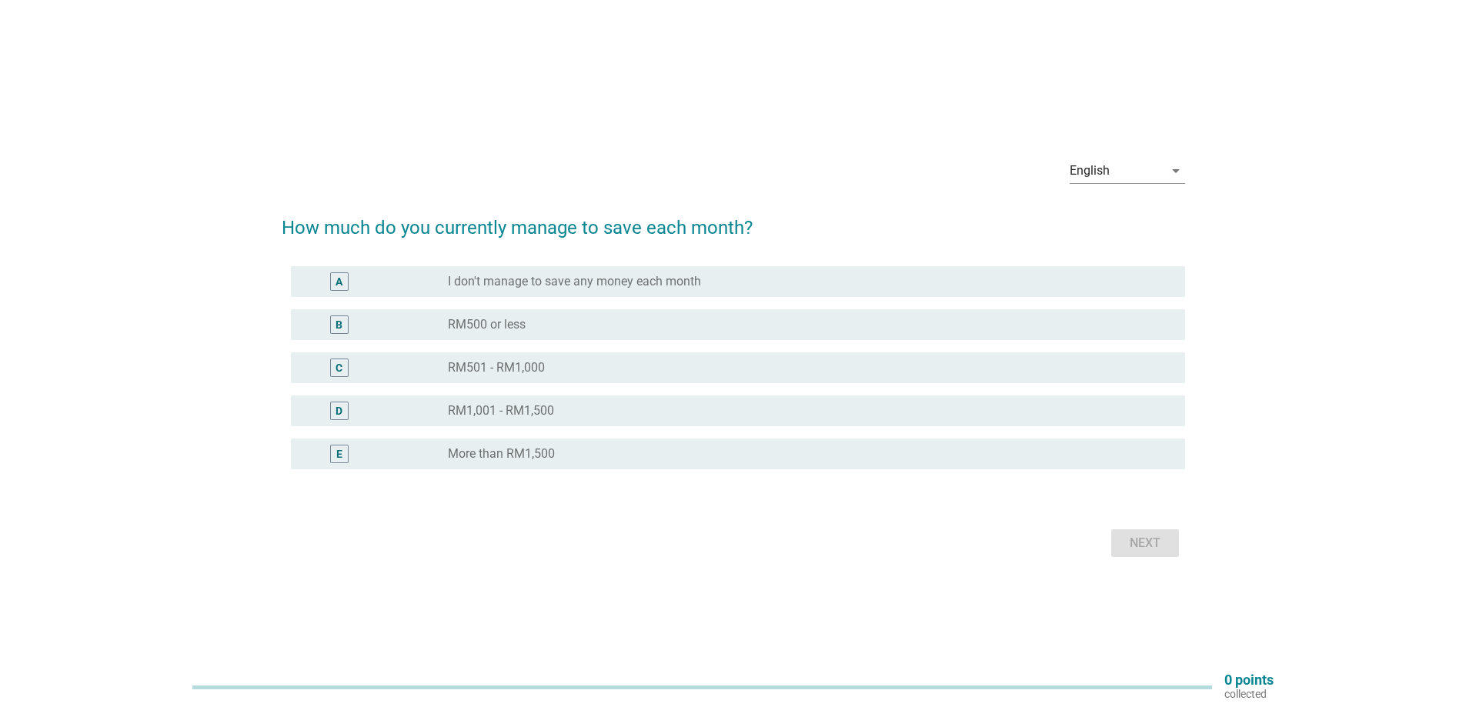
click at [336, 456] on div "E" at bounding box center [339, 454] width 6 height 16
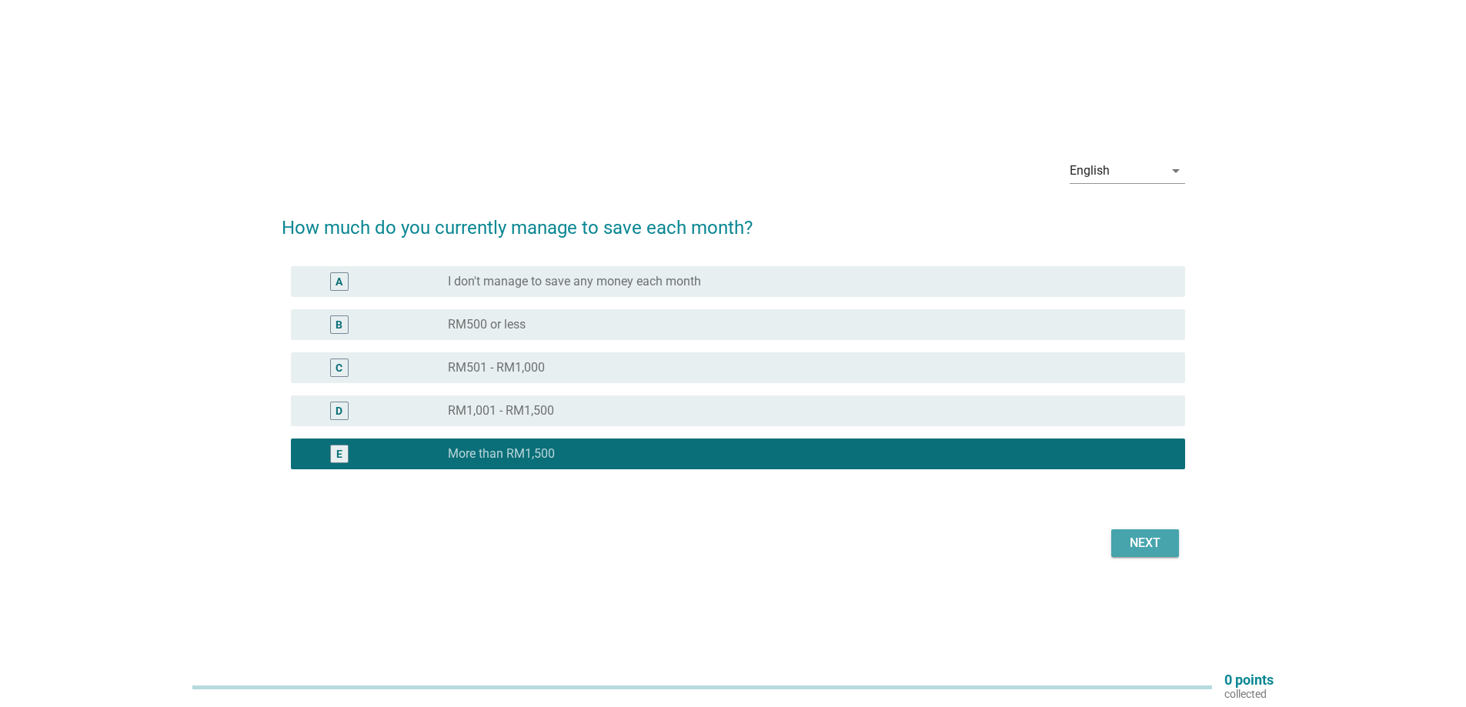
click at [1145, 537] on div "Next" at bounding box center [1145, 543] width 43 height 18
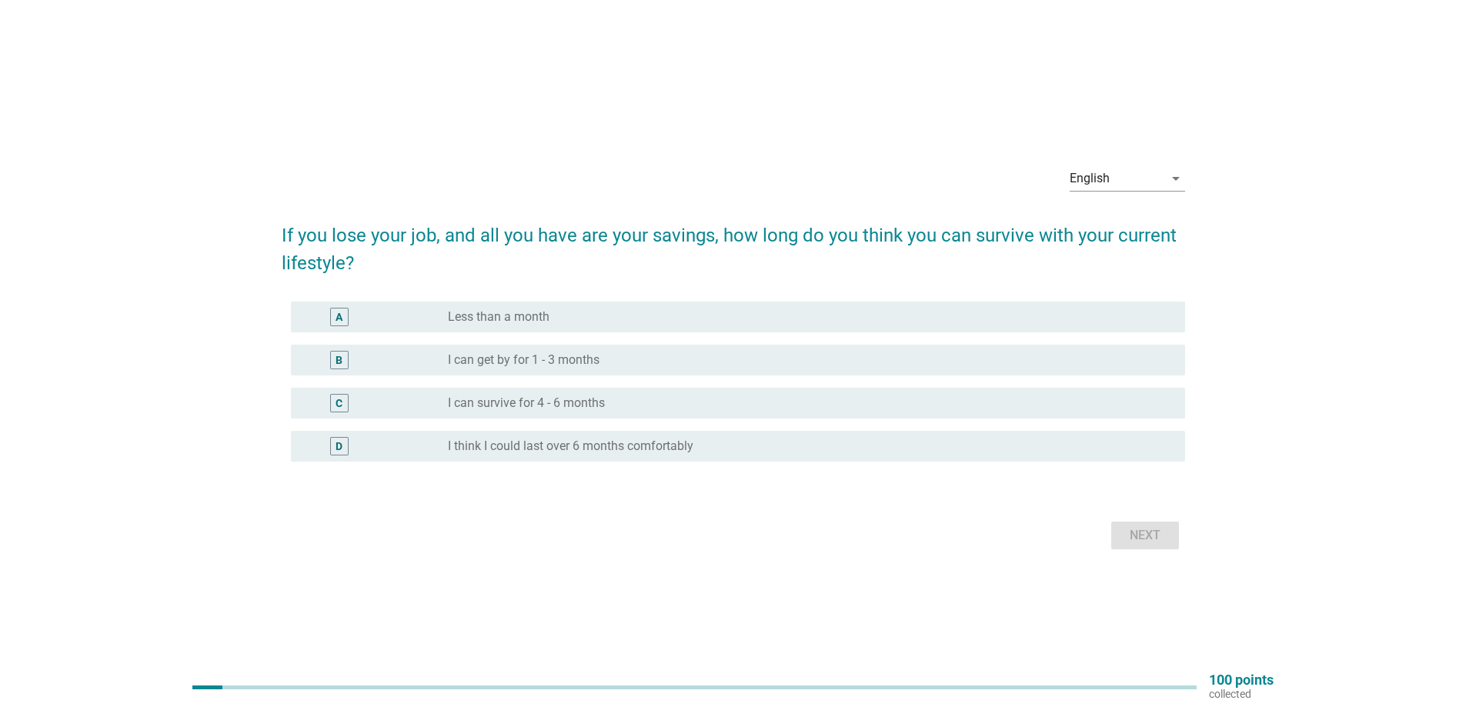
click at [330, 406] on div "C" at bounding box center [339, 403] width 18 height 18
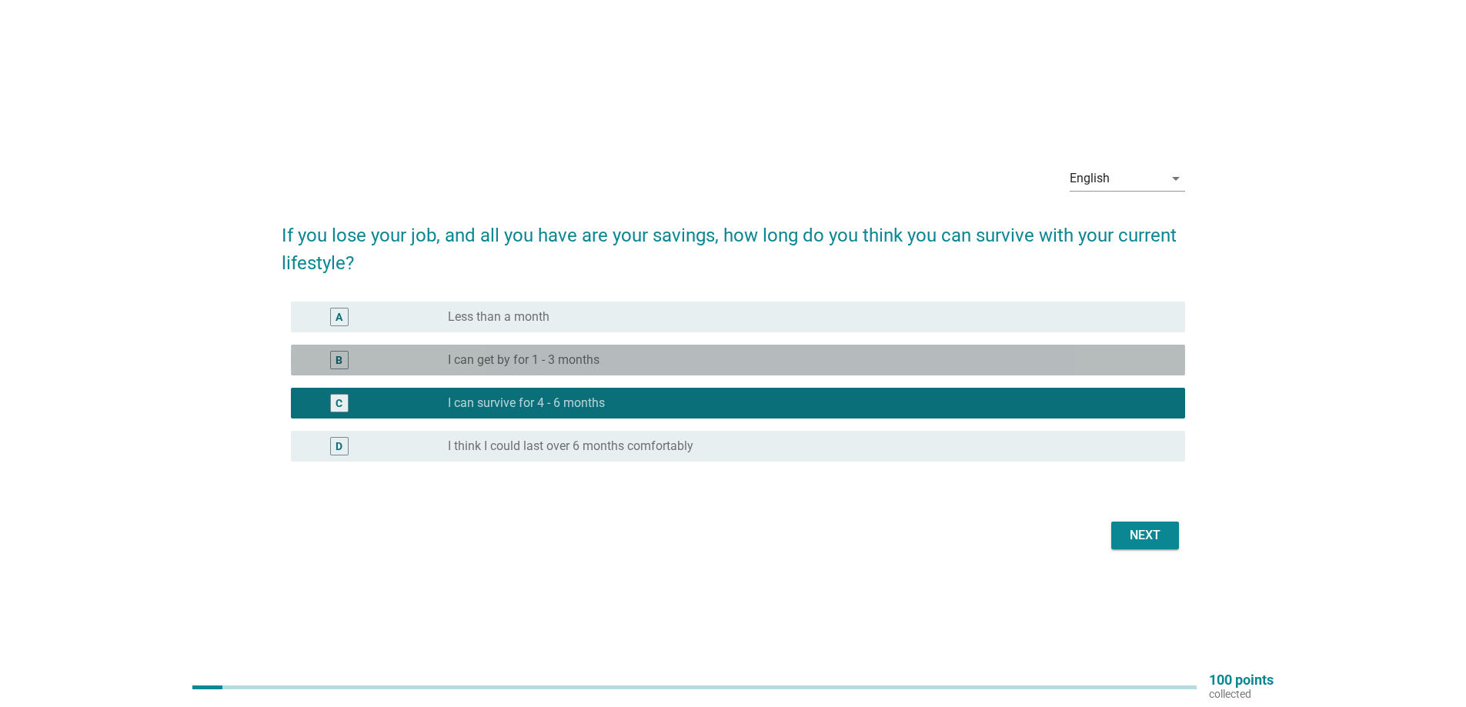
click at [337, 366] on div "B" at bounding box center [339, 360] width 7 height 16
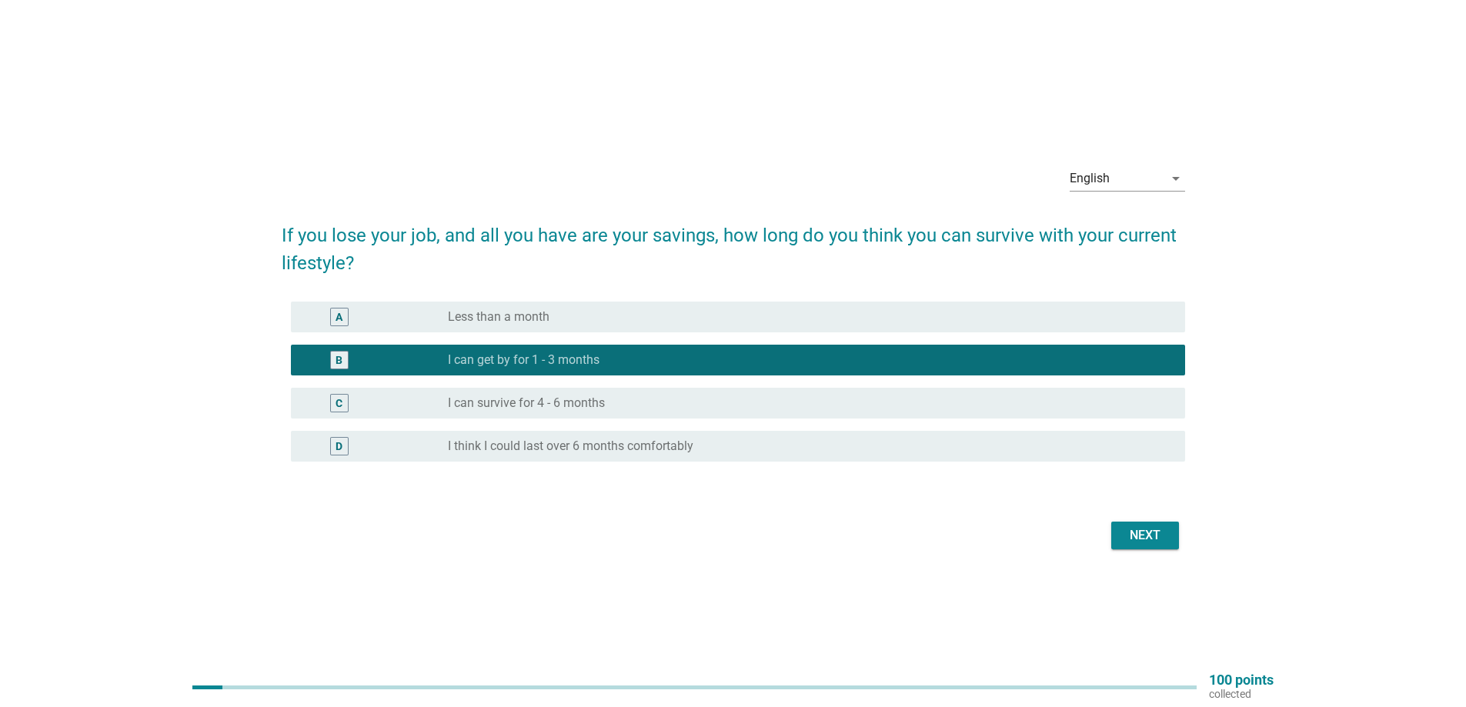
click at [1159, 539] on div "Next" at bounding box center [1145, 535] width 43 height 18
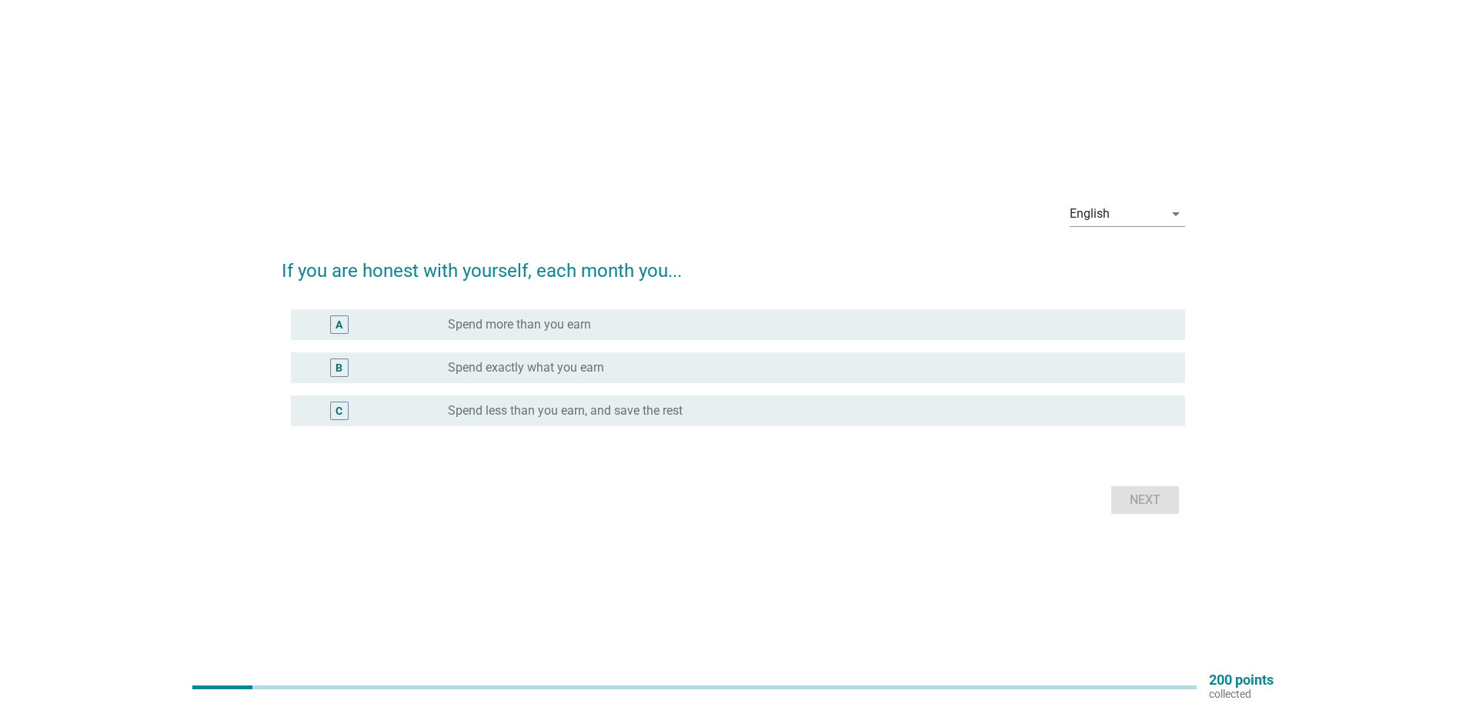
click at [339, 326] on div "A" at bounding box center [339, 324] width 7 height 16
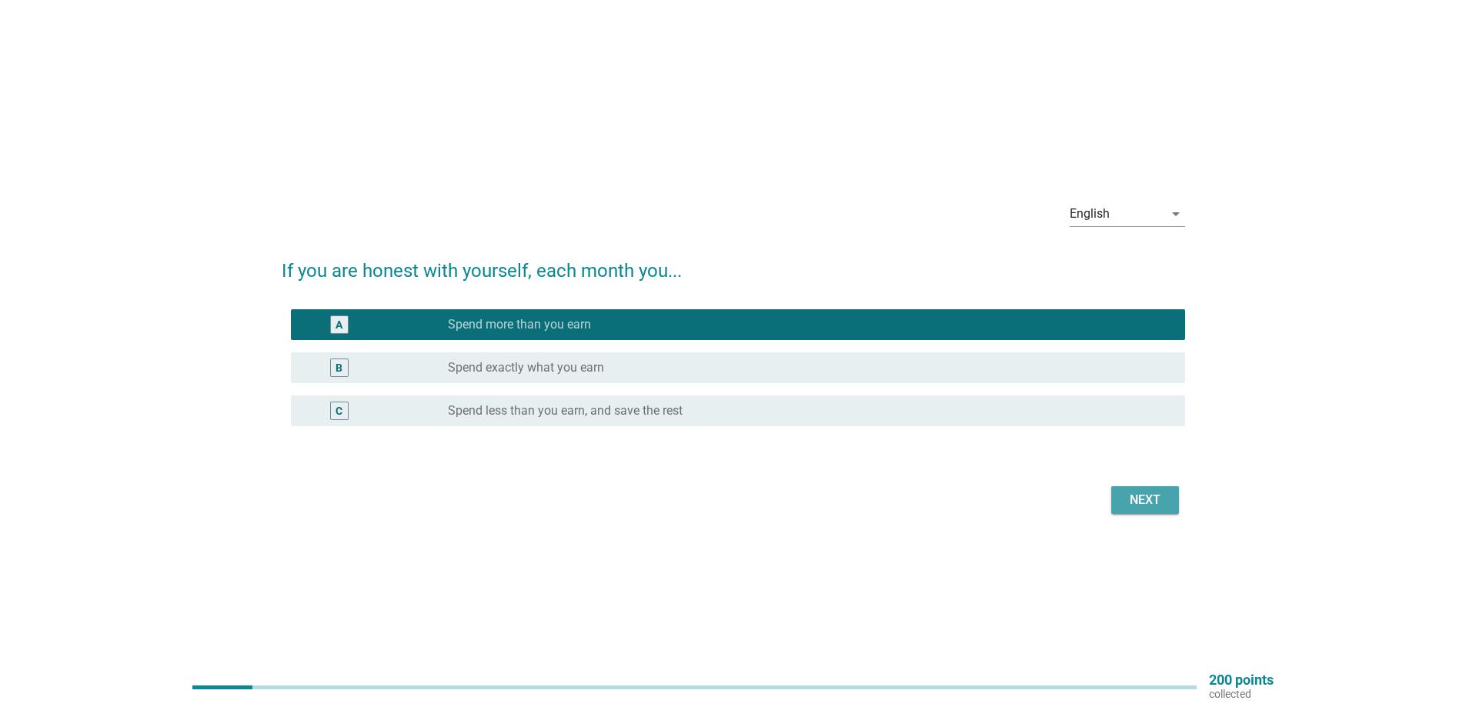
click at [1137, 501] on div "Next" at bounding box center [1145, 500] width 43 height 18
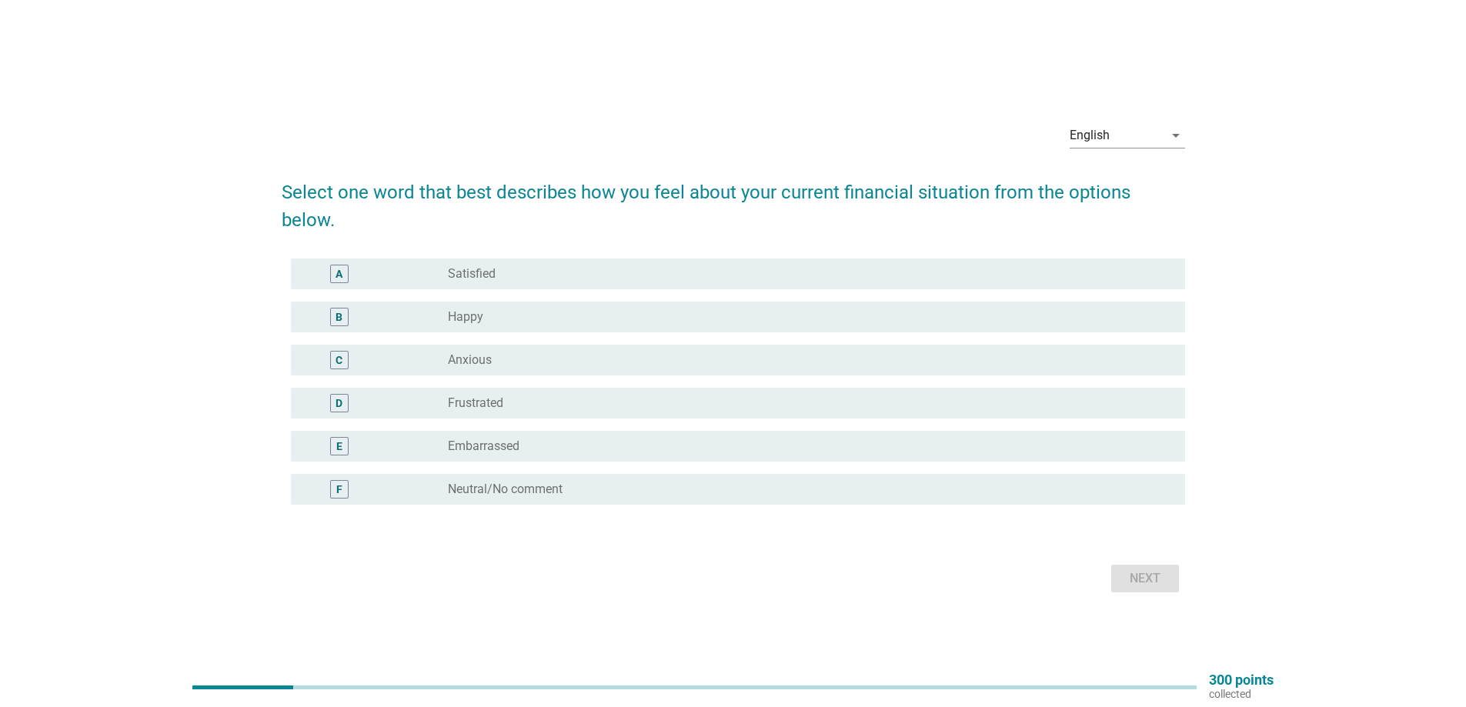
drag, startPoint x: 457, startPoint y: 363, endPoint x: 471, endPoint y: 357, distance: 15.2
click at [459, 364] on label "Anxious" at bounding box center [470, 359] width 44 height 15
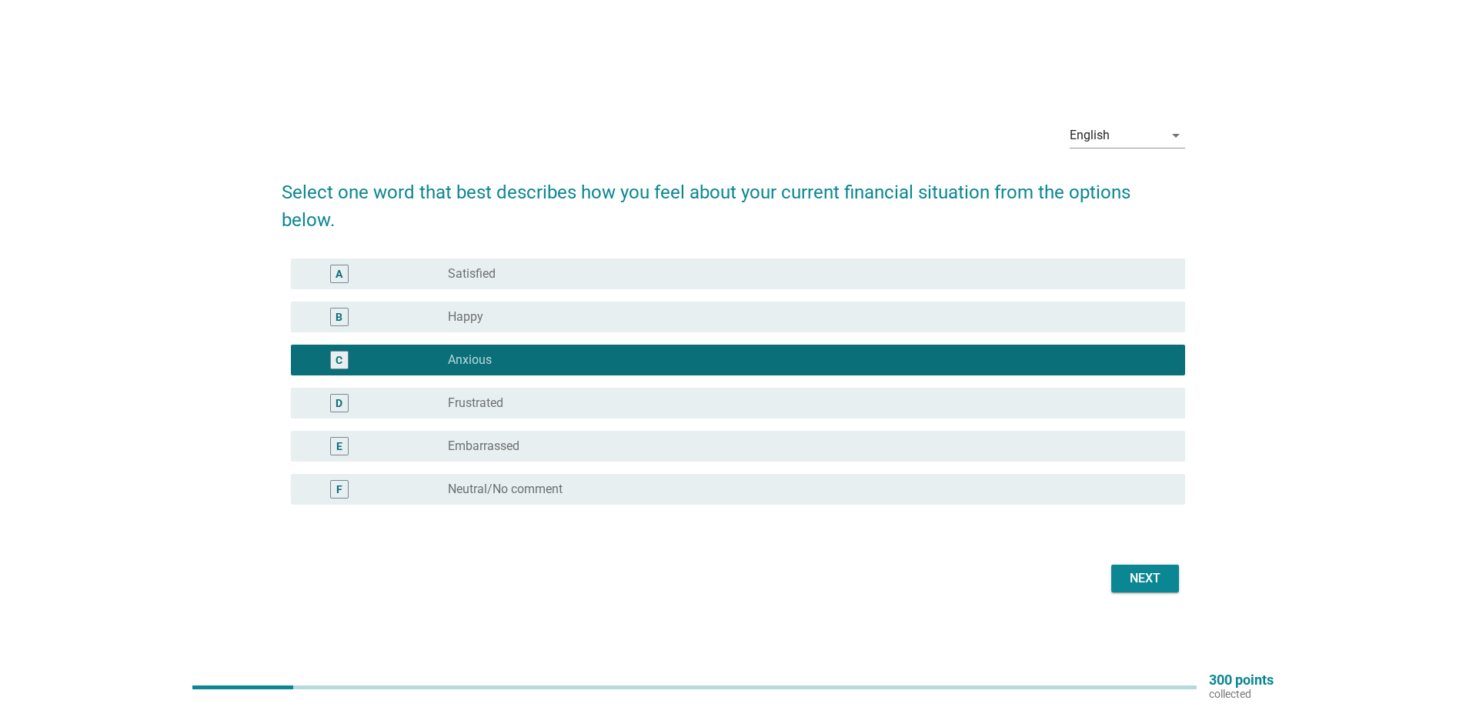
click at [1139, 578] on div "Next" at bounding box center [1145, 578] width 43 height 18
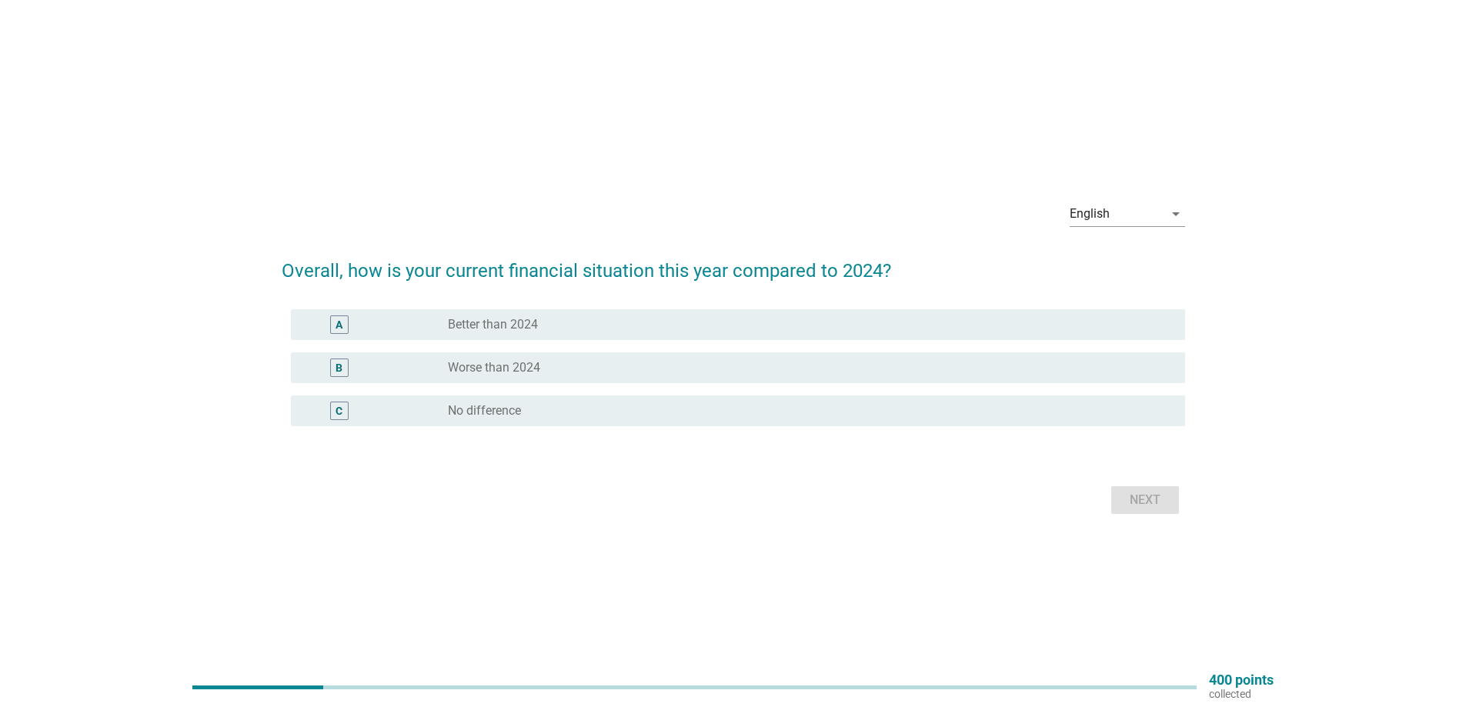
click at [458, 336] on div "A radio_button_unchecked Better than 2024" at bounding box center [738, 324] width 894 height 31
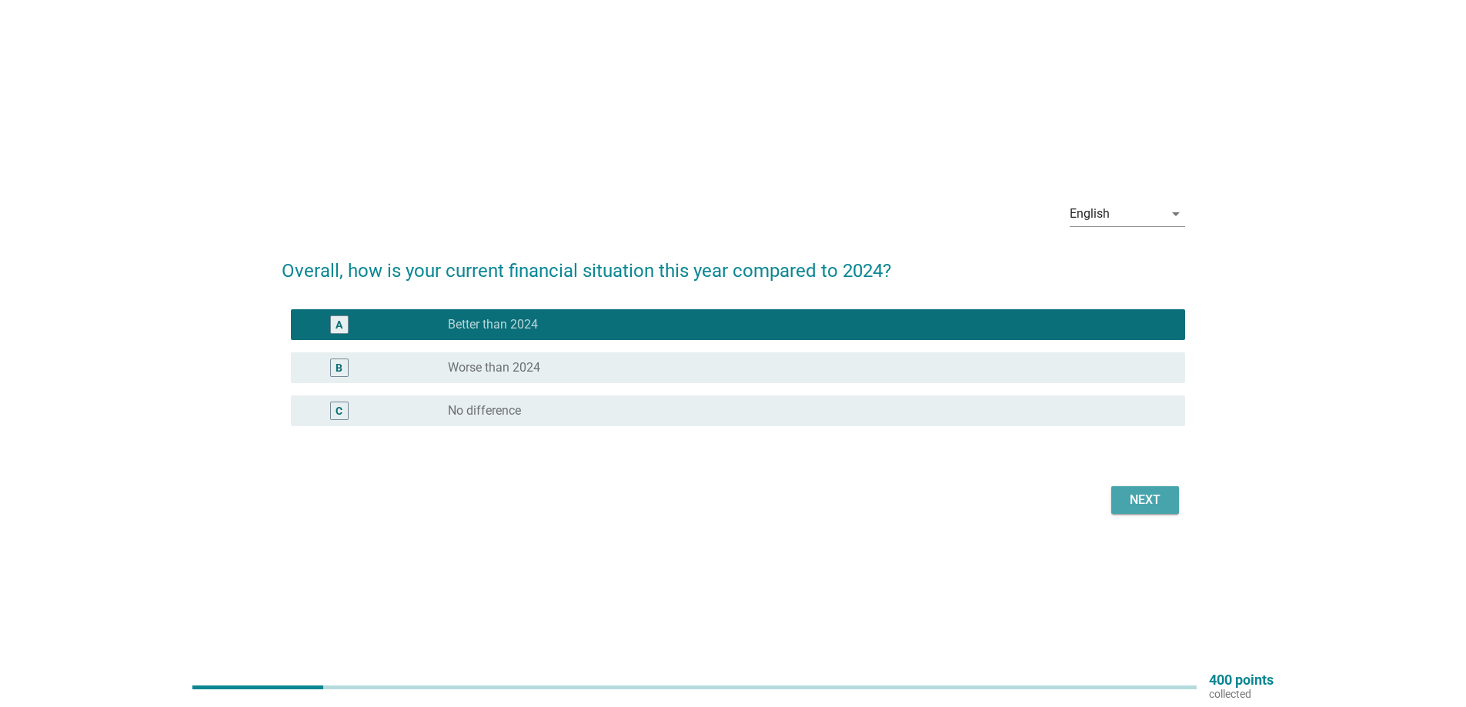
click at [1138, 503] on div "Next" at bounding box center [1145, 500] width 43 height 18
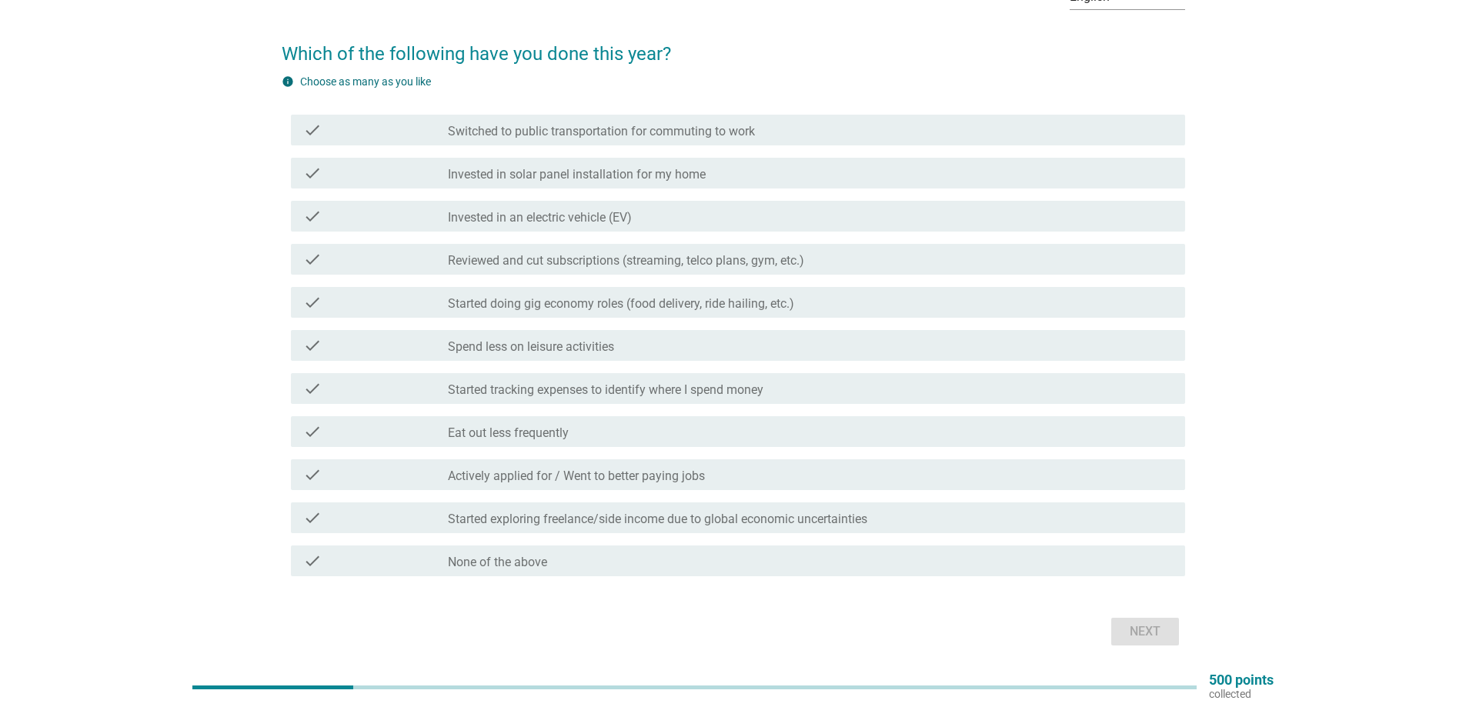
scroll to position [72, 0]
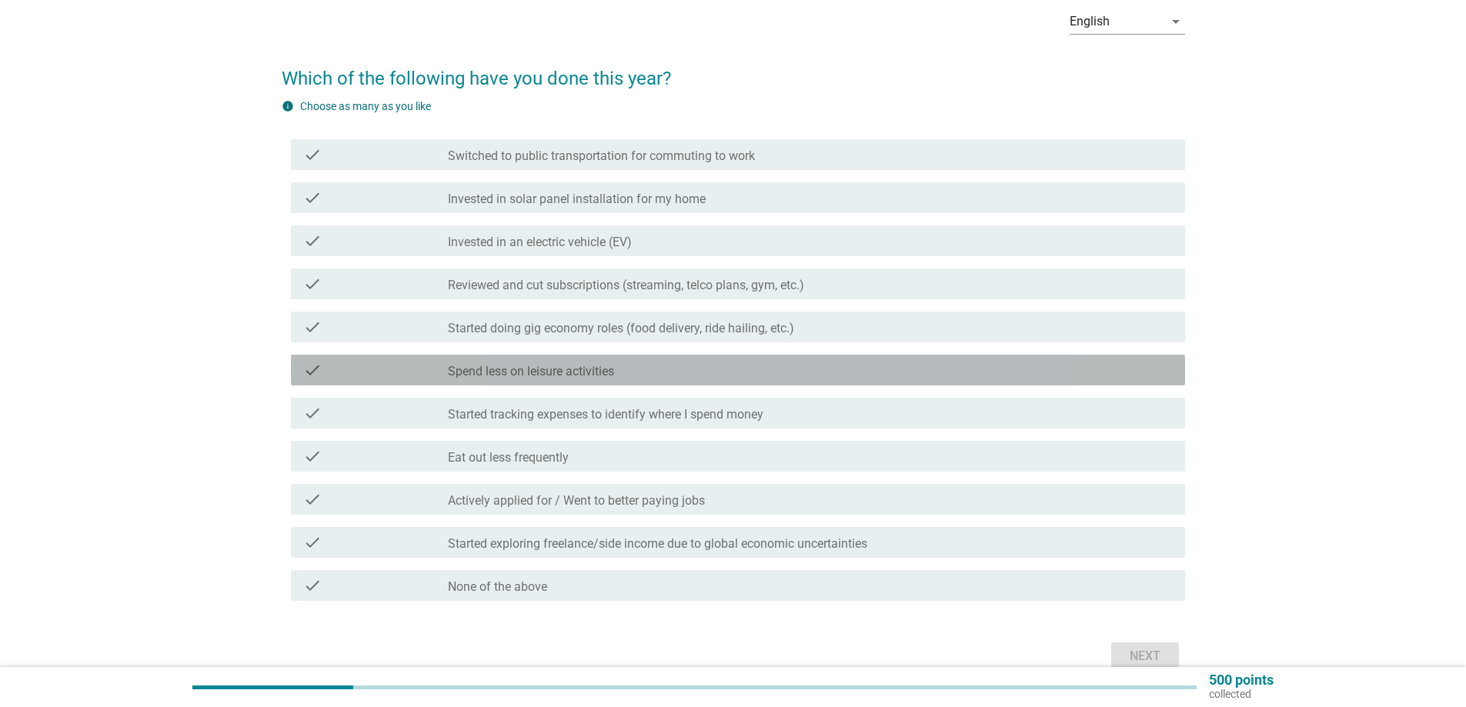
click at [509, 366] on label "Spend less on leisure activities" at bounding box center [531, 371] width 166 height 15
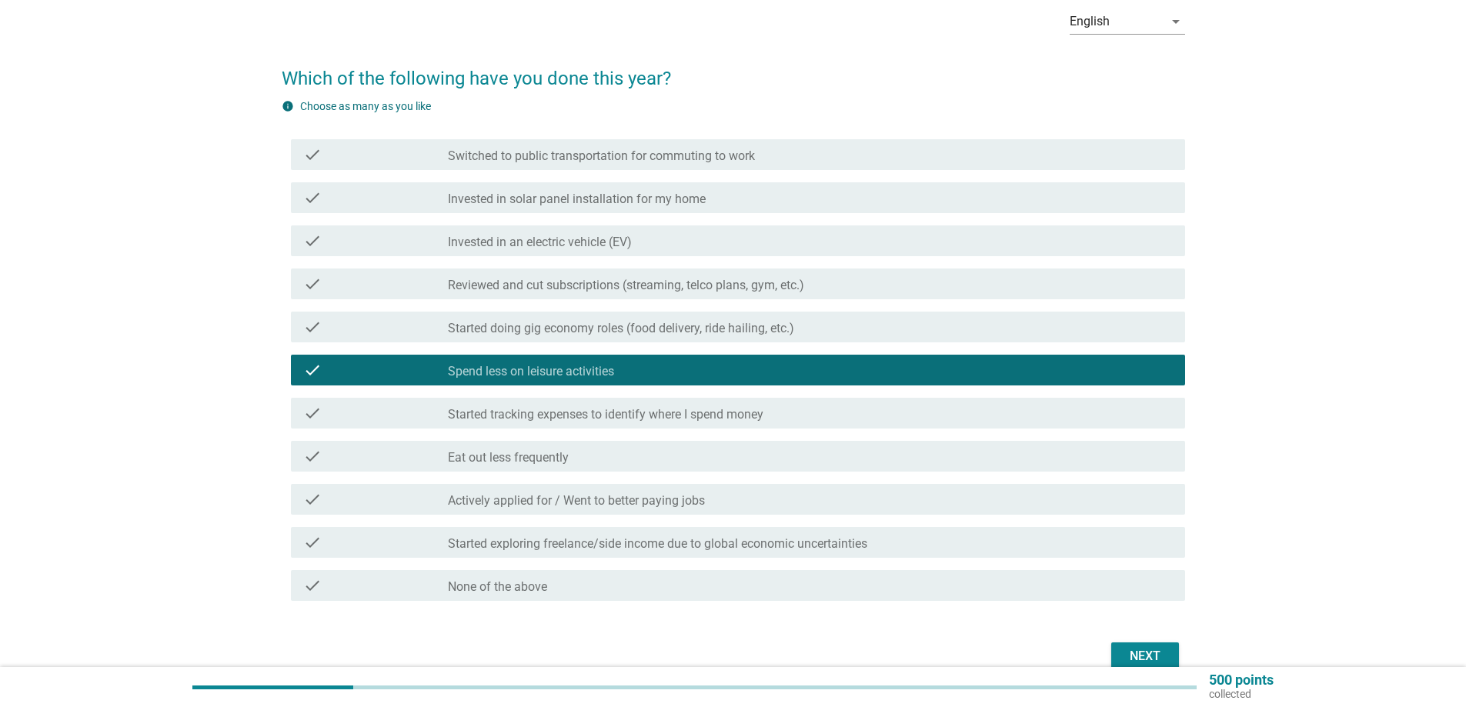
click at [706, 422] on div "check check_box_outline_blank Started tracking expenses to identify where I spe…" at bounding box center [738, 413] width 894 height 31
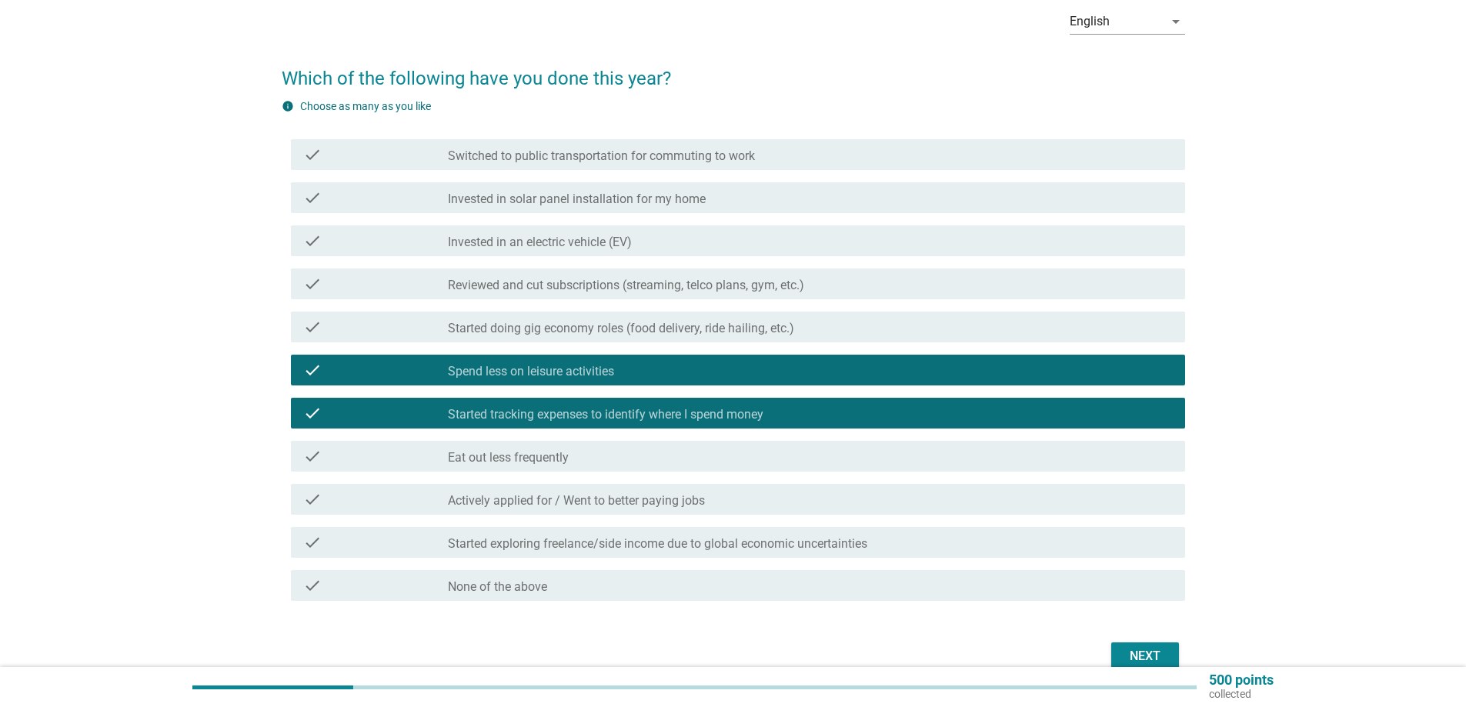
click at [519, 551] on label "Started exploring freelance/side income due to global economic uncertainties" at bounding box center [657, 543] width 419 height 15
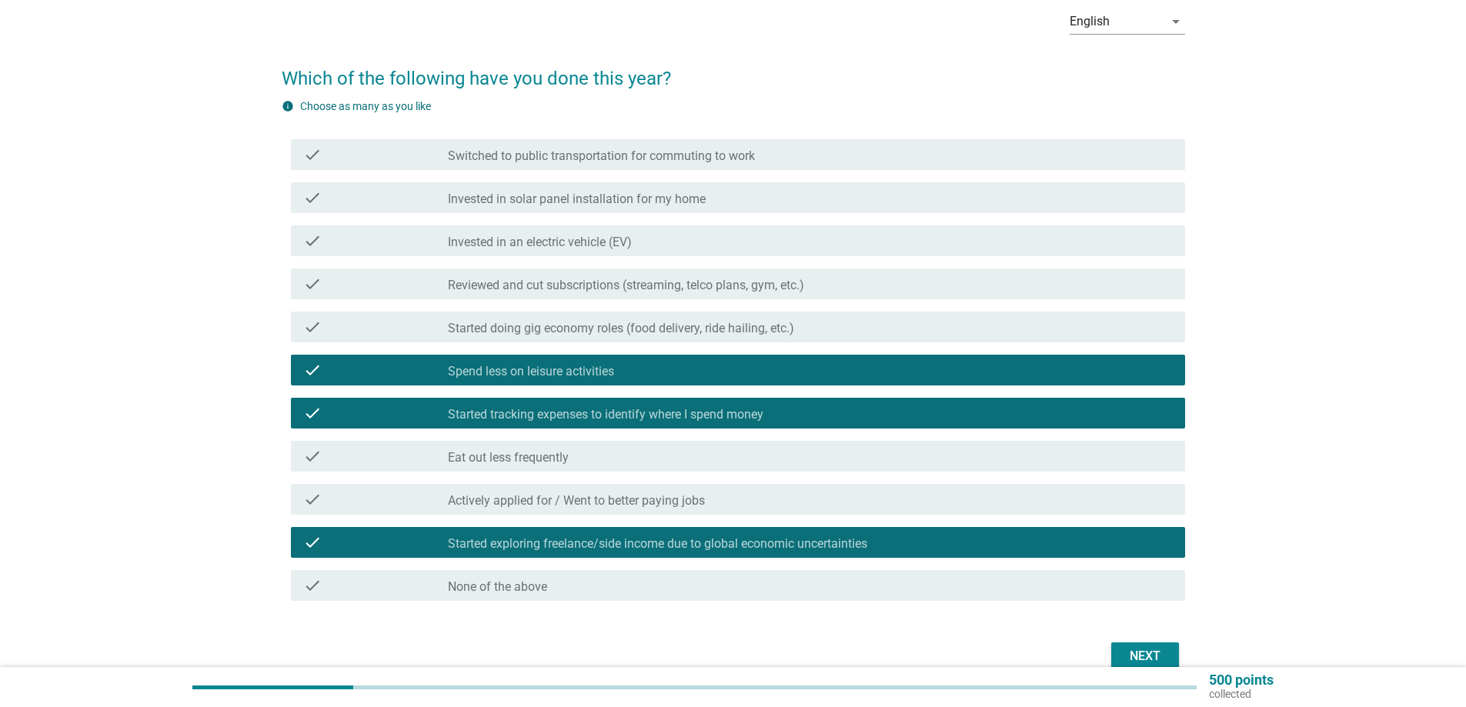
click at [1144, 657] on div "Next" at bounding box center [1145, 656] width 43 height 18
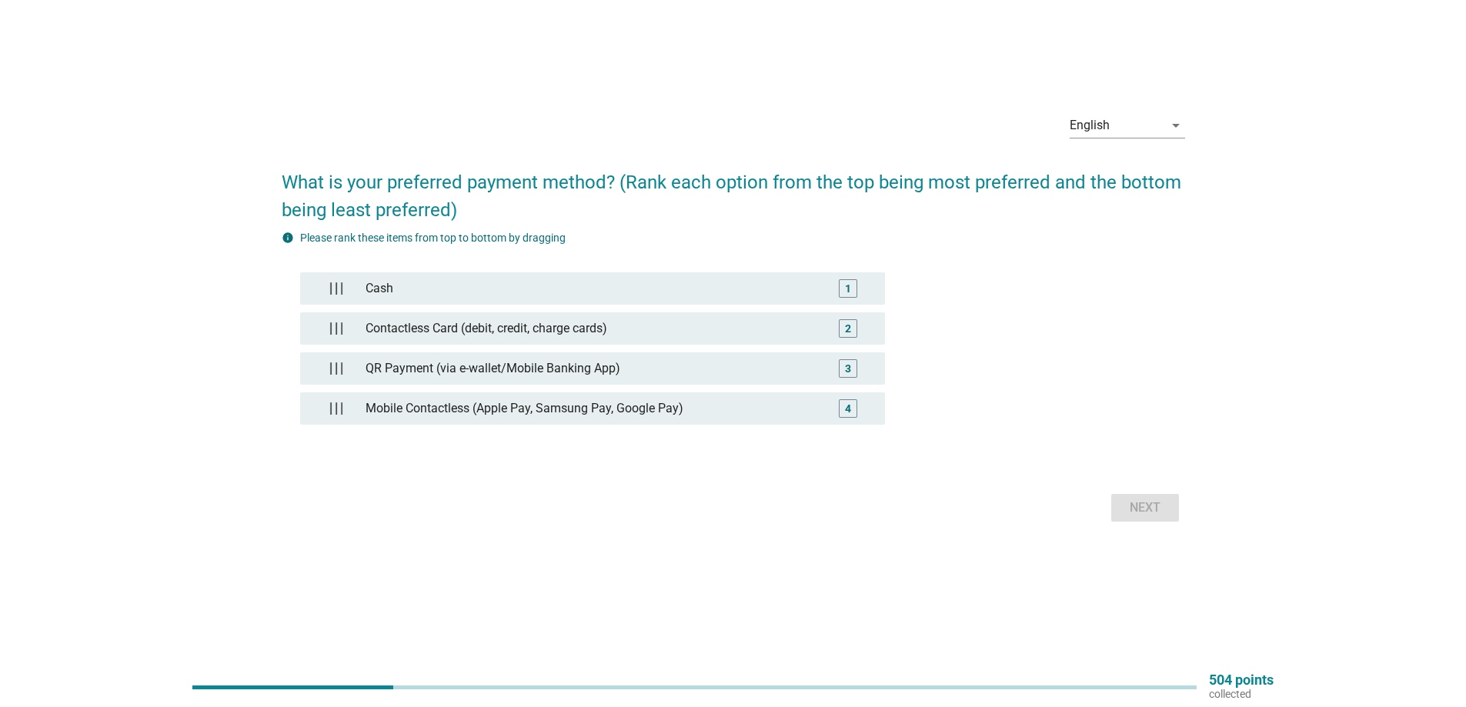
scroll to position [0, 0]
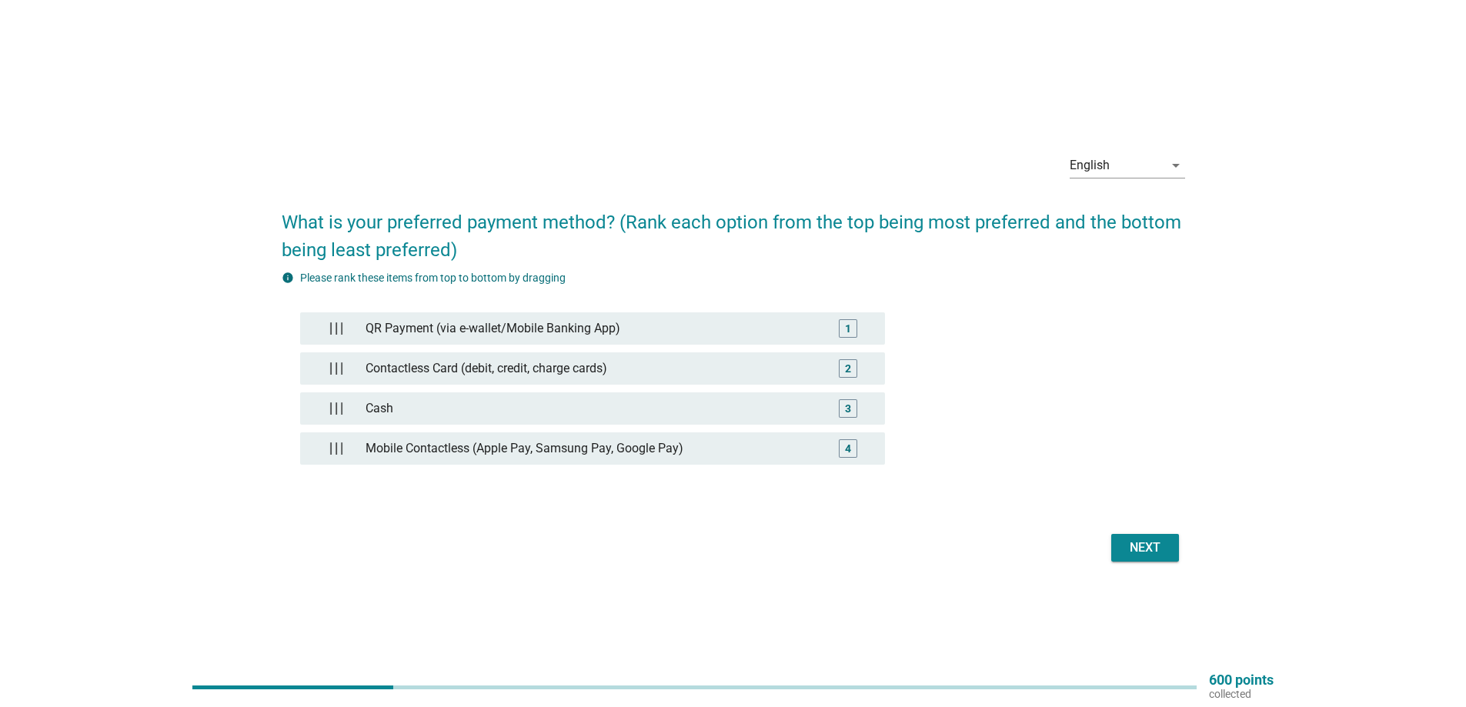
click at [1127, 546] on div "Next" at bounding box center [1145, 548] width 43 height 18
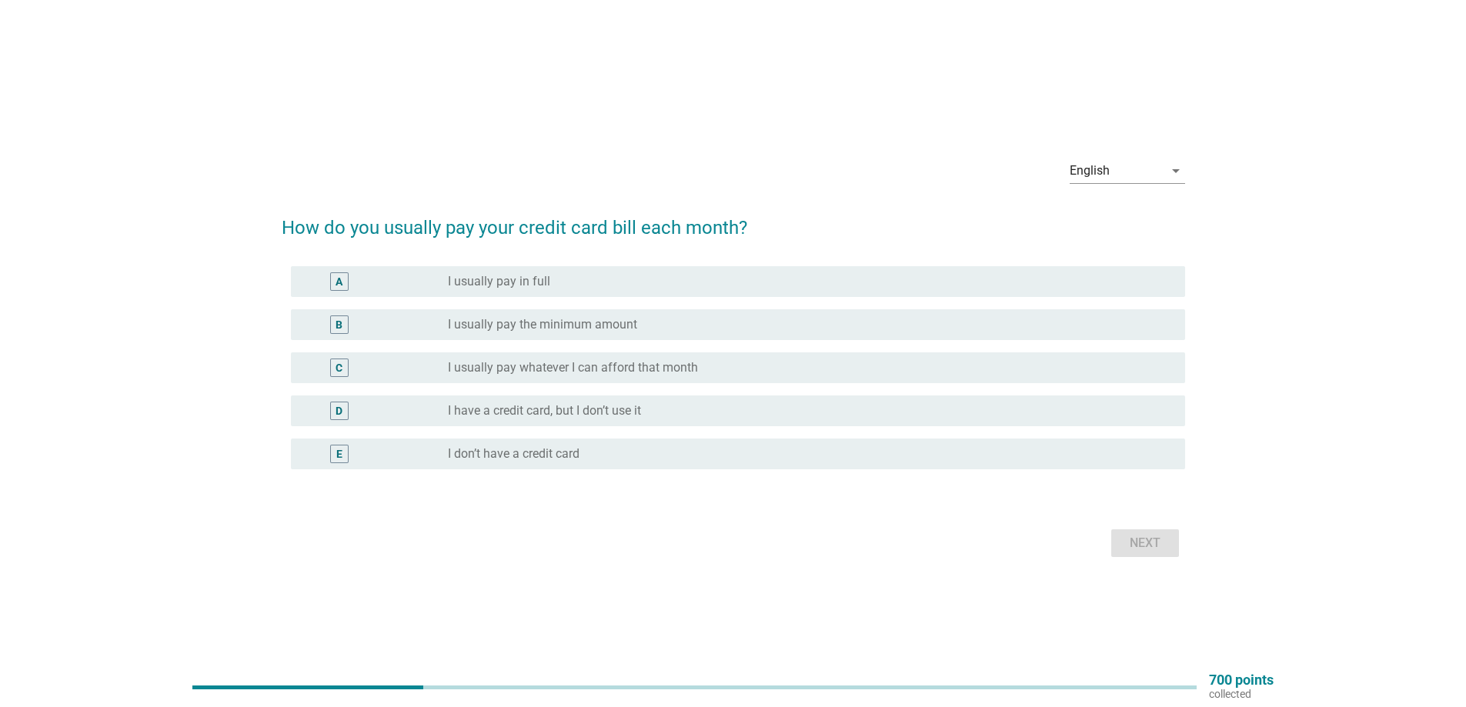
click at [462, 285] on label "I usually pay in full" at bounding box center [499, 281] width 102 height 15
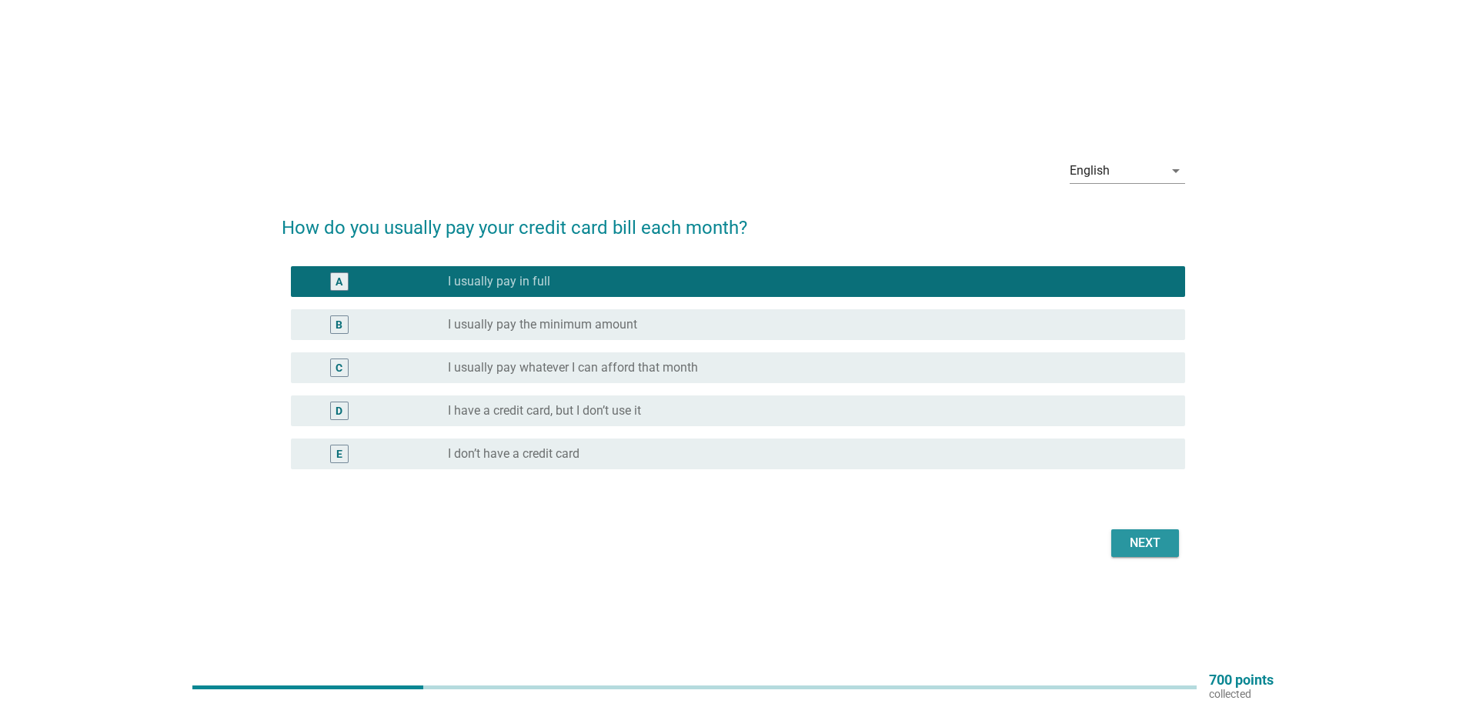
click at [1134, 547] on div "Next" at bounding box center [1145, 543] width 43 height 18
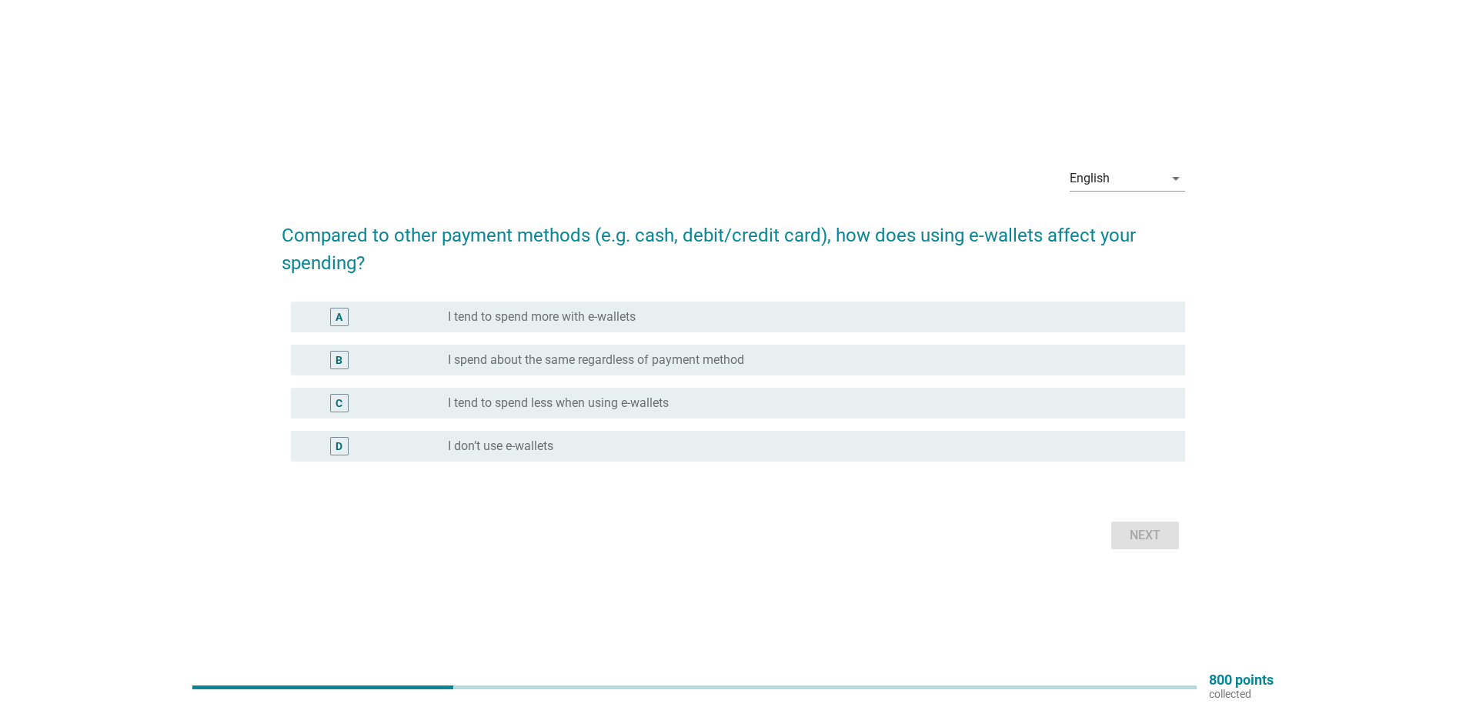
click at [739, 367] on label "I spend about the same regardless of payment method" at bounding box center [596, 359] width 296 height 15
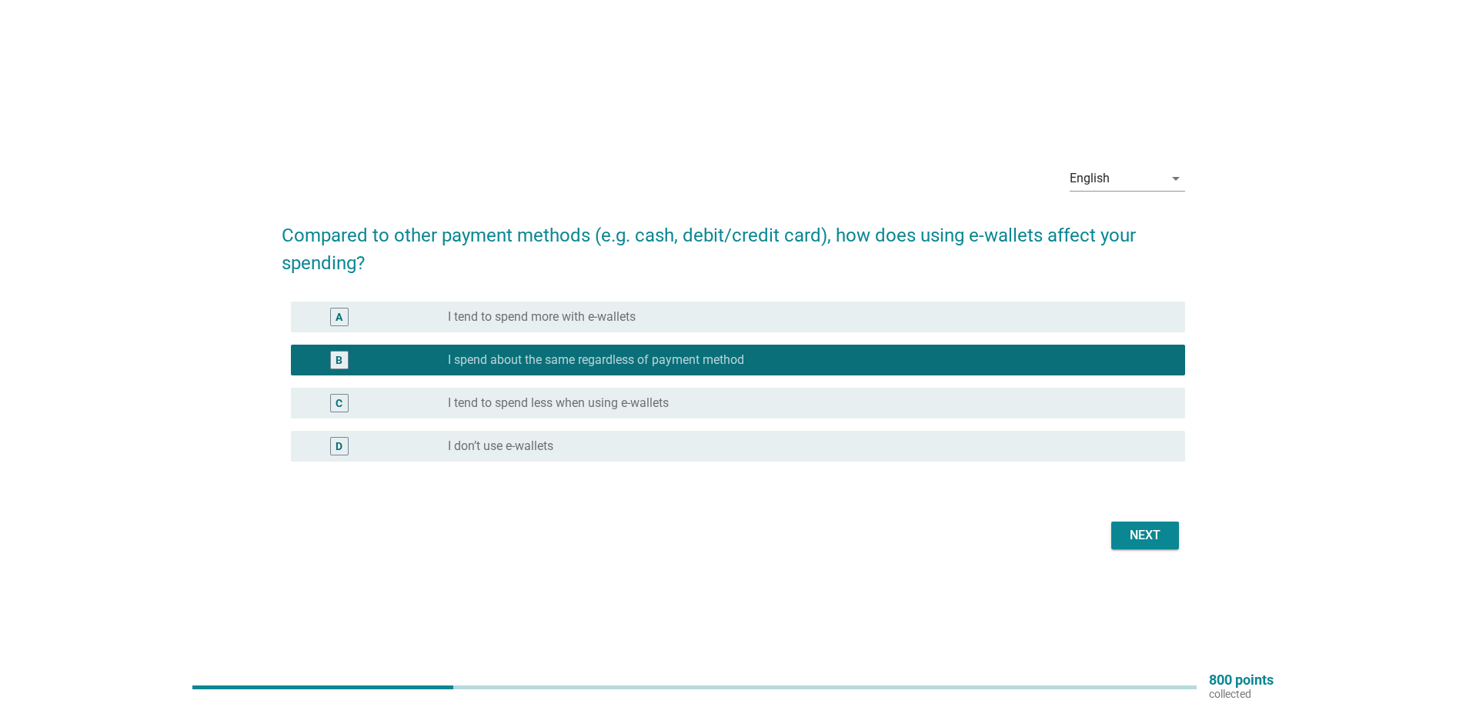
click at [1130, 531] on div "Next" at bounding box center [1145, 535] width 43 height 18
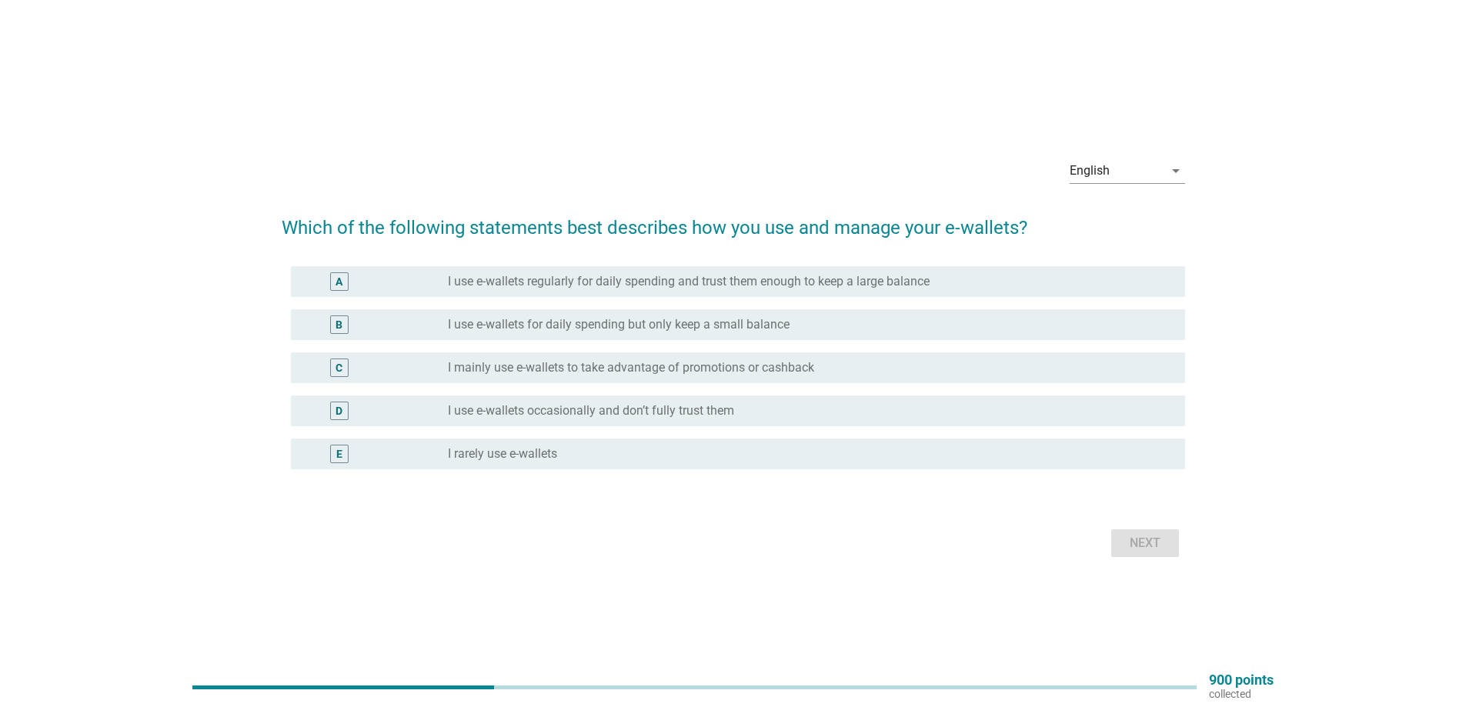
click at [693, 332] on div "radio_button_unchecked I use e-wallets for daily spending but only keep a small…" at bounding box center [810, 325] width 725 height 18
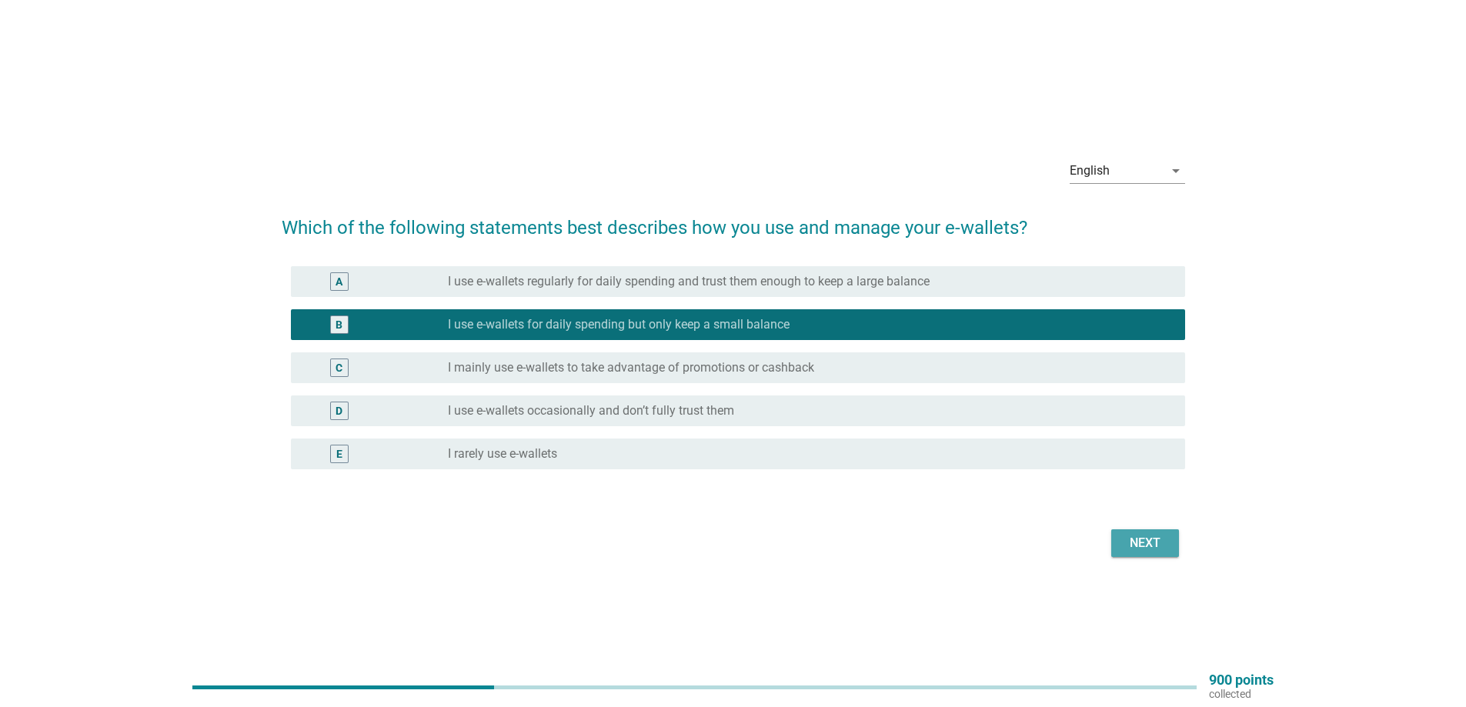
click at [1146, 543] on div "Next" at bounding box center [1145, 543] width 43 height 18
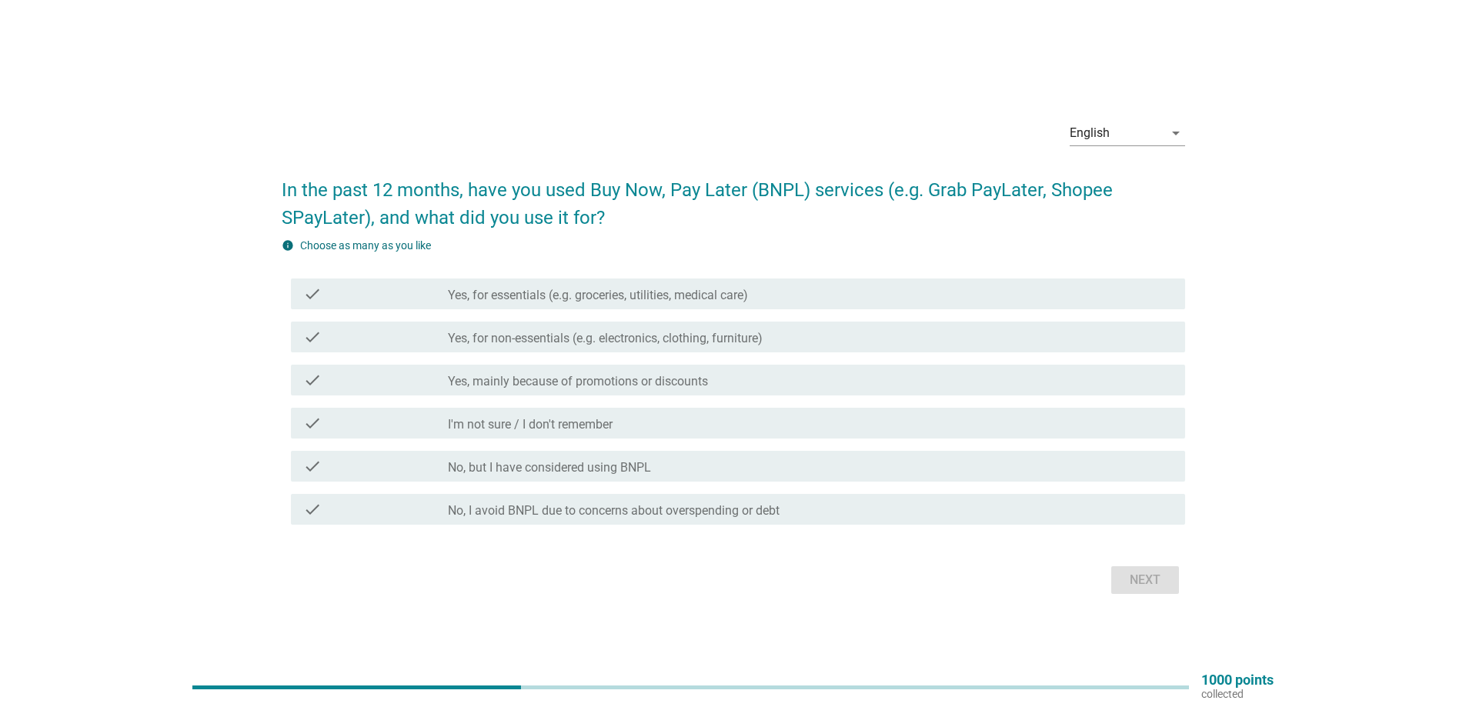
drag, startPoint x: 561, startPoint y: 503, endPoint x: 572, endPoint y: 503, distance: 10.8
click at [562, 503] on div "check_box_outline_blank No, I avoid BNPL due to concerns about overspending or …" at bounding box center [810, 509] width 725 height 18
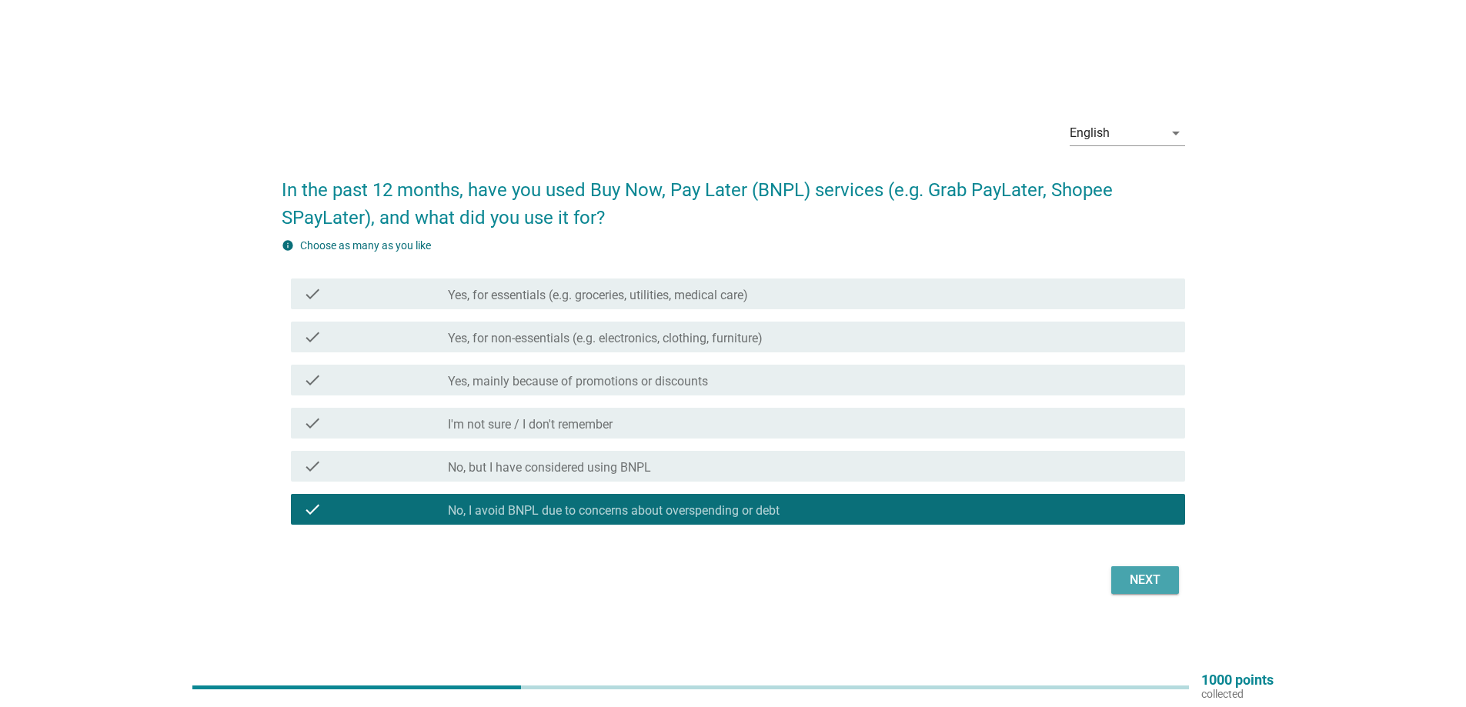
click at [1151, 576] on div "Next" at bounding box center [1145, 580] width 43 height 18
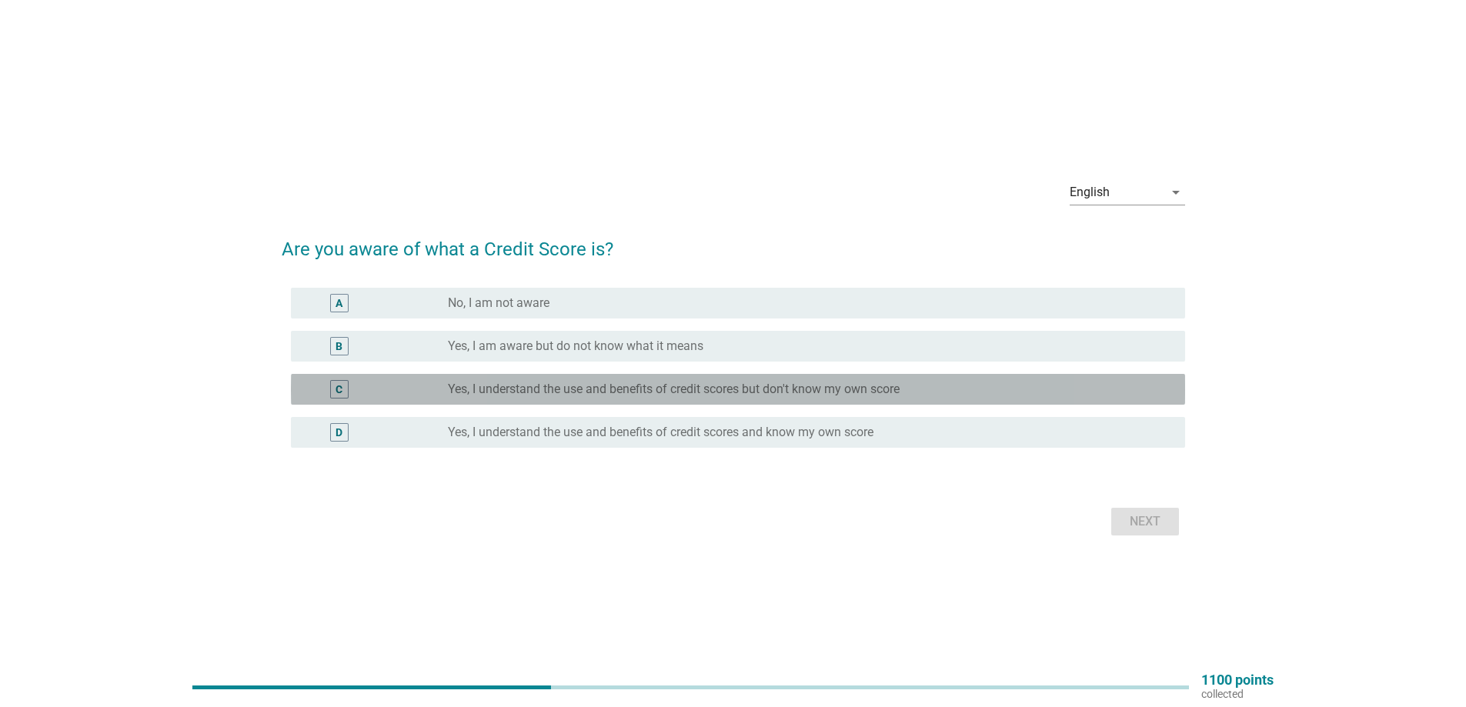
click at [506, 390] on label "Yes, I understand the use and benefits of credit scores but don't know my own s…" at bounding box center [674, 389] width 452 height 15
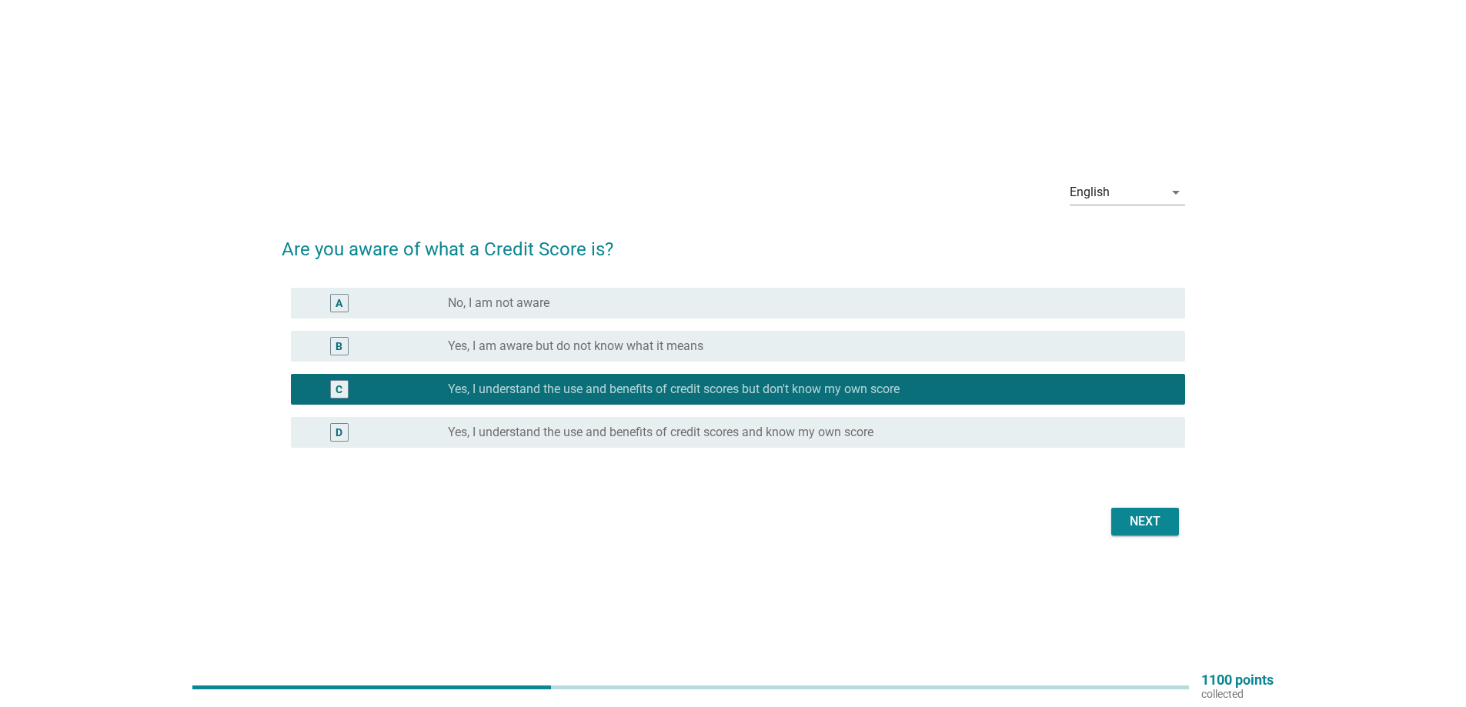
click at [1147, 535] on button "Next" at bounding box center [1145, 522] width 68 height 28
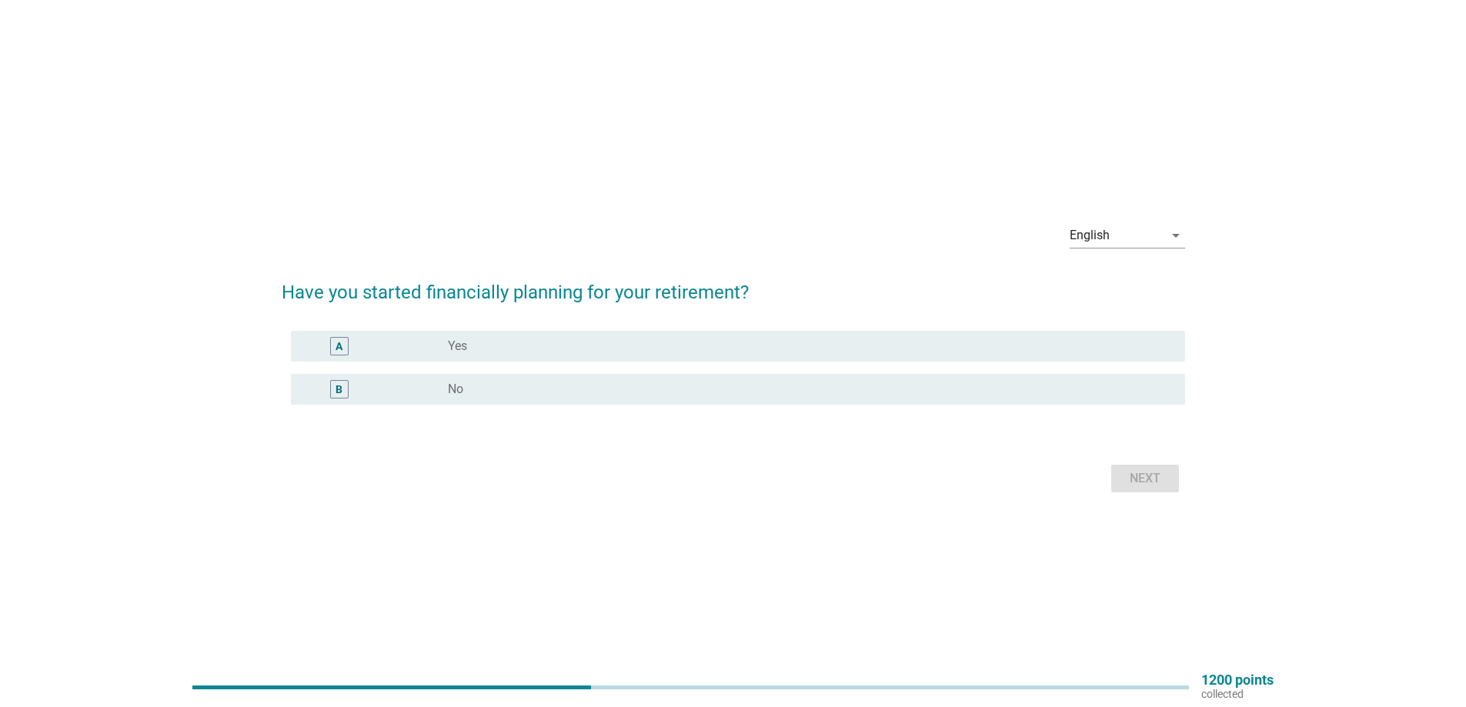
click at [503, 350] on div "radio_button_unchecked Yes" at bounding box center [804, 346] width 713 height 15
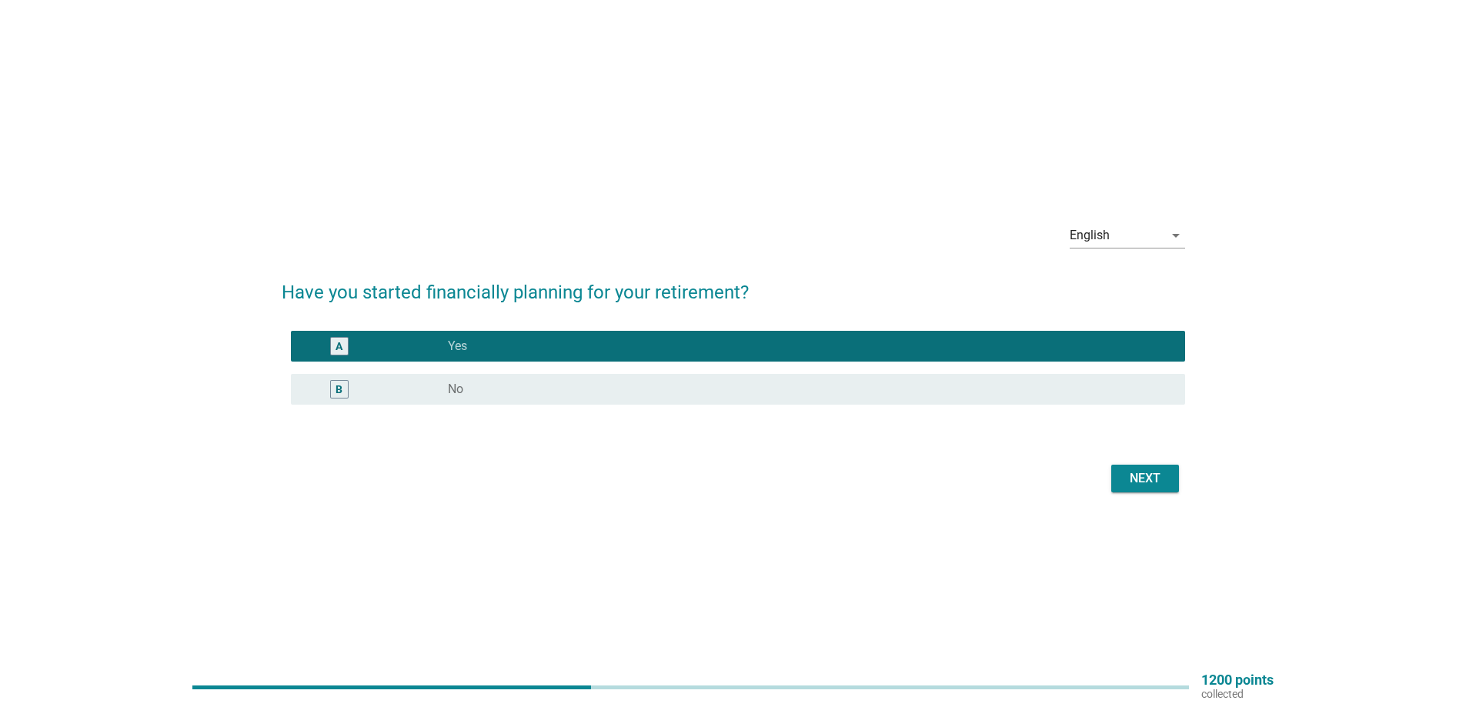
click at [1147, 484] on div "Next" at bounding box center [1145, 478] width 43 height 18
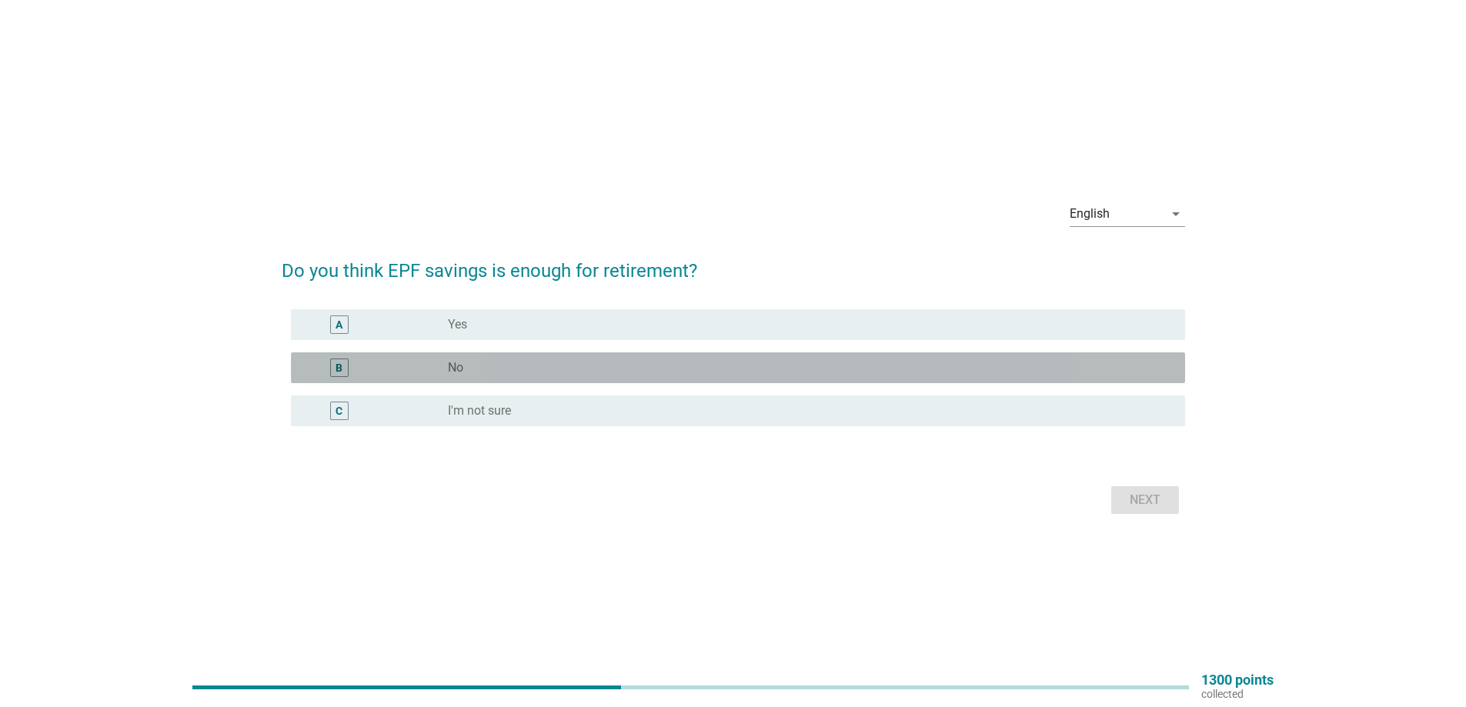
drag, startPoint x: 496, startPoint y: 355, endPoint x: 806, endPoint y: 449, distance: 324.3
click at [496, 355] on div "B radio_button_unchecked No" at bounding box center [738, 367] width 894 height 31
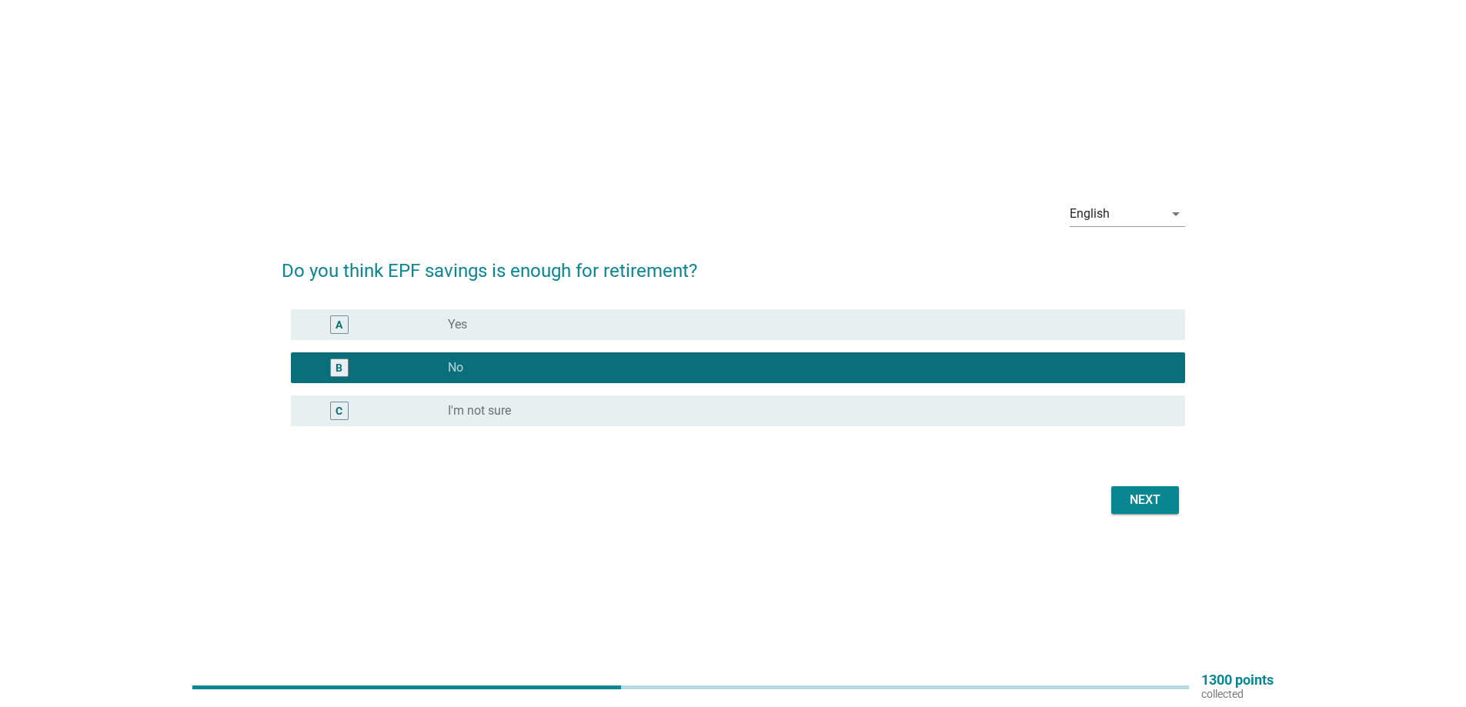
click at [1120, 501] on button "Next" at bounding box center [1145, 500] width 68 height 28
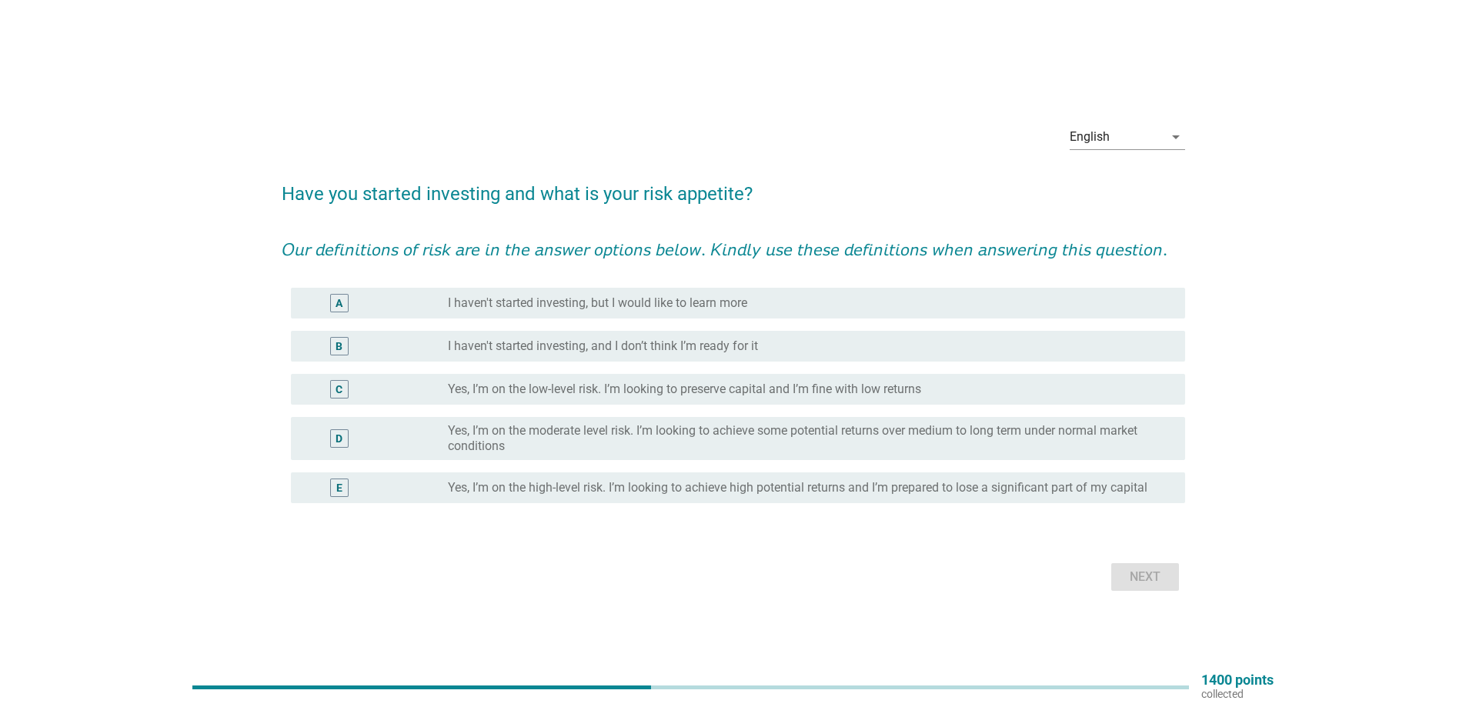
click at [681, 397] on label "Yes, I’m on the low-level risk. I’m looking to preserve capital and I’m fine wi…" at bounding box center [684, 389] width 473 height 15
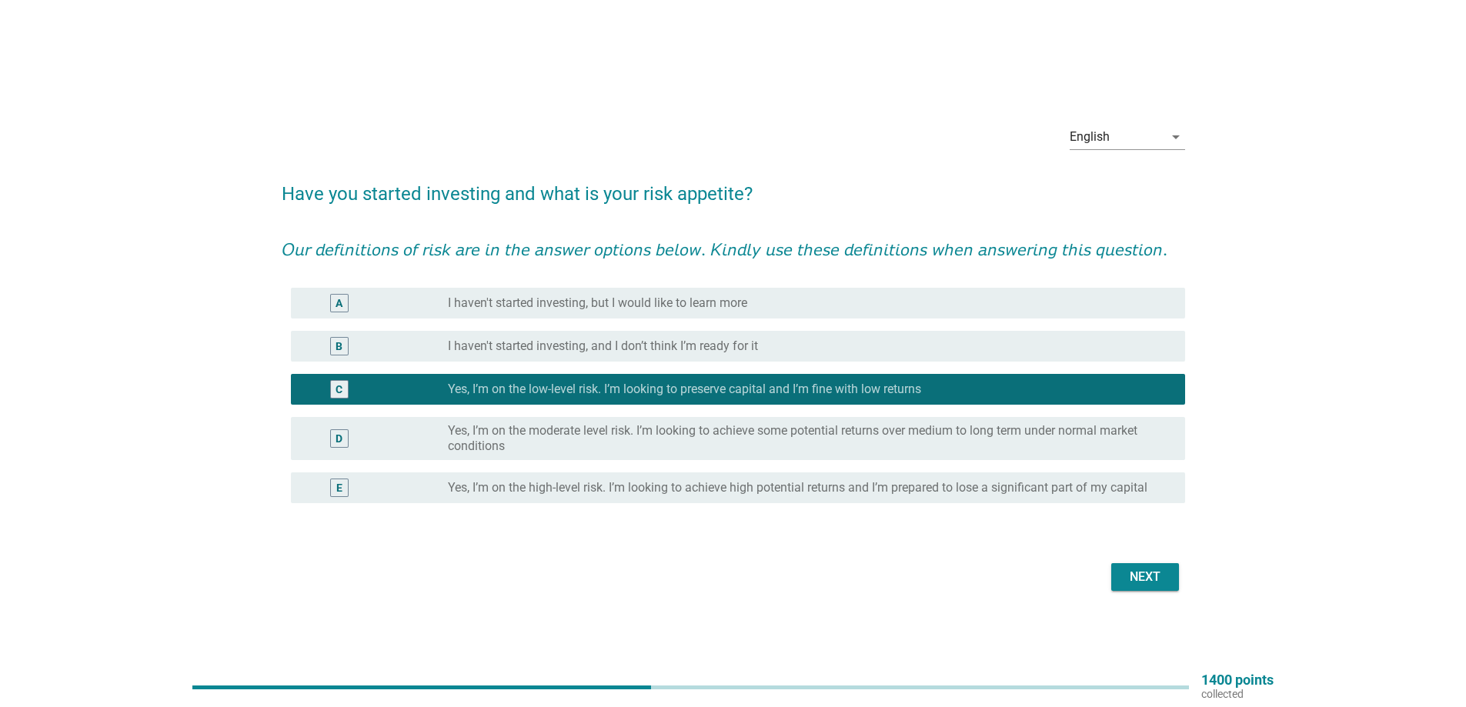
click at [633, 450] on label "Yes, I’m on the moderate level risk. I’m looking to achieve some potential retu…" at bounding box center [804, 438] width 713 height 31
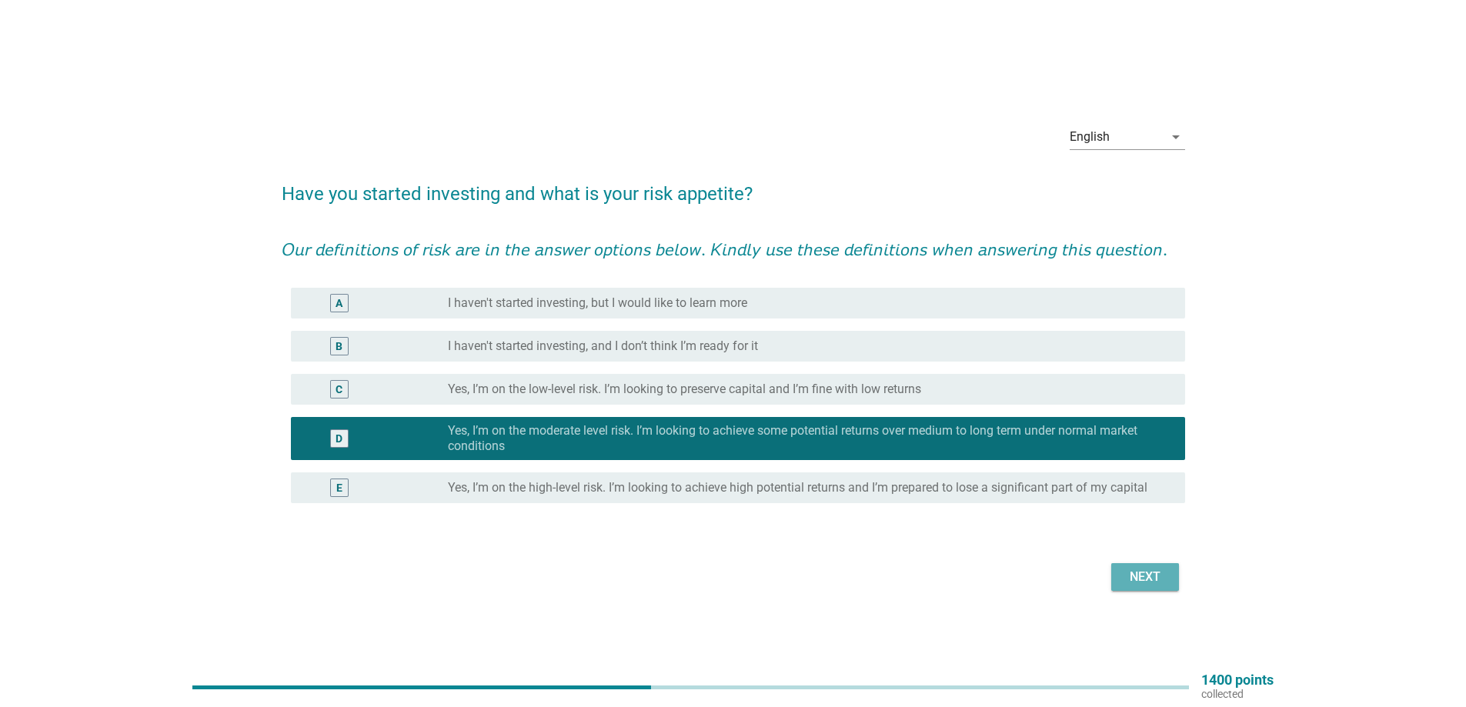
click at [1136, 586] on div "Next" at bounding box center [1145, 577] width 43 height 18
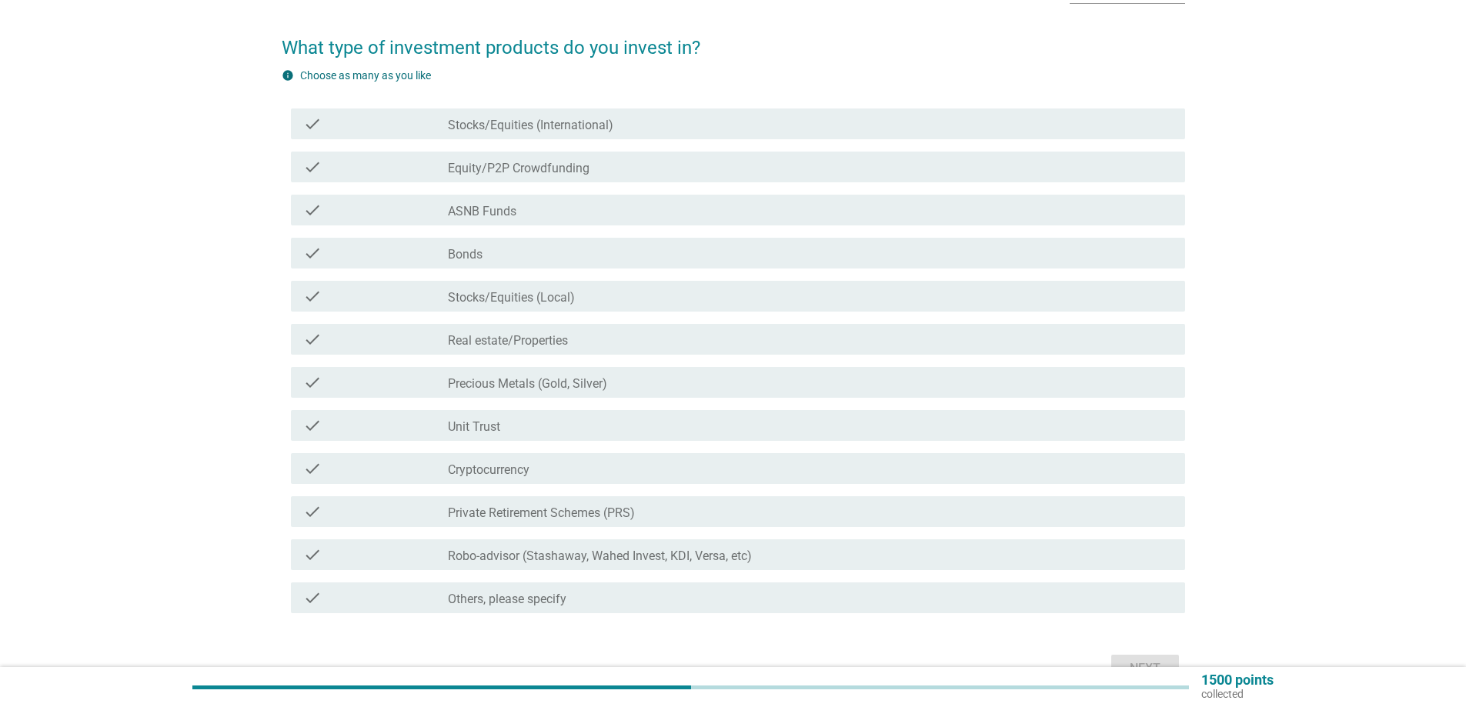
scroll to position [154, 0]
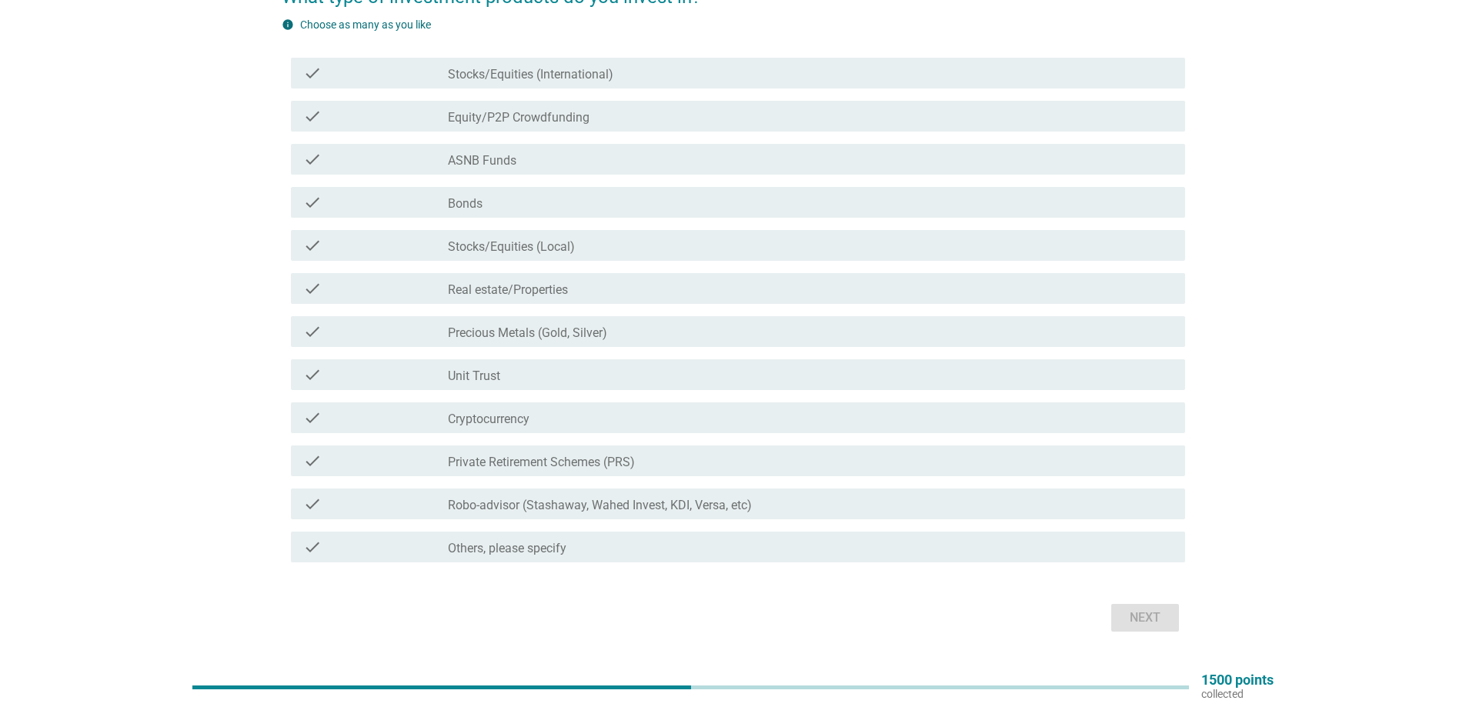
click at [602, 318] on div "check check_box_outline_blank Precious Metals (Gold, Silver)" at bounding box center [738, 331] width 894 height 31
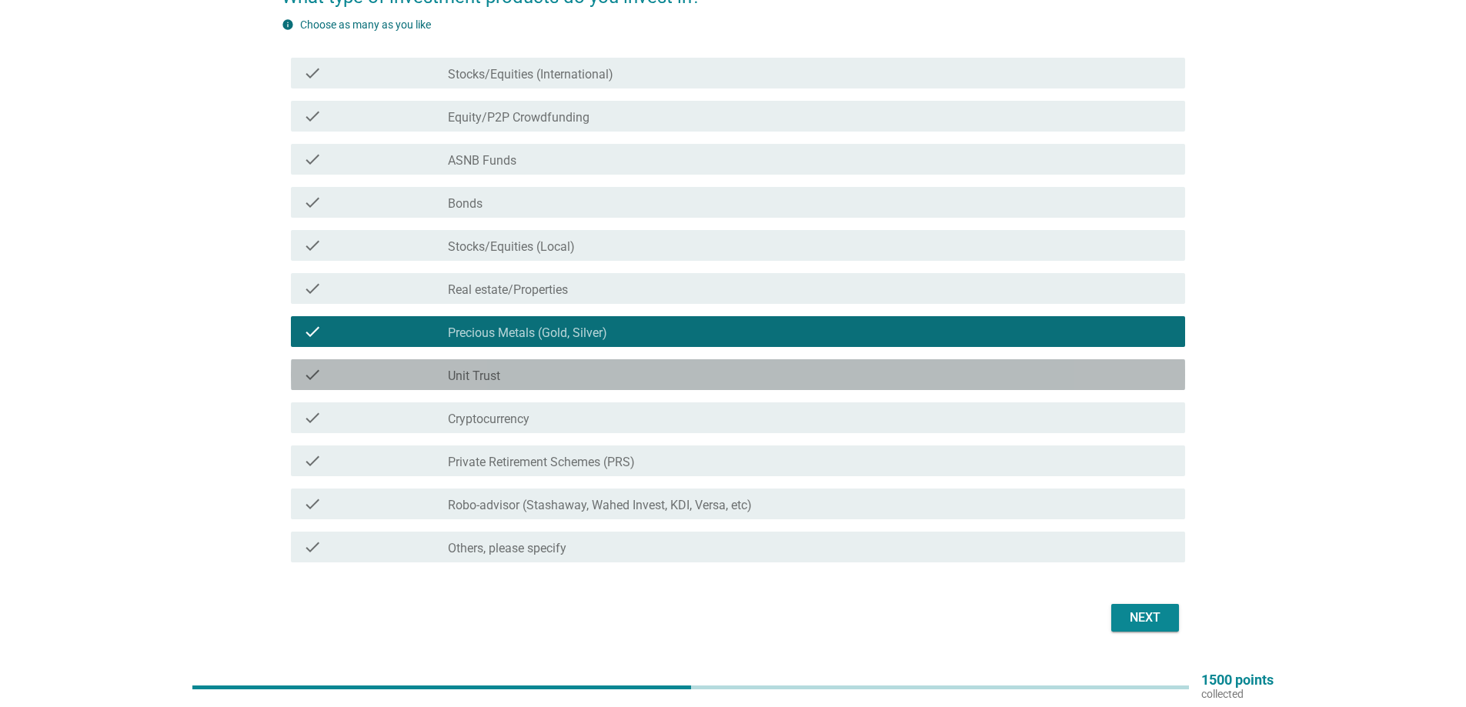
click at [535, 375] on div "check_box_outline_blank Unit Trust" at bounding box center [810, 375] width 725 height 18
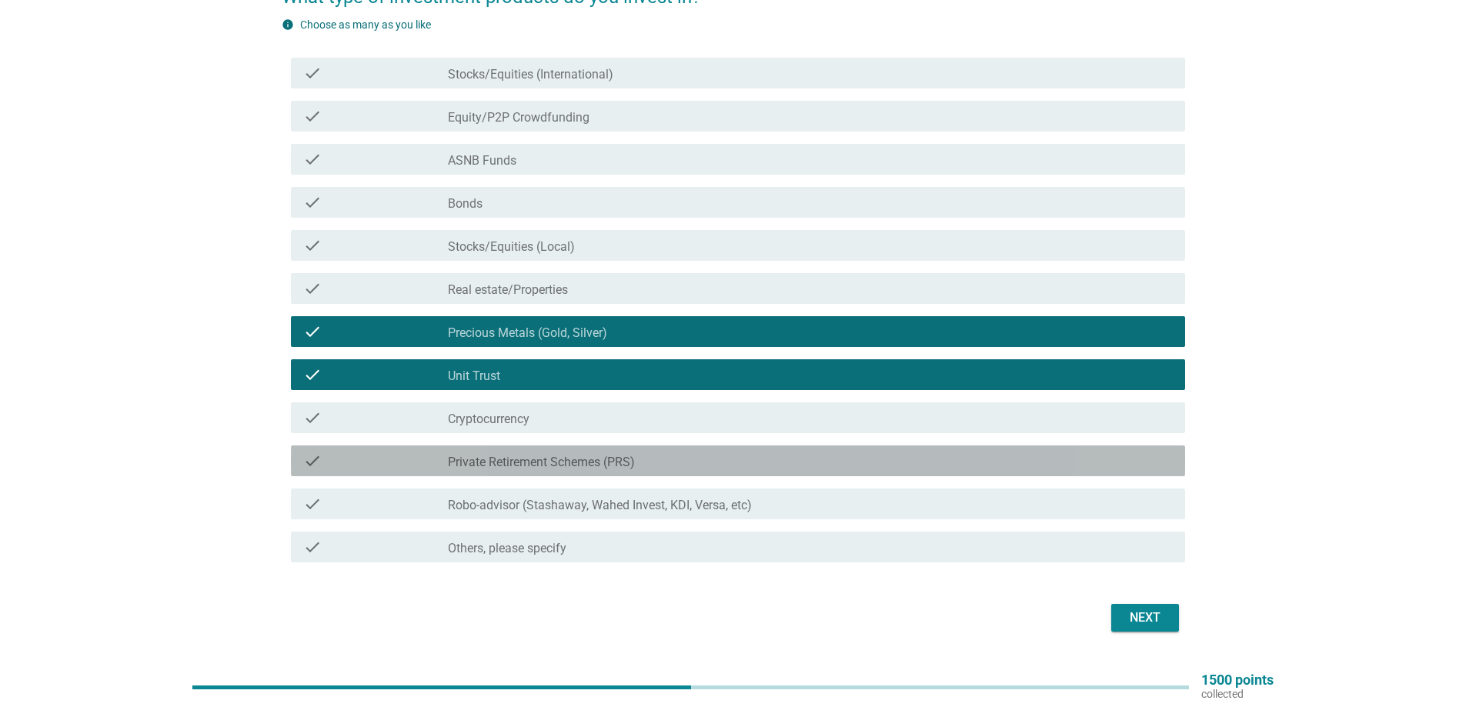
click at [630, 469] on label "Private Retirement Schemes (PRS)" at bounding box center [541, 462] width 187 height 15
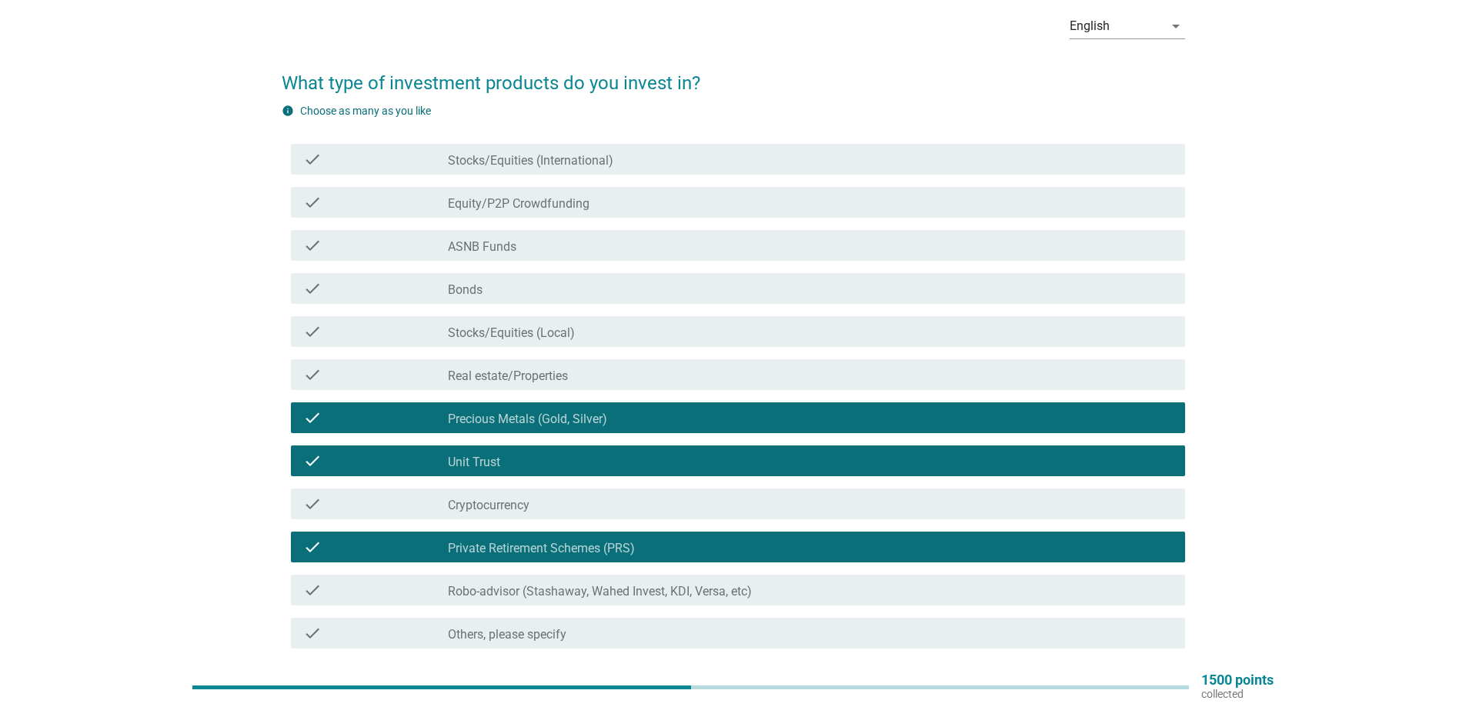
scroll to position [0, 0]
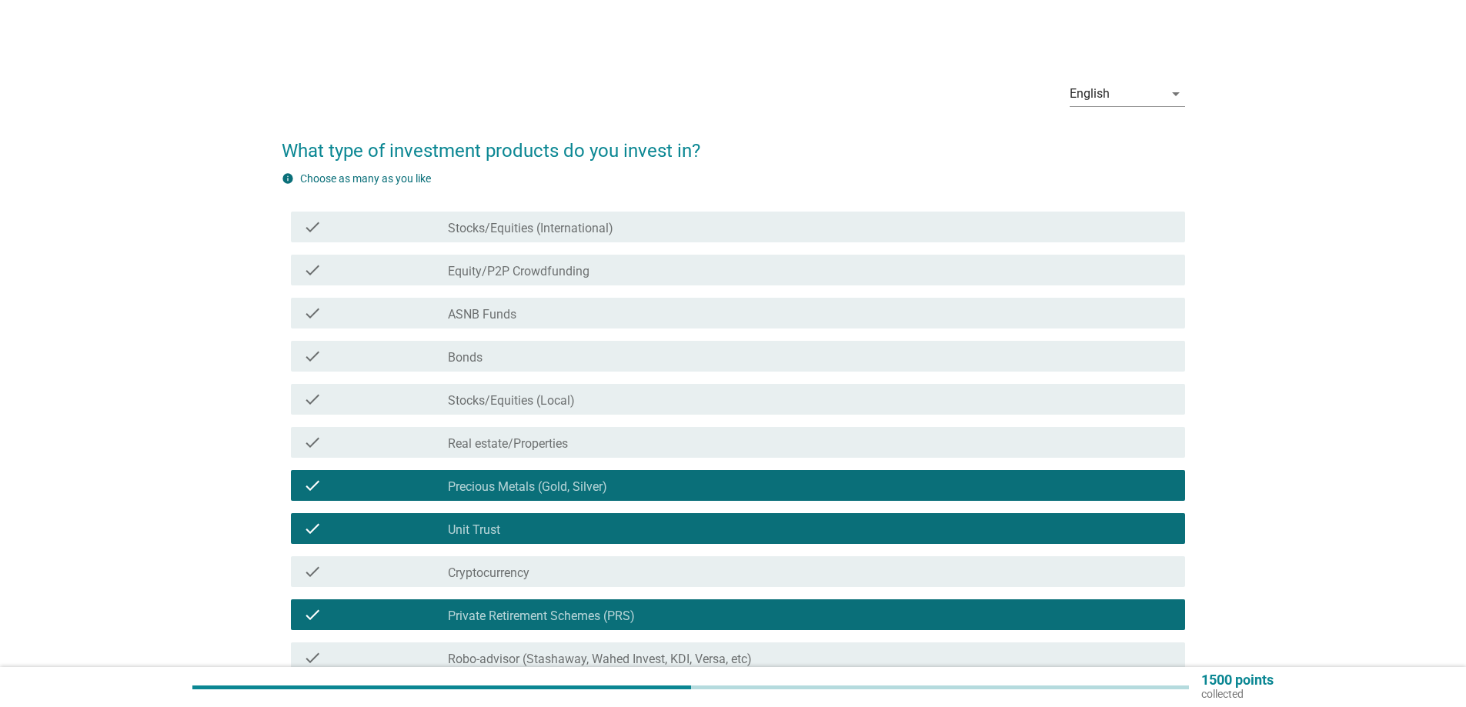
click at [523, 235] on label "Stocks/Equities (International)" at bounding box center [530, 228] width 165 height 15
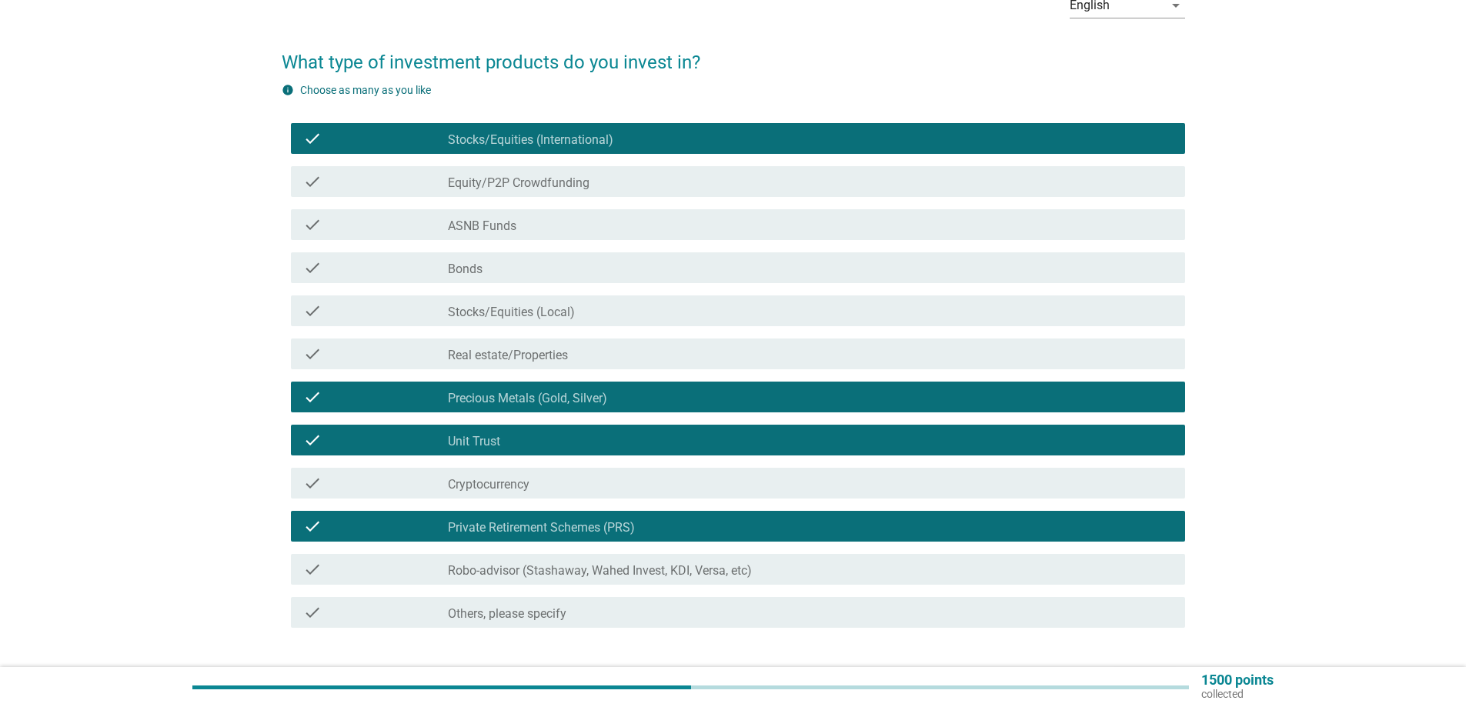
scroll to position [192, 0]
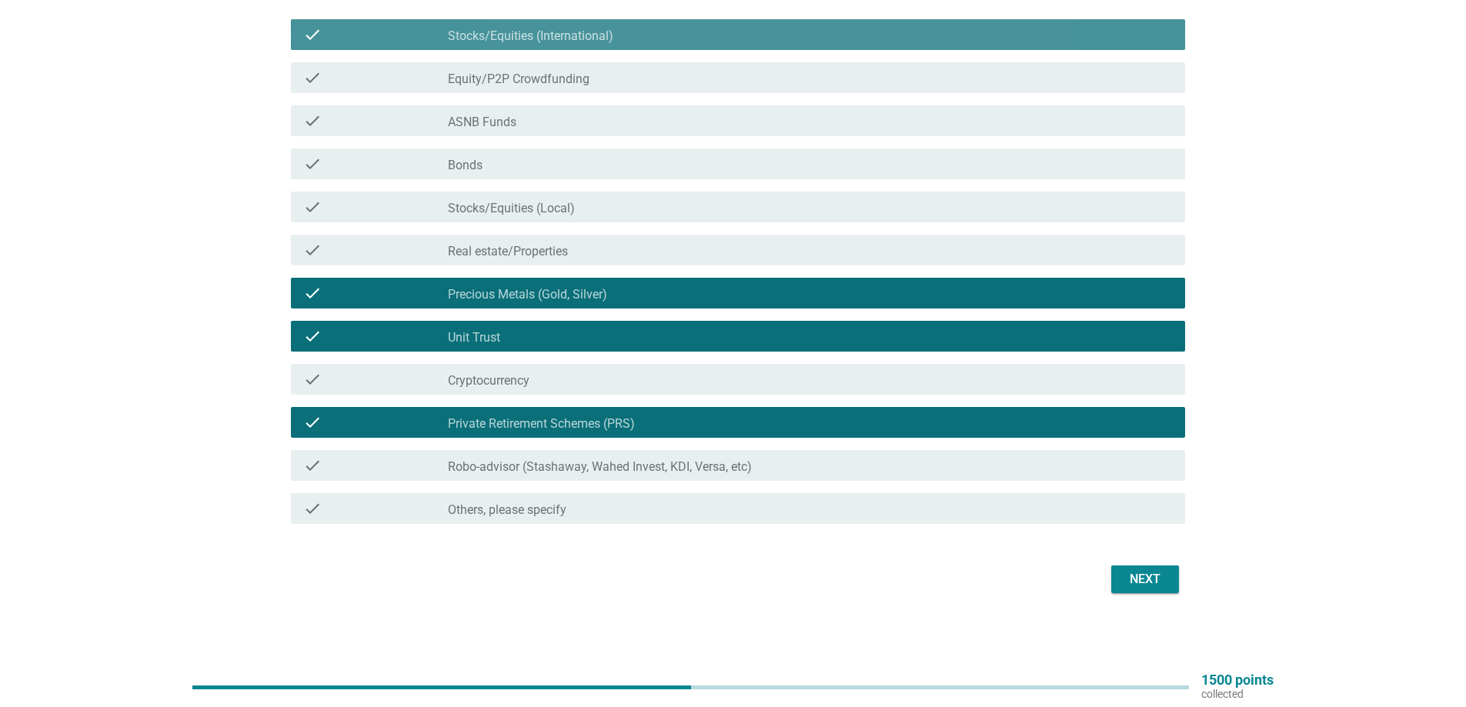
click at [532, 38] on label "Stocks/Equities (International)" at bounding box center [530, 35] width 165 height 15
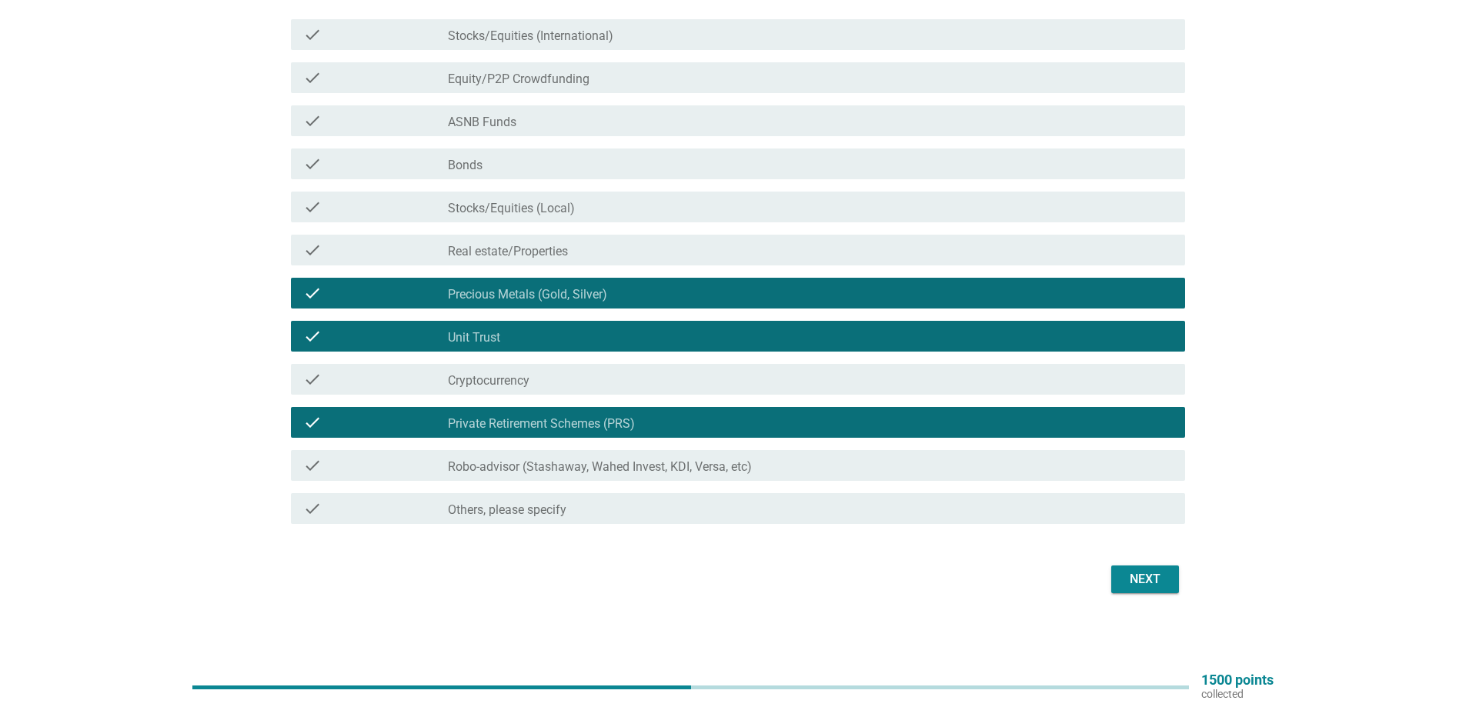
click at [491, 208] on label "Stocks/Equities (Local)" at bounding box center [511, 208] width 127 height 15
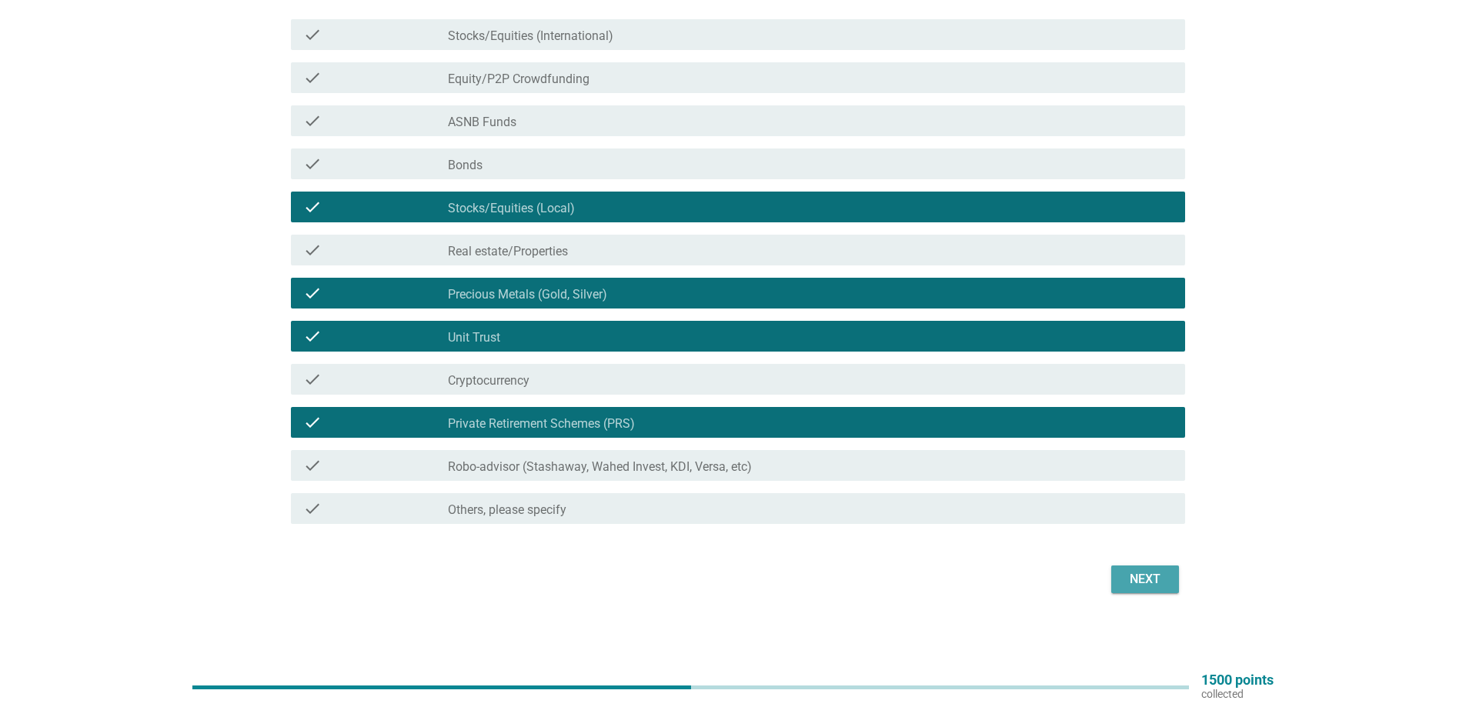
click at [1146, 576] on div "Next" at bounding box center [1145, 579] width 43 height 18
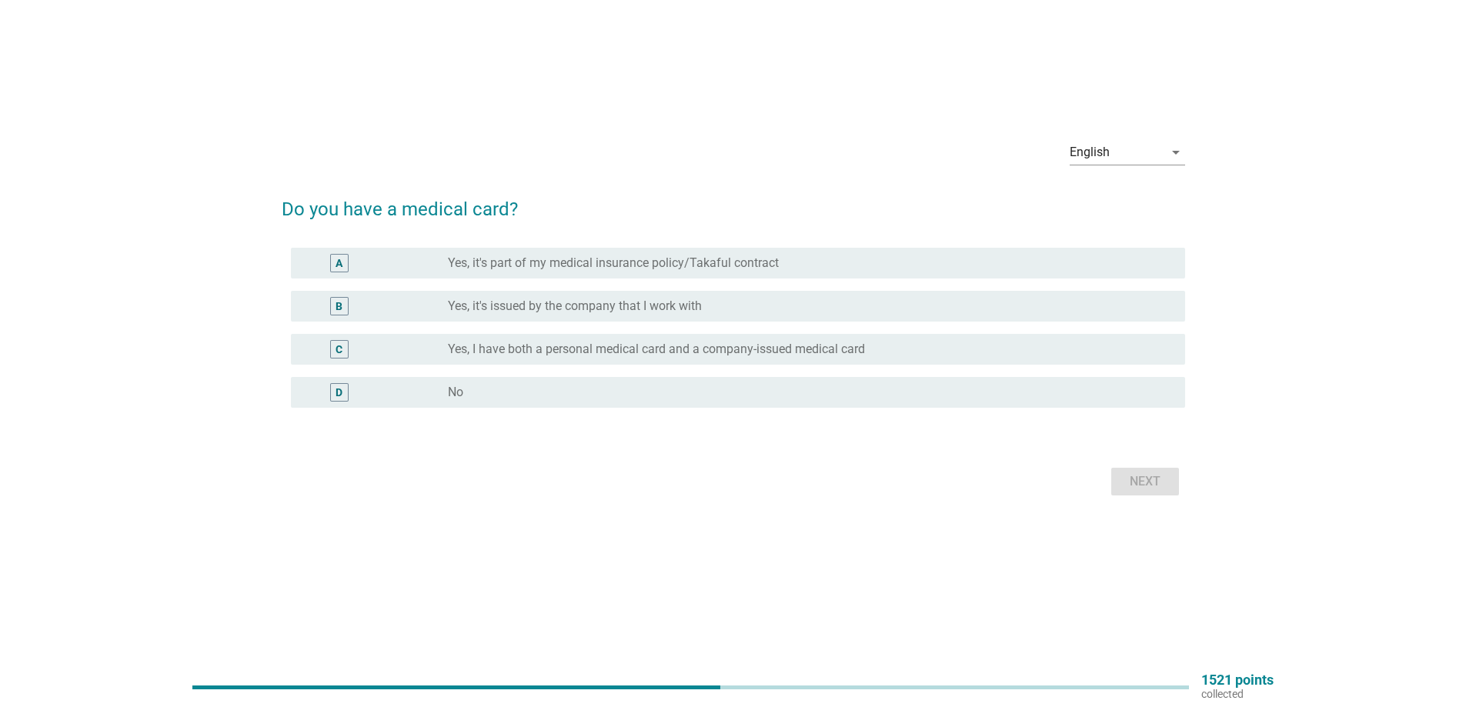
scroll to position [0, 0]
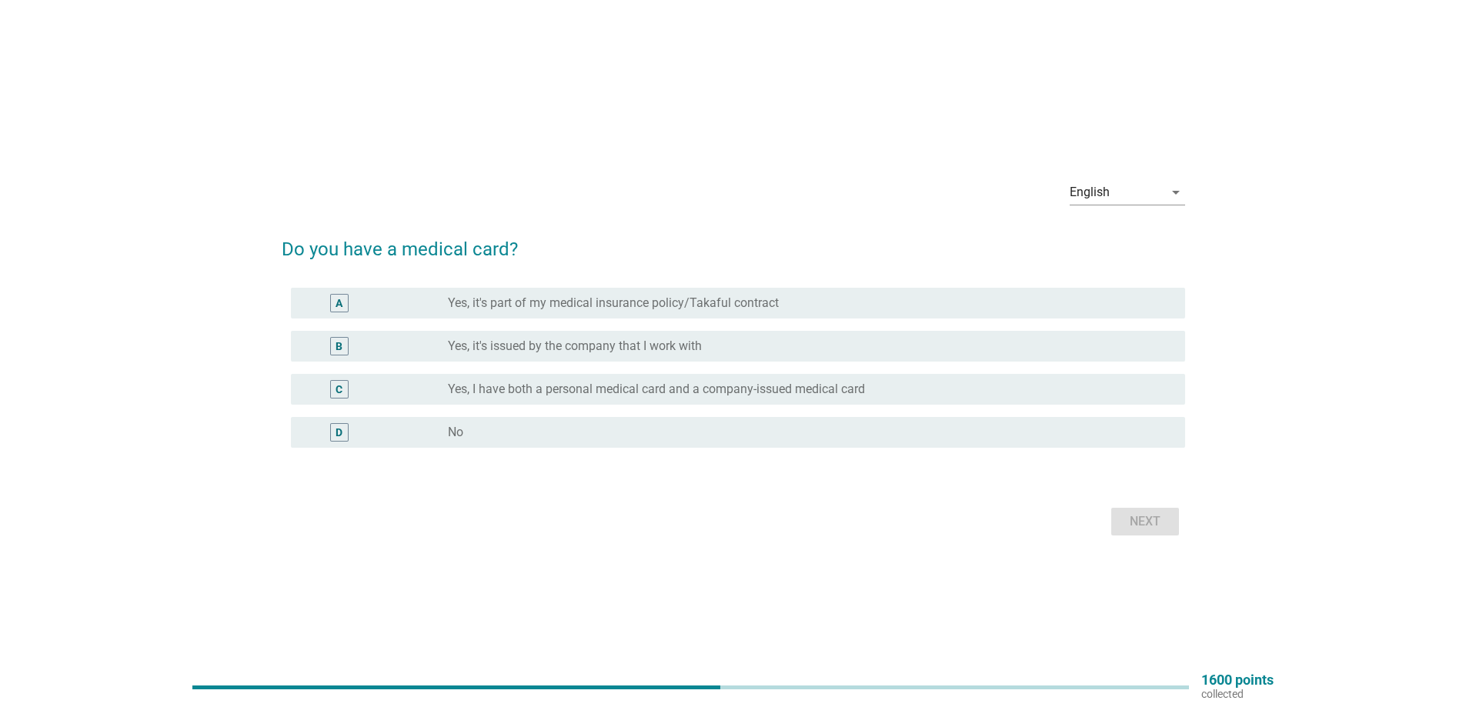
click at [553, 309] on label "Yes, it's part of my medical insurance policy/Takaful contract" at bounding box center [613, 303] width 331 height 15
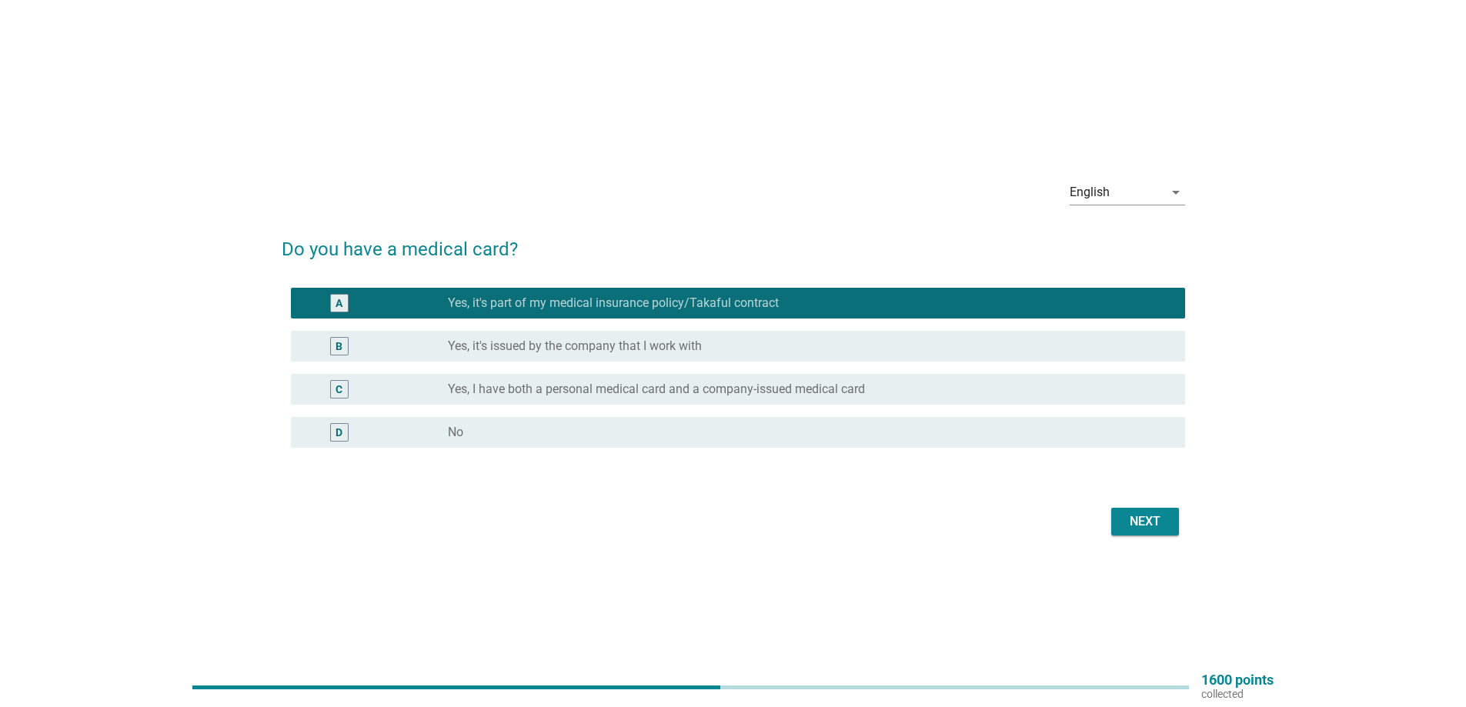
click at [611, 350] on label "Yes, it's issued by the company that I work with" at bounding box center [575, 346] width 254 height 15
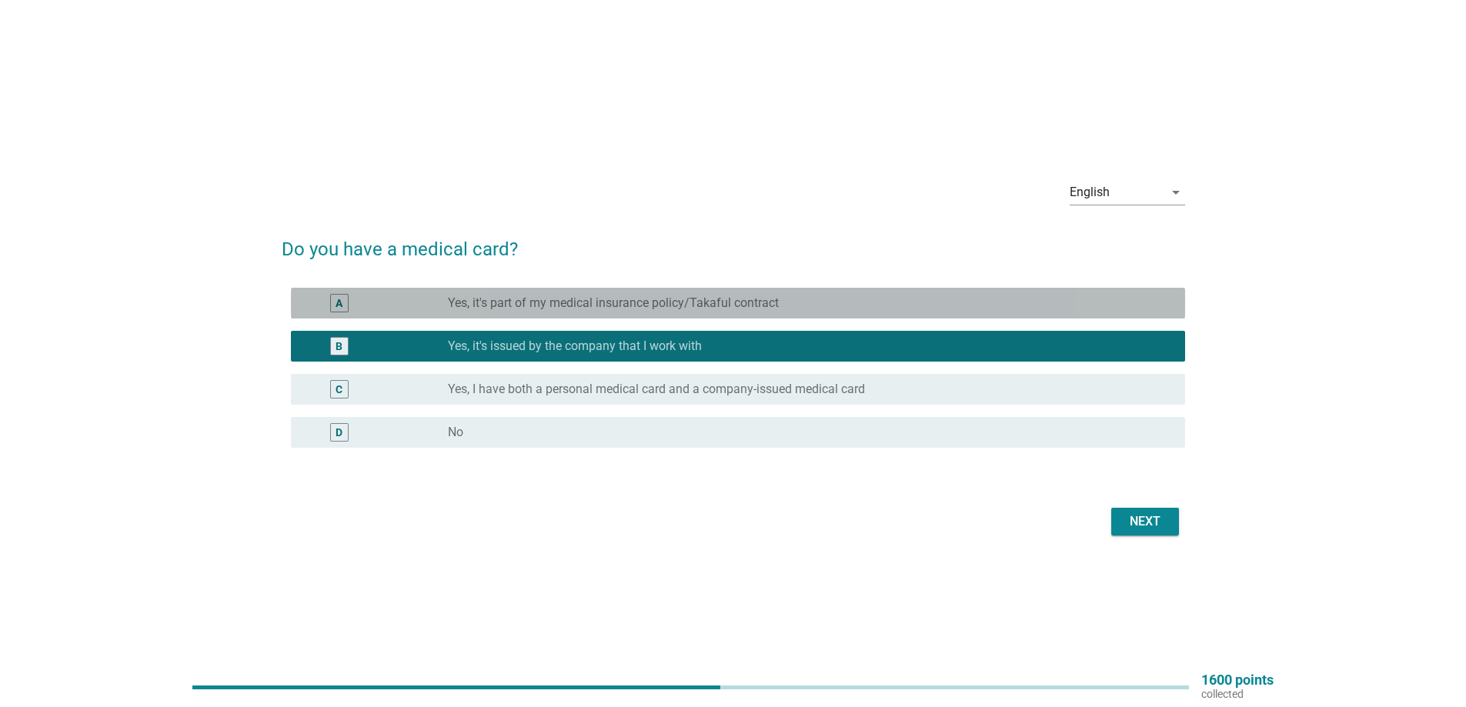
click at [613, 306] on label "Yes, it's part of my medical insurance policy/Takaful contract" at bounding box center [613, 303] width 331 height 15
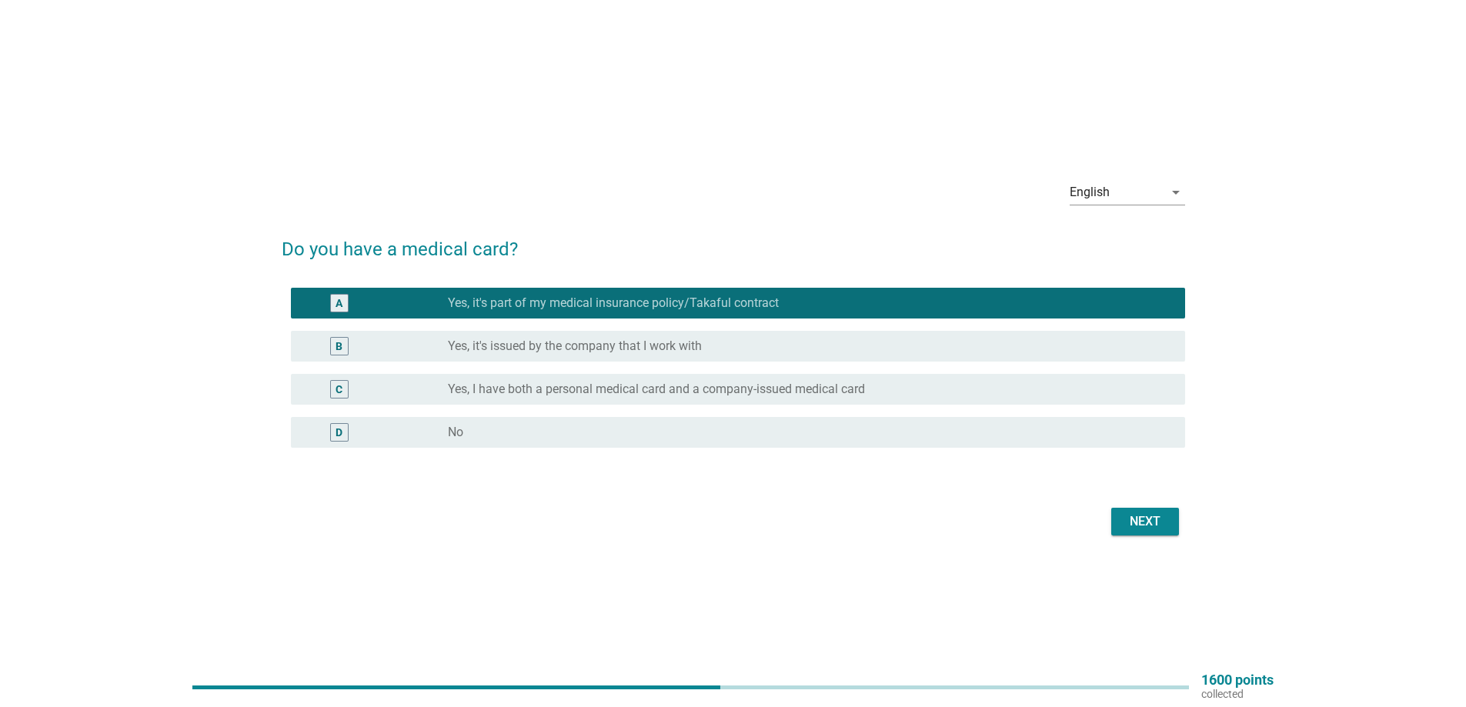
click at [606, 389] on label "Yes, I have both a personal medical card and a company-issued medical card" at bounding box center [656, 389] width 417 height 15
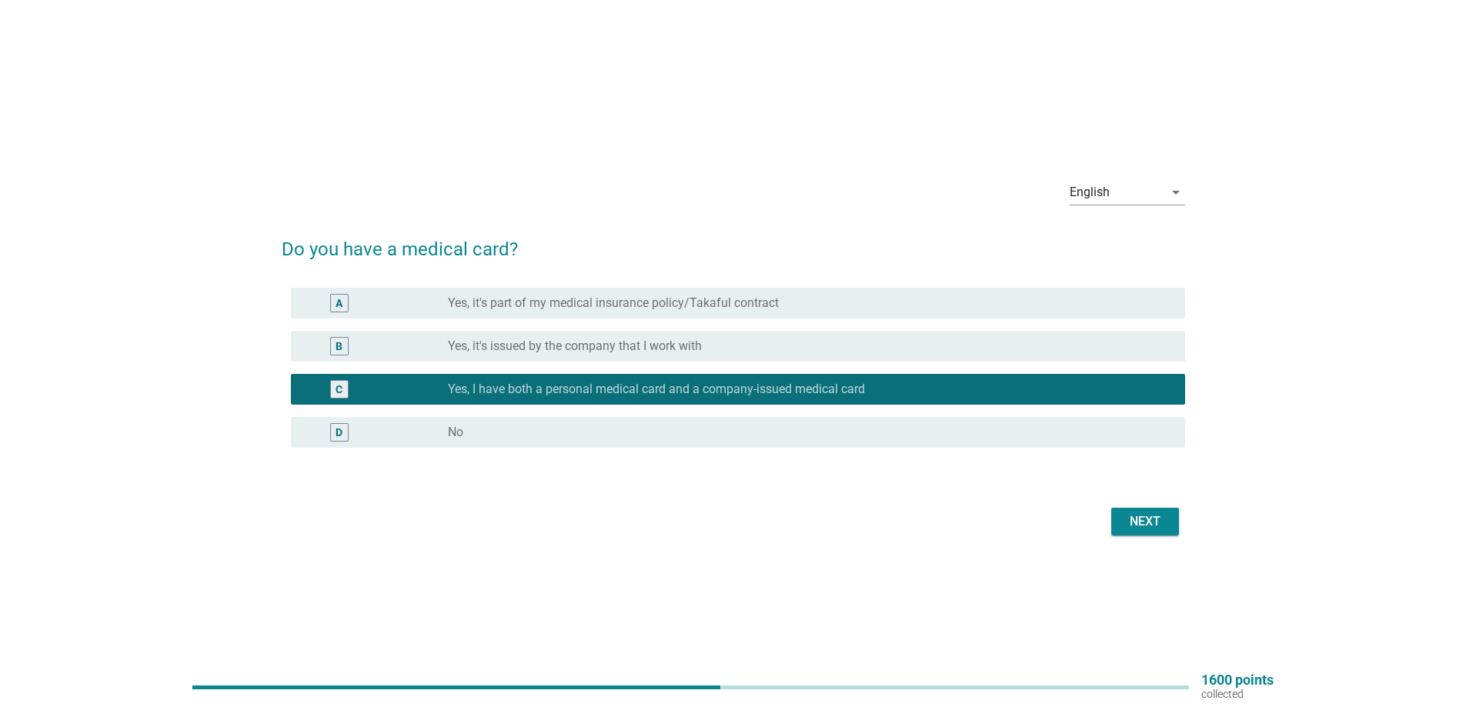
click at [1137, 525] on div "Next" at bounding box center [1145, 522] width 43 height 18
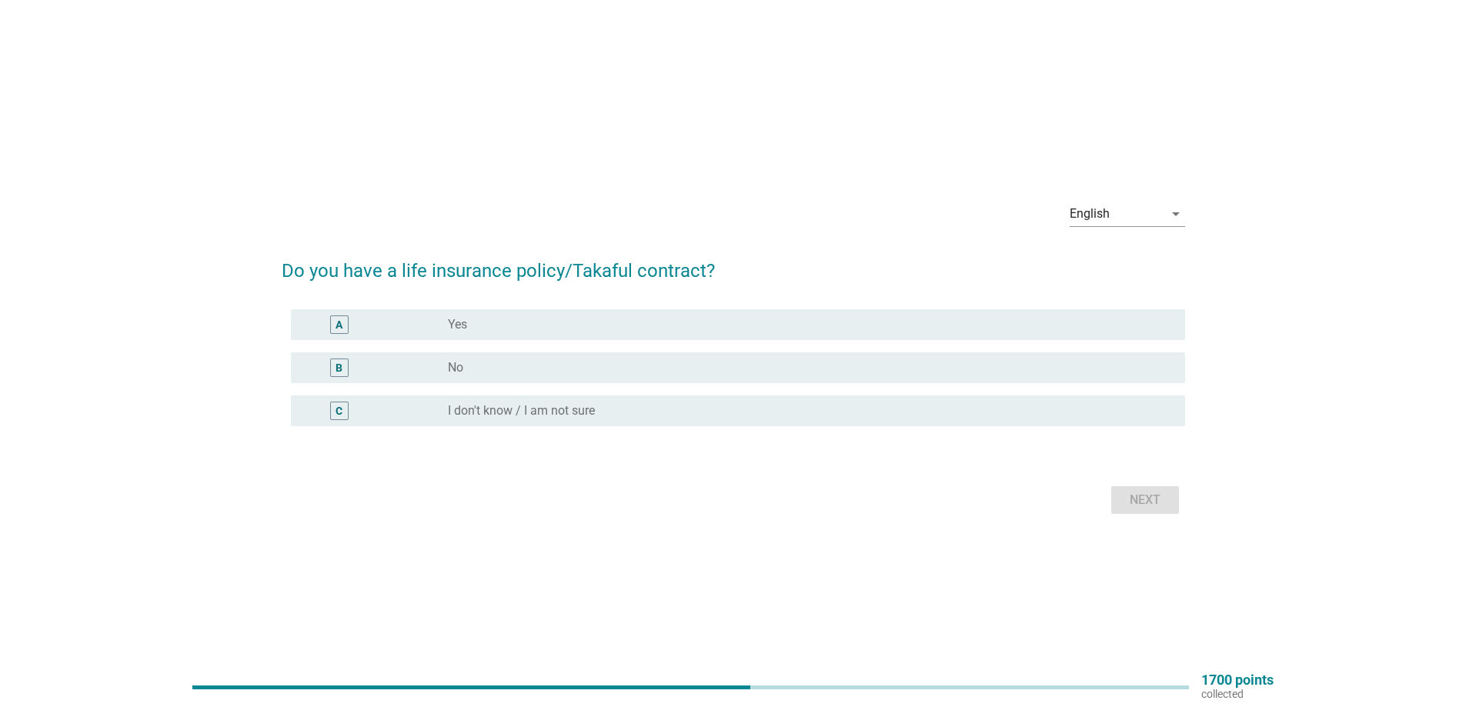
click at [485, 335] on div "A radio_button_unchecked Yes" at bounding box center [738, 324] width 894 height 31
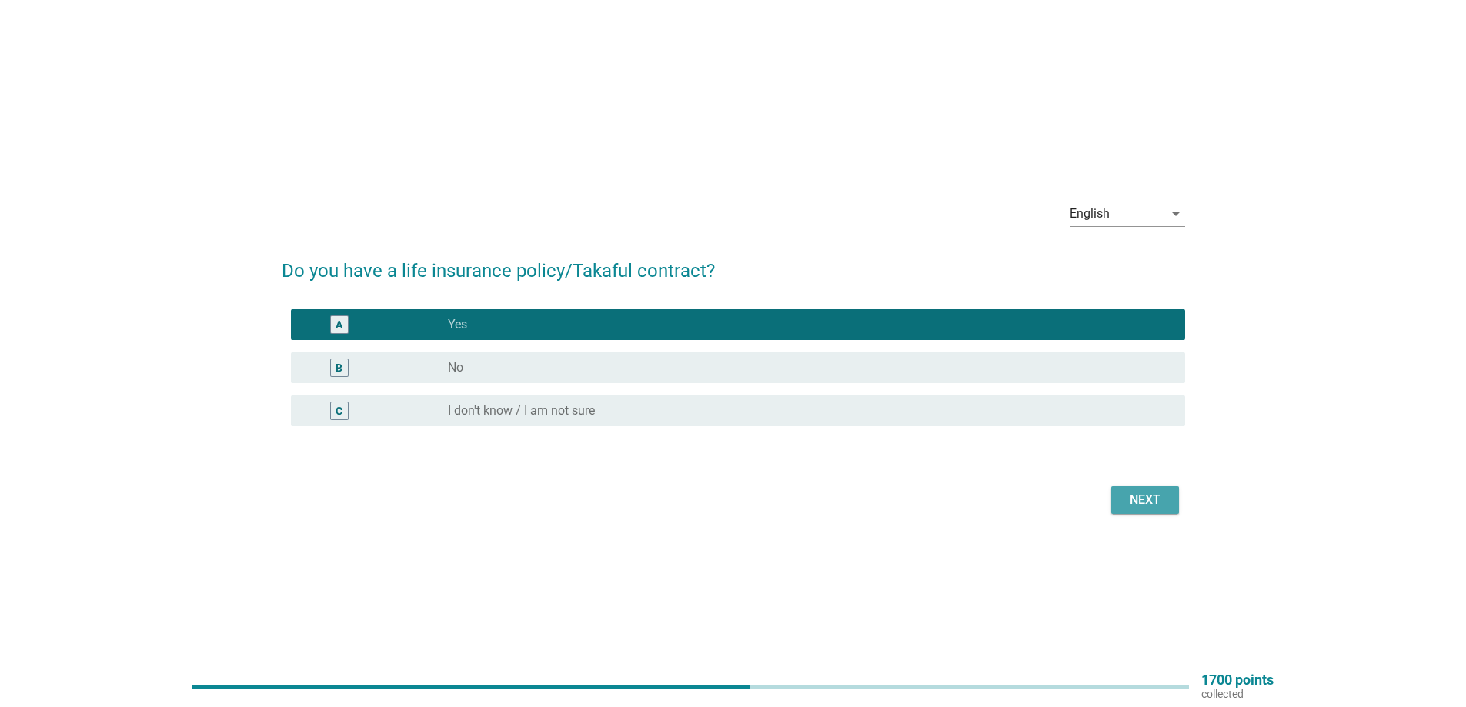
click at [1134, 509] on div "Next" at bounding box center [1145, 500] width 43 height 18
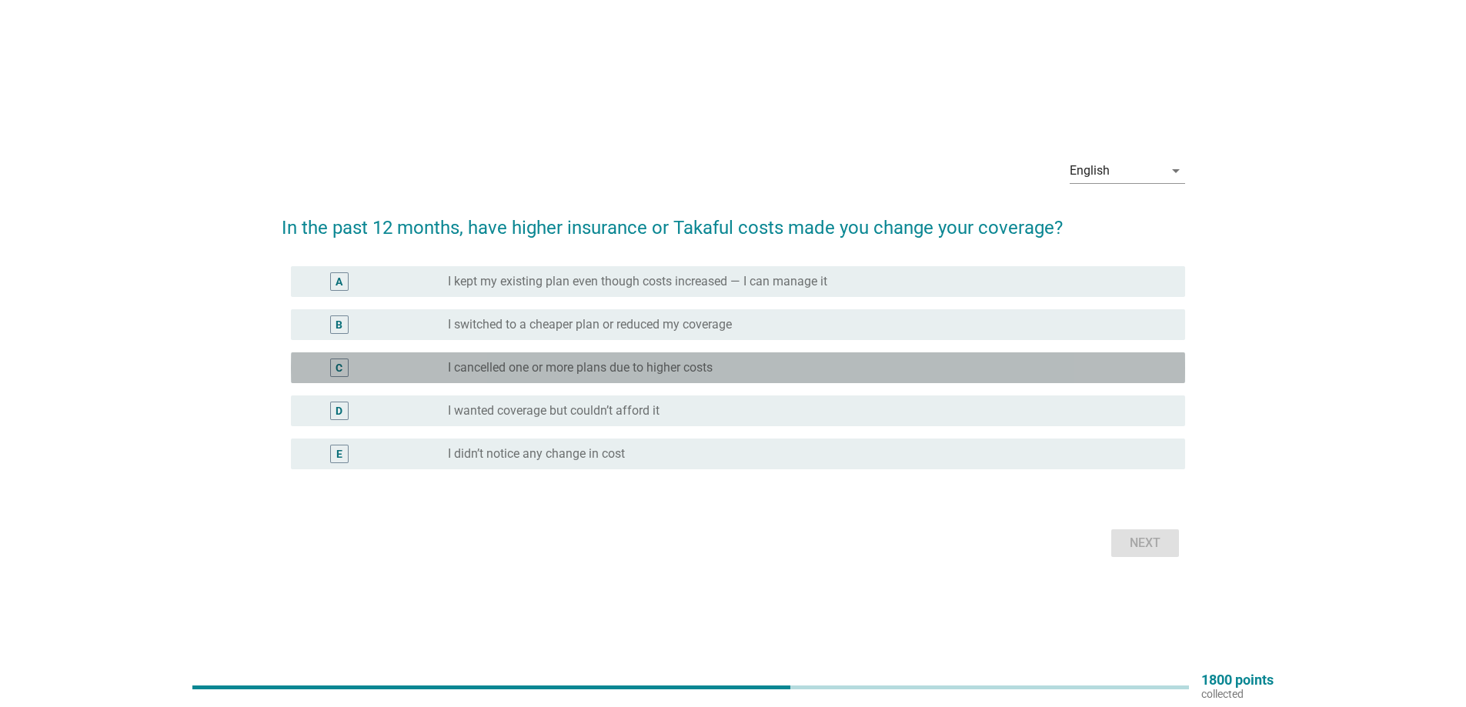
click at [556, 370] on label "I cancelled one or more plans due to higher costs" at bounding box center [580, 367] width 265 height 15
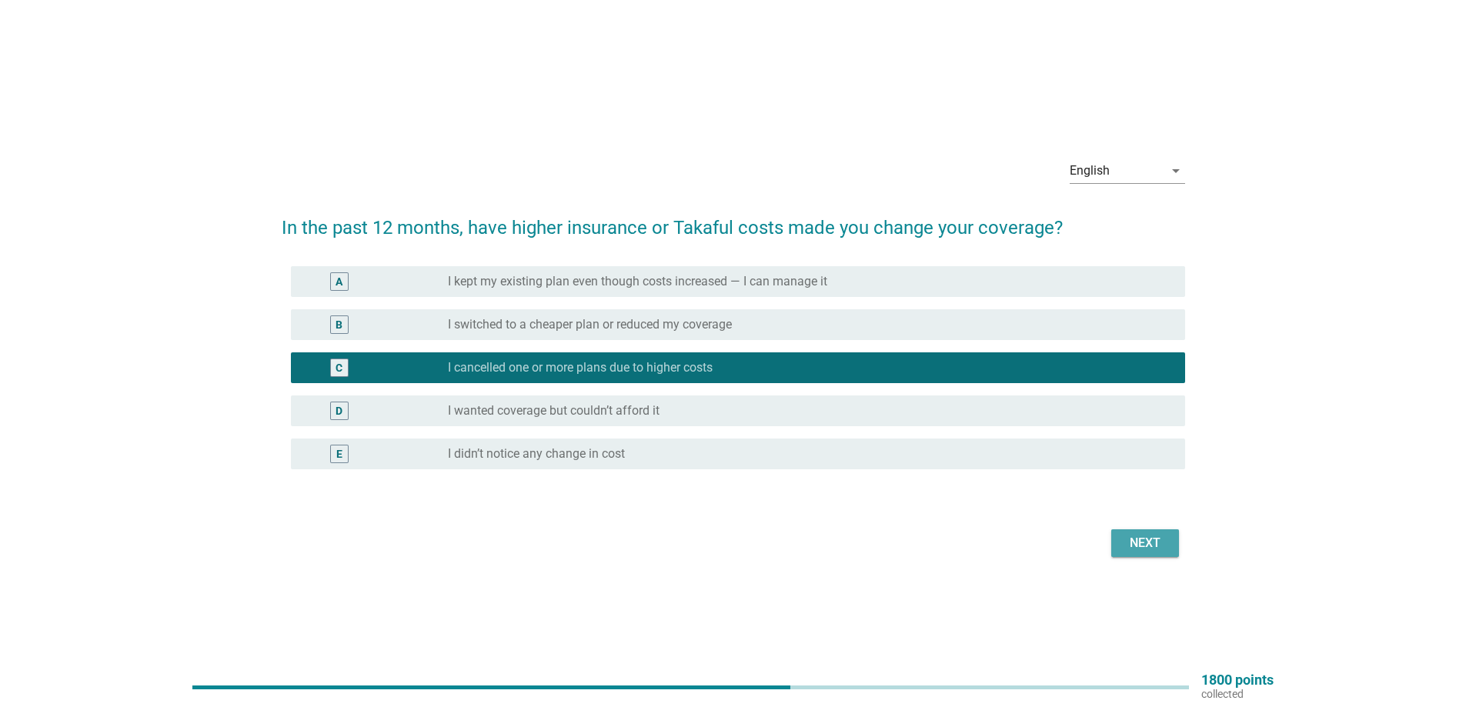
click at [1148, 552] on div "Next" at bounding box center [1145, 543] width 43 height 18
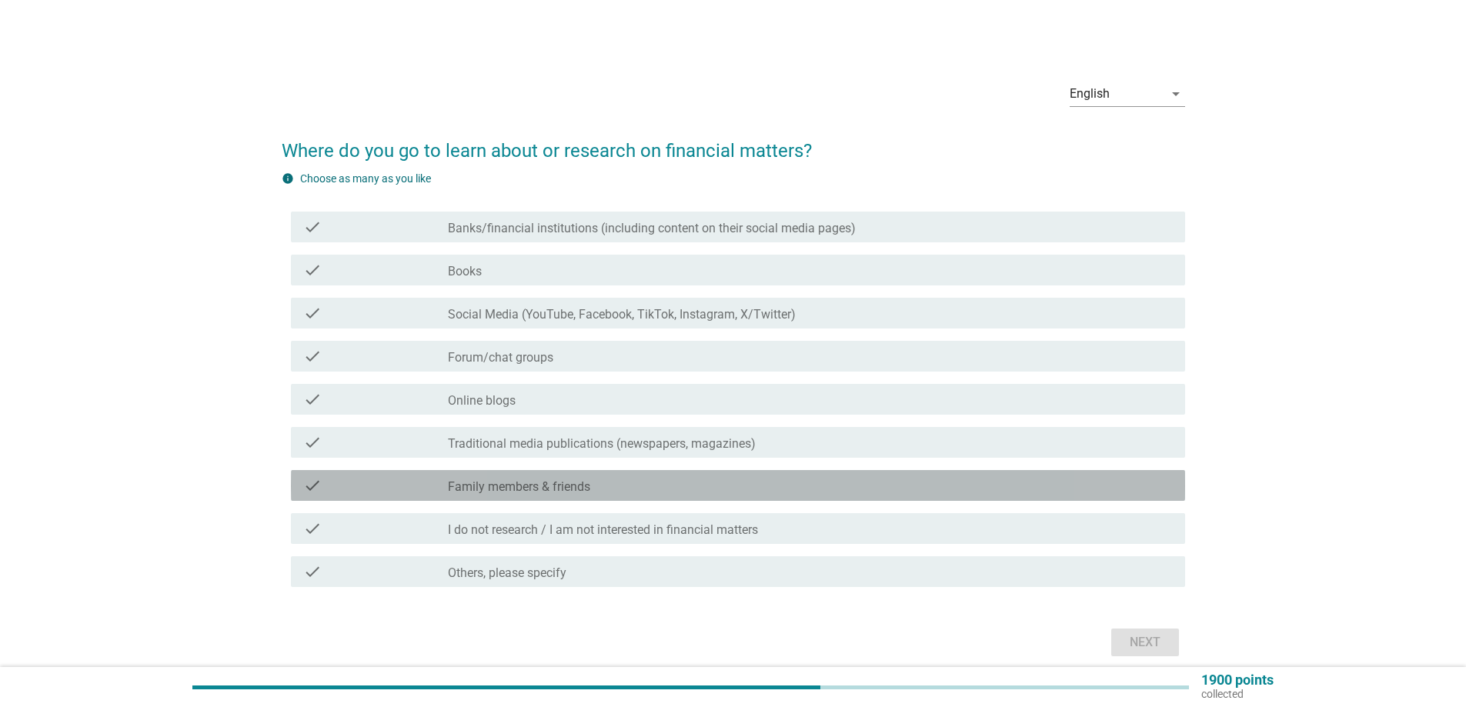
click at [498, 489] on label "Family members & friends" at bounding box center [519, 486] width 142 height 15
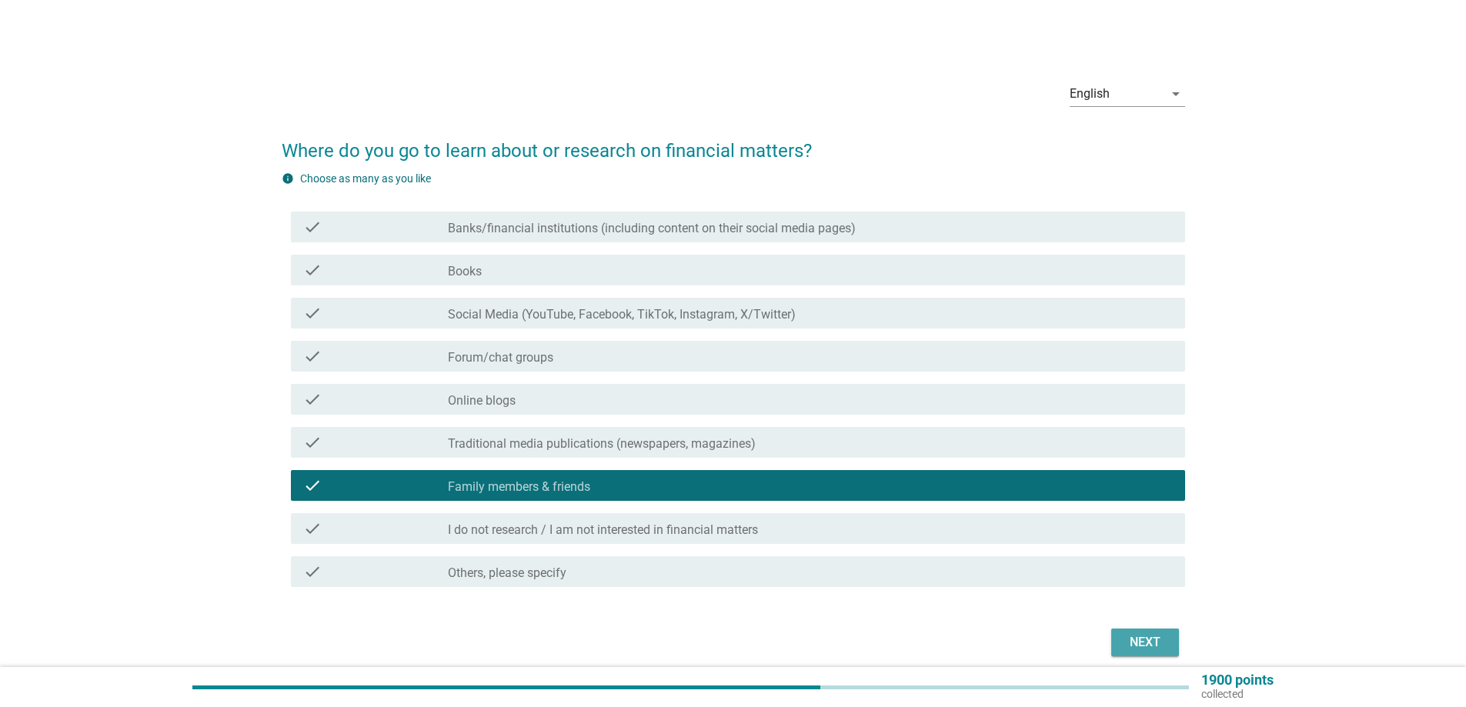
click at [1128, 636] on div "Next" at bounding box center [1145, 642] width 43 height 18
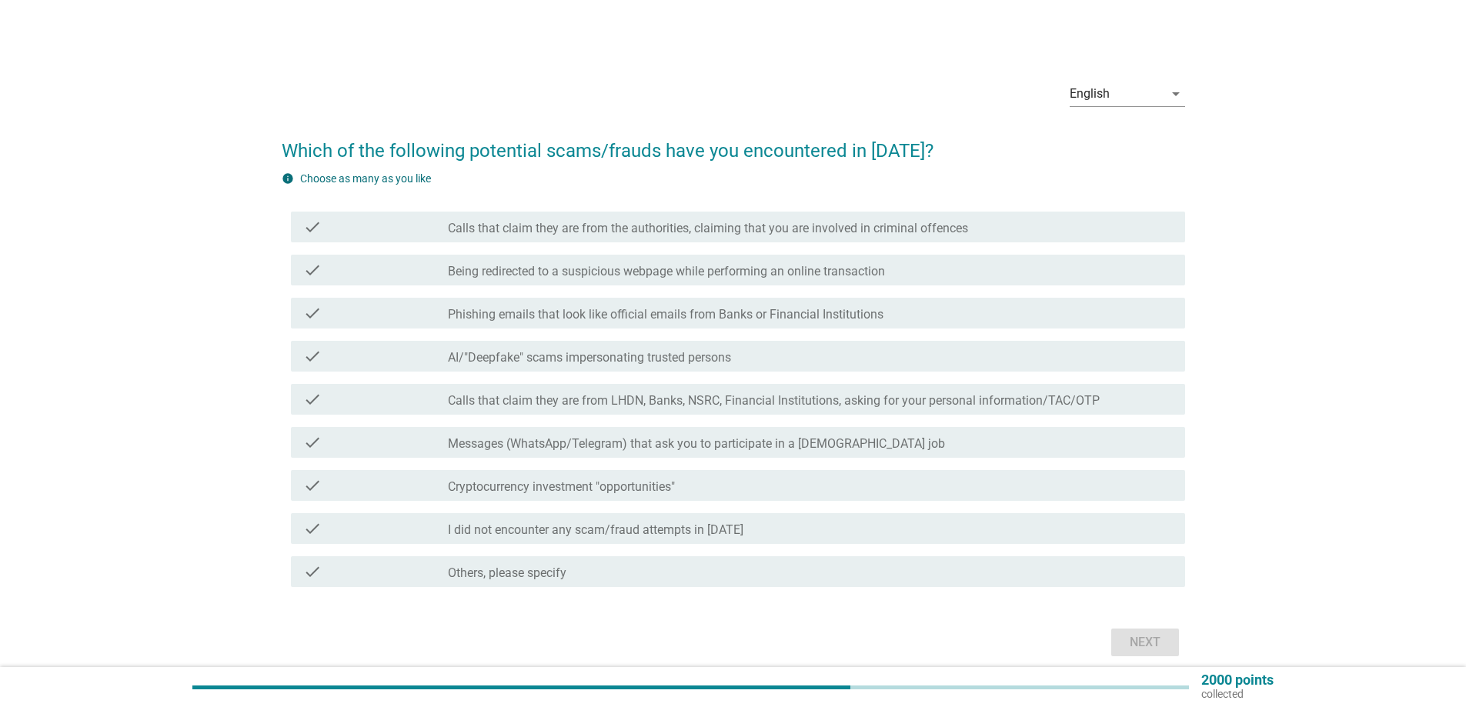
click at [794, 108] on div "English arrow_drop_down" at bounding box center [733, 95] width 903 height 52
click at [510, 224] on label "Calls that claim they are from the authorities, claiming that you are involved …" at bounding box center [708, 228] width 520 height 15
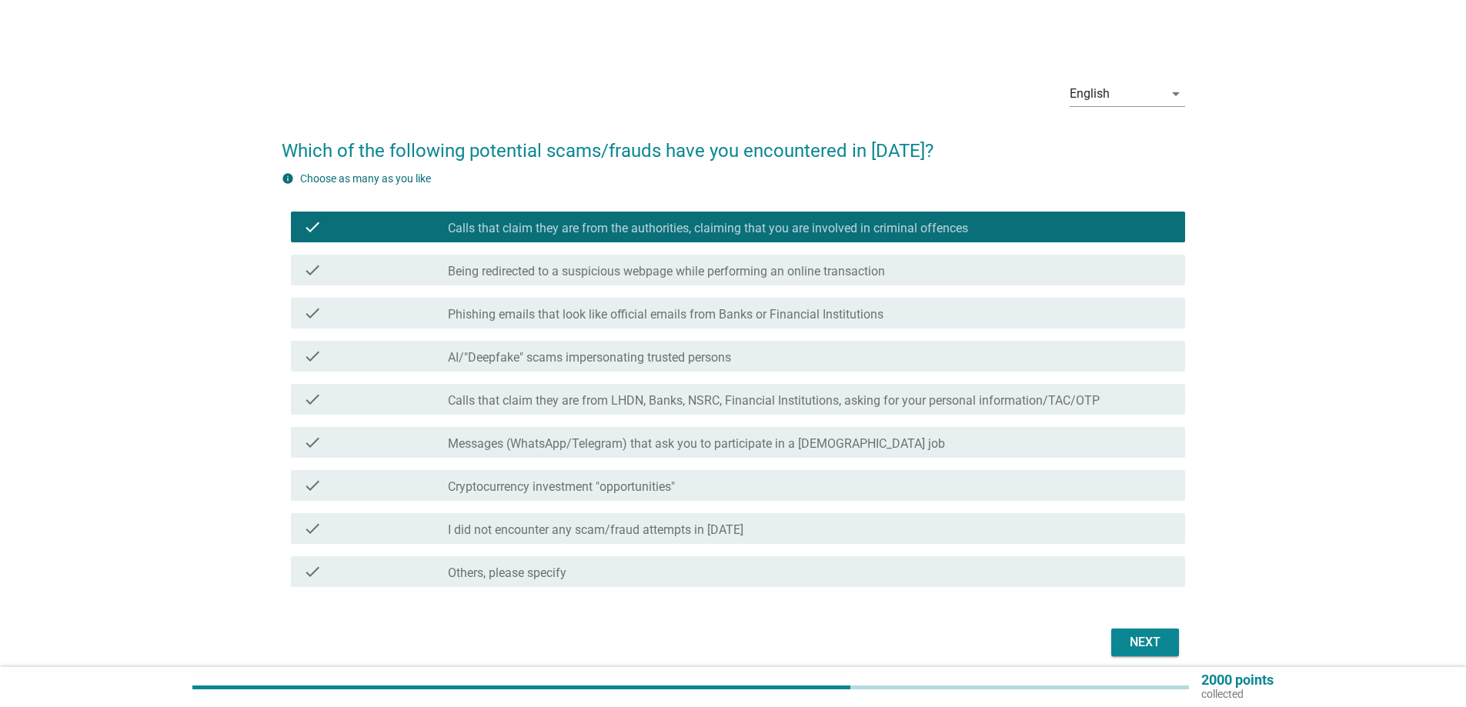
click at [690, 267] on label "Being redirected to a suspicious webpage while performing an online transaction" at bounding box center [666, 271] width 437 height 15
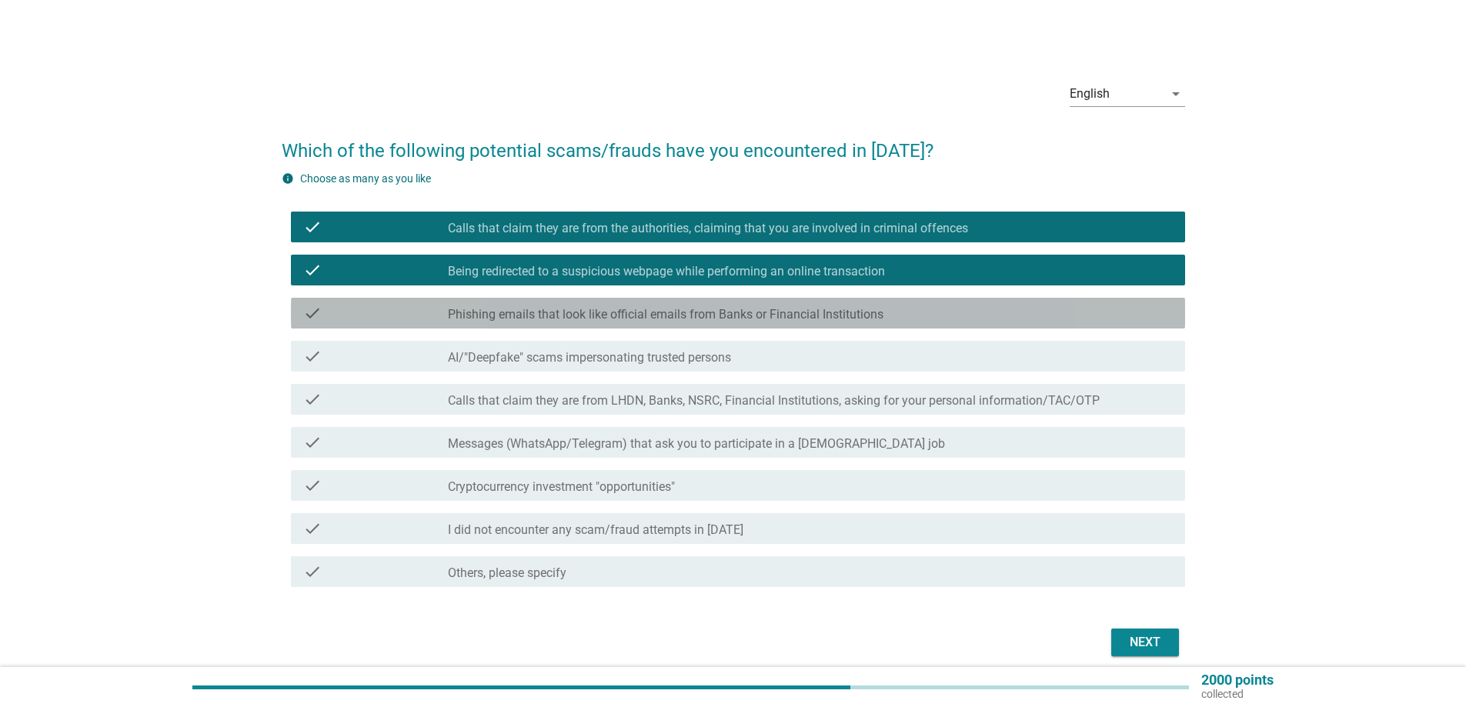
drag, startPoint x: 693, startPoint y: 316, endPoint x: 703, endPoint y: 314, distance: 11.0
click at [701, 319] on label "Phishing emails that look like official emails from Banks or Financial Institut…" at bounding box center [666, 314] width 436 height 15
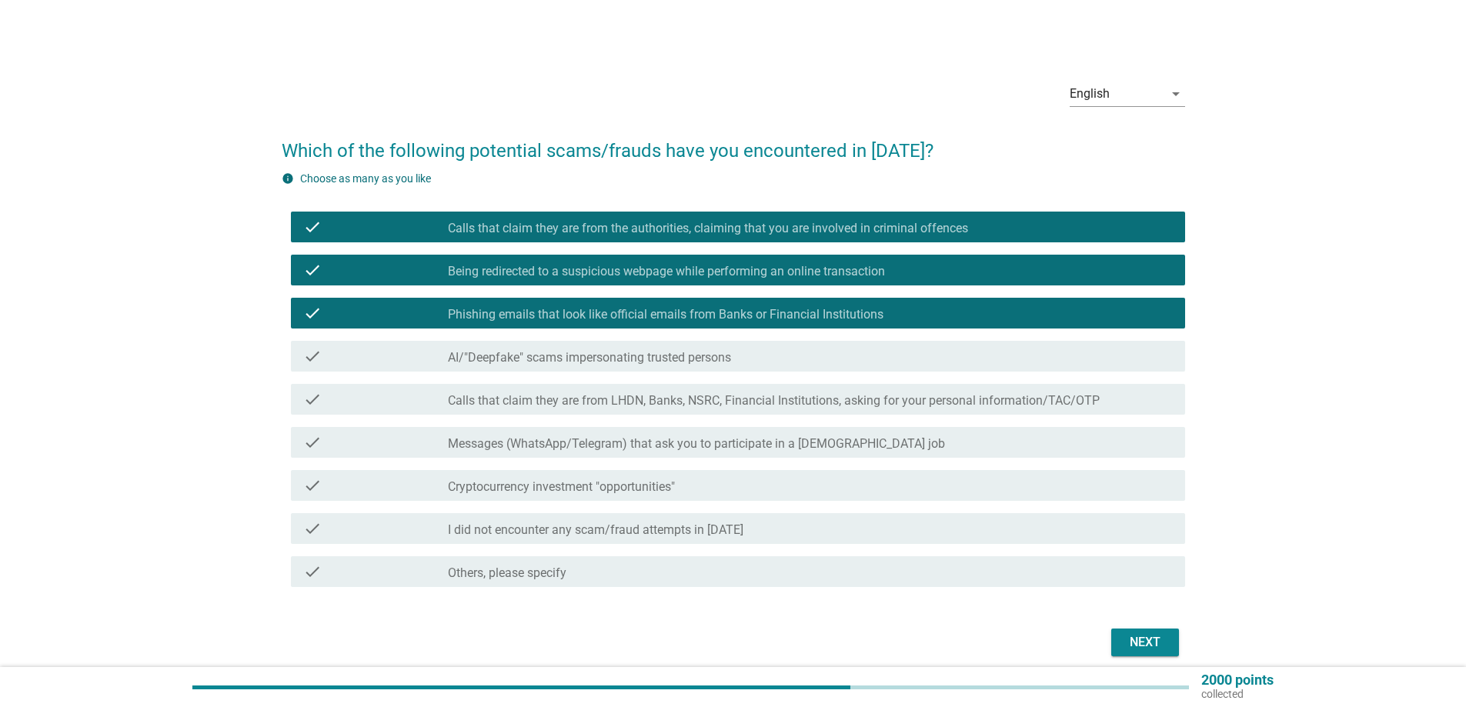
click at [661, 356] on label "AI/"Deepfake" scams impersonating trusted persons" at bounding box center [589, 357] width 283 height 15
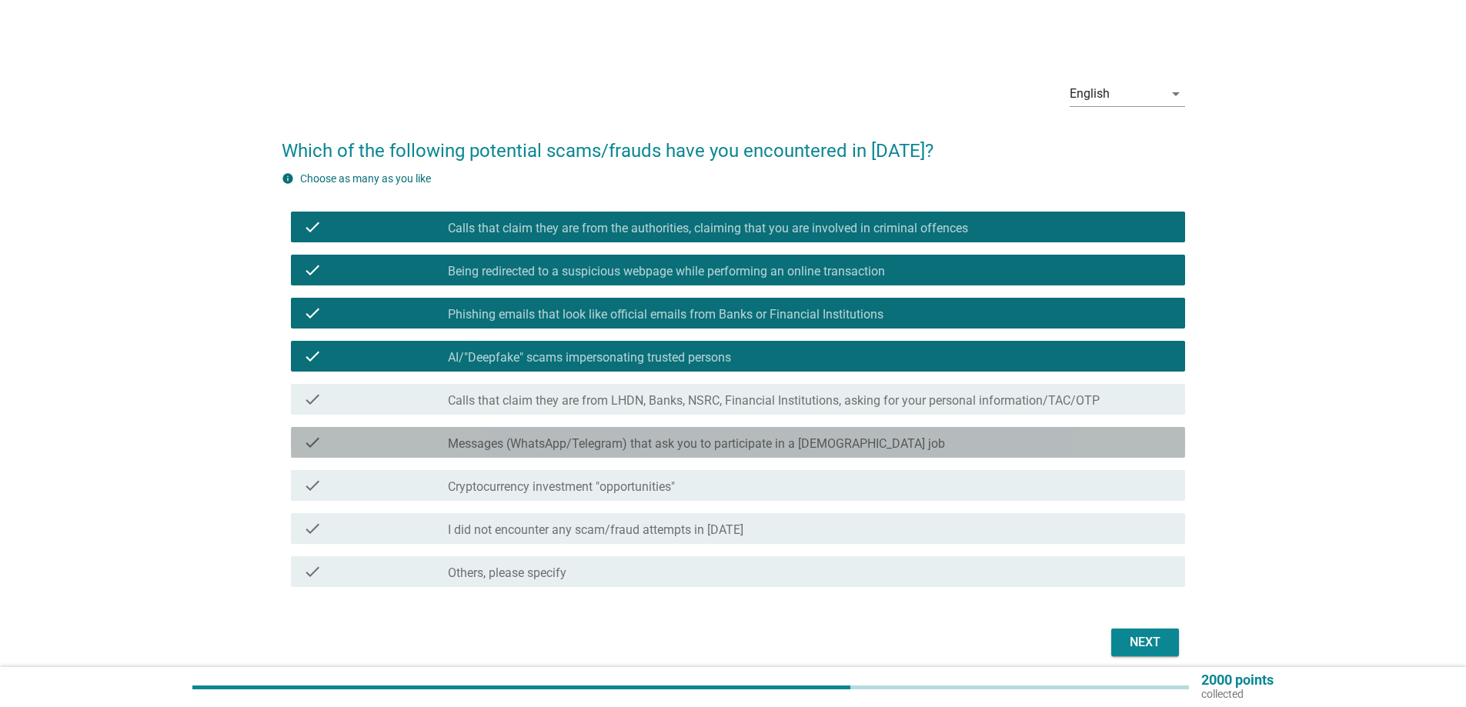
click at [706, 442] on label "Messages (WhatsApp/Telegram) that ask you to participate in a part-time job" at bounding box center [696, 443] width 497 height 15
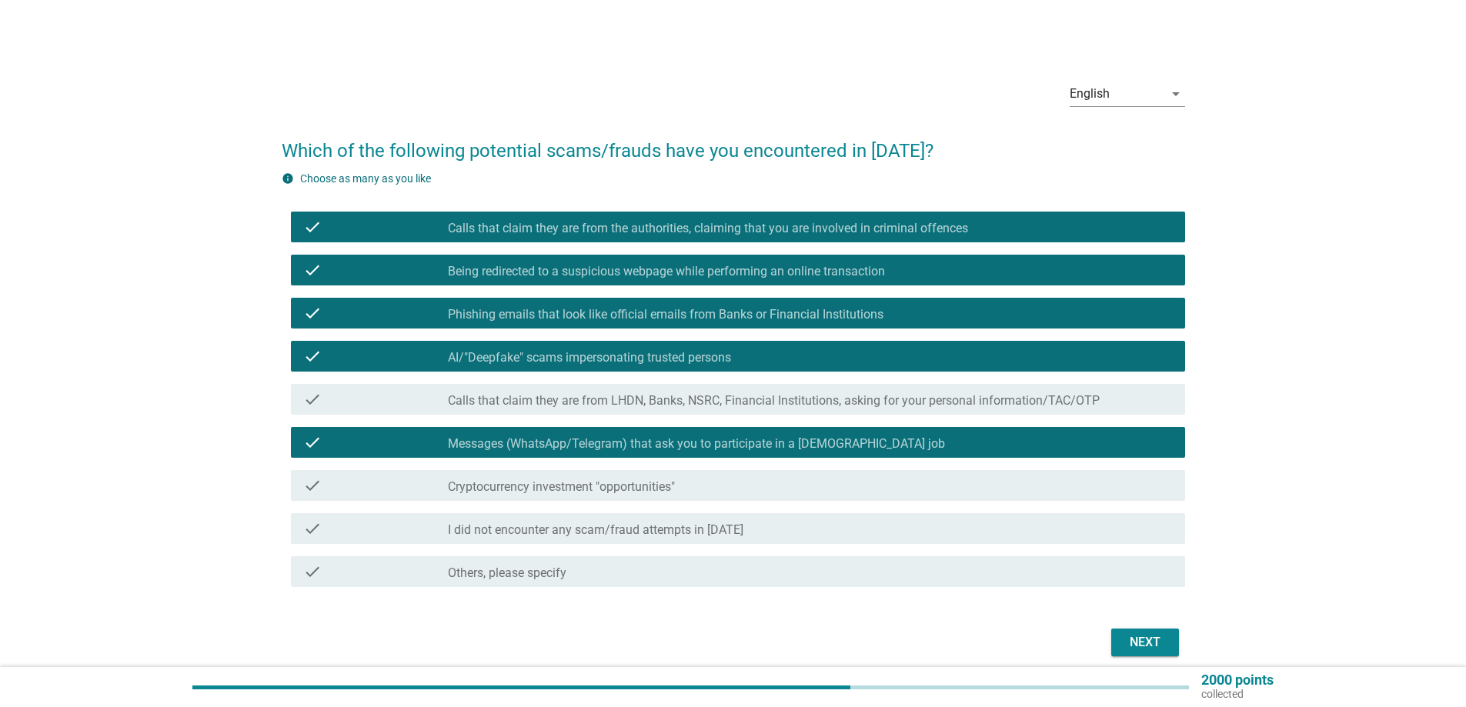
click at [626, 483] on label "Cryptocurrency investment "opportunities"" at bounding box center [561, 486] width 227 height 15
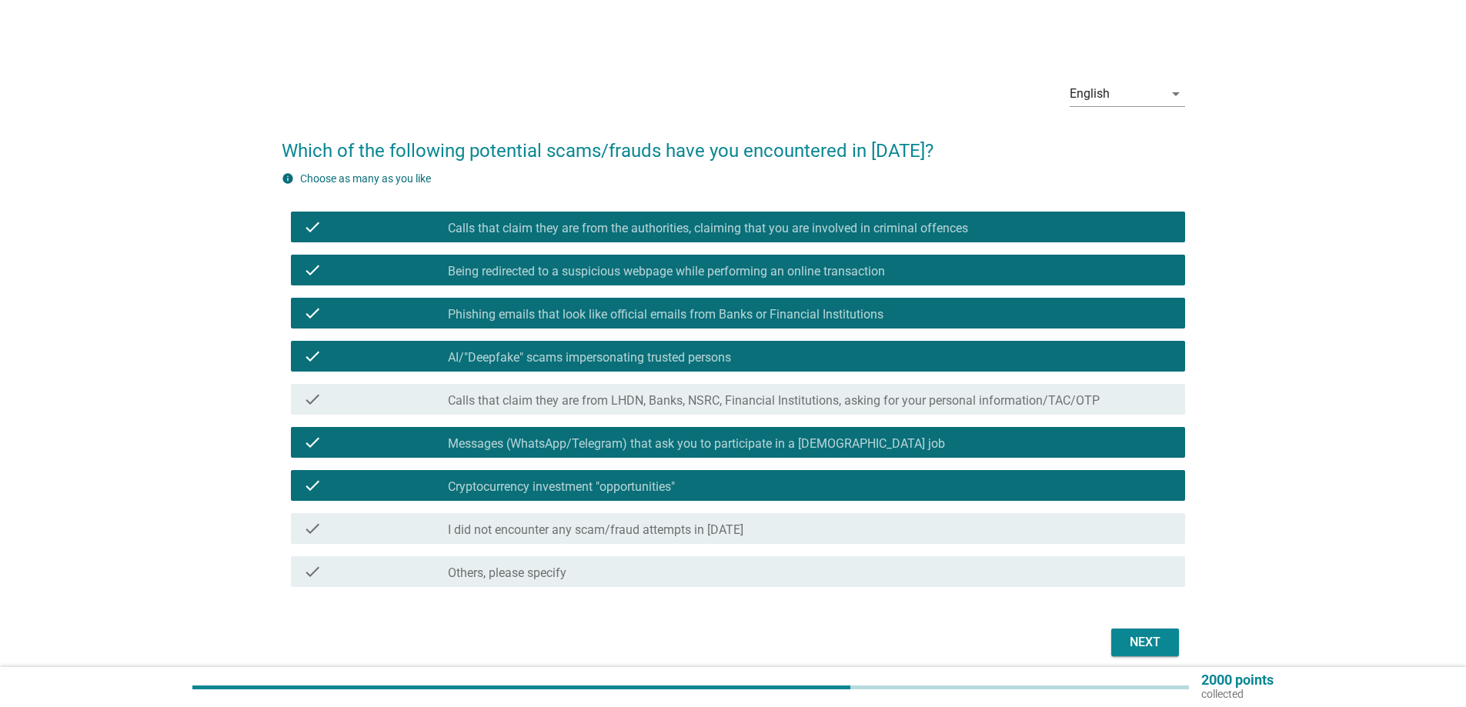
click at [1127, 644] on div "Next" at bounding box center [1145, 642] width 43 height 18
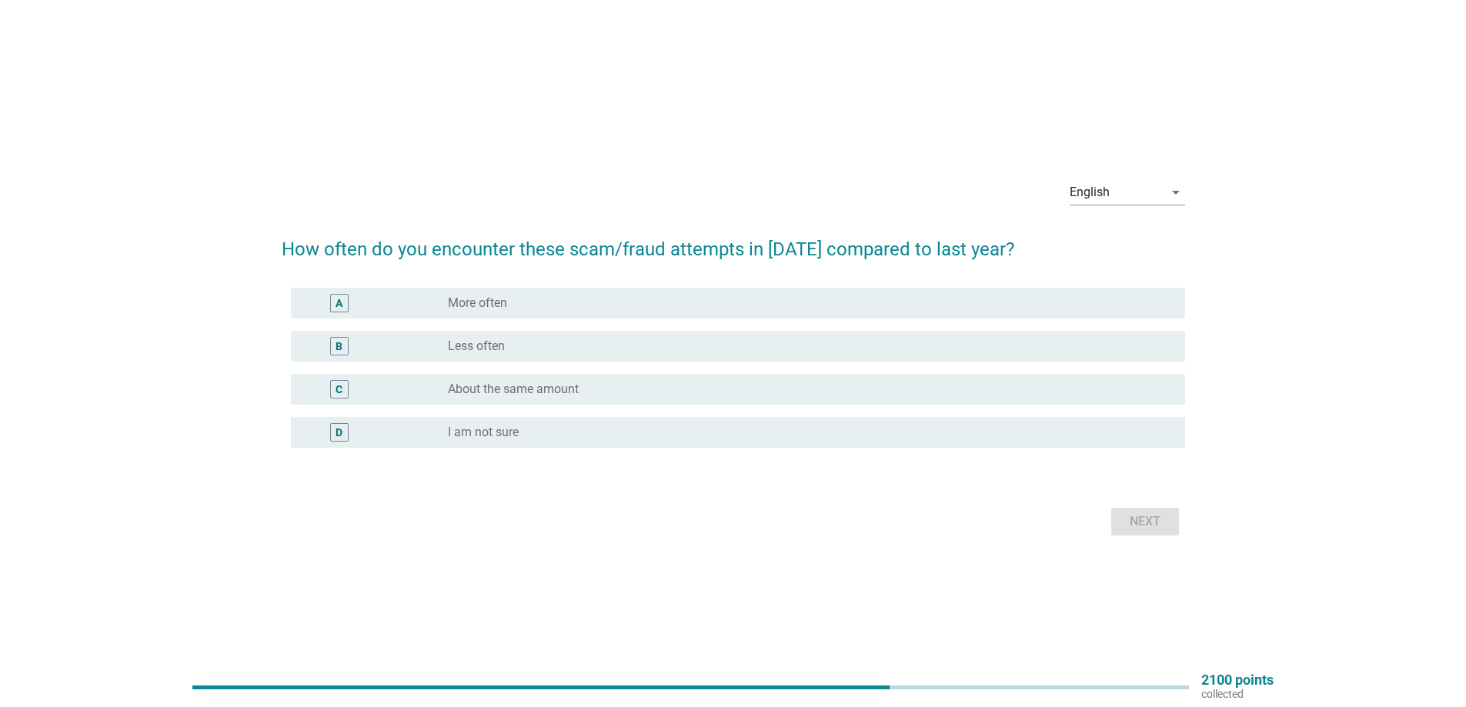
click at [464, 306] on label "More often" at bounding box center [477, 303] width 59 height 15
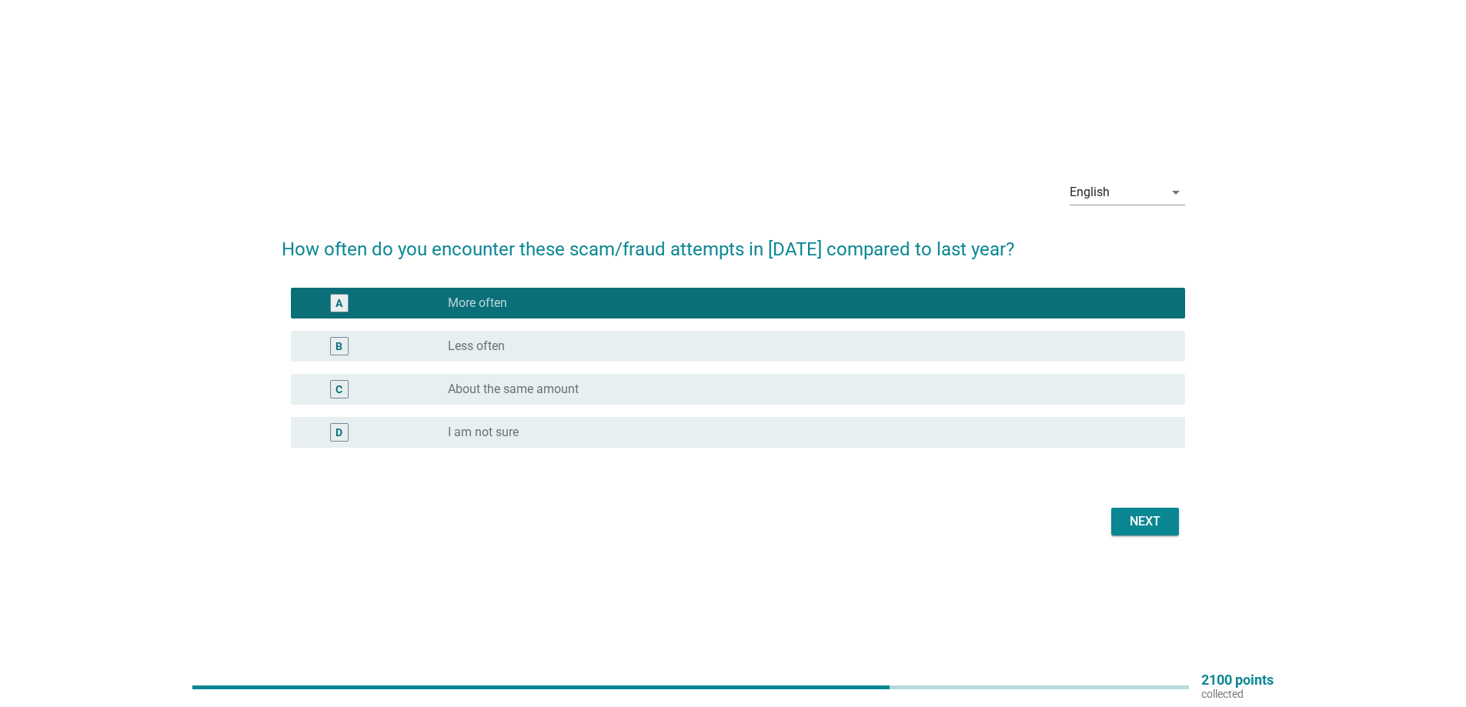
click at [1139, 523] on div "Next" at bounding box center [1145, 522] width 43 height 18
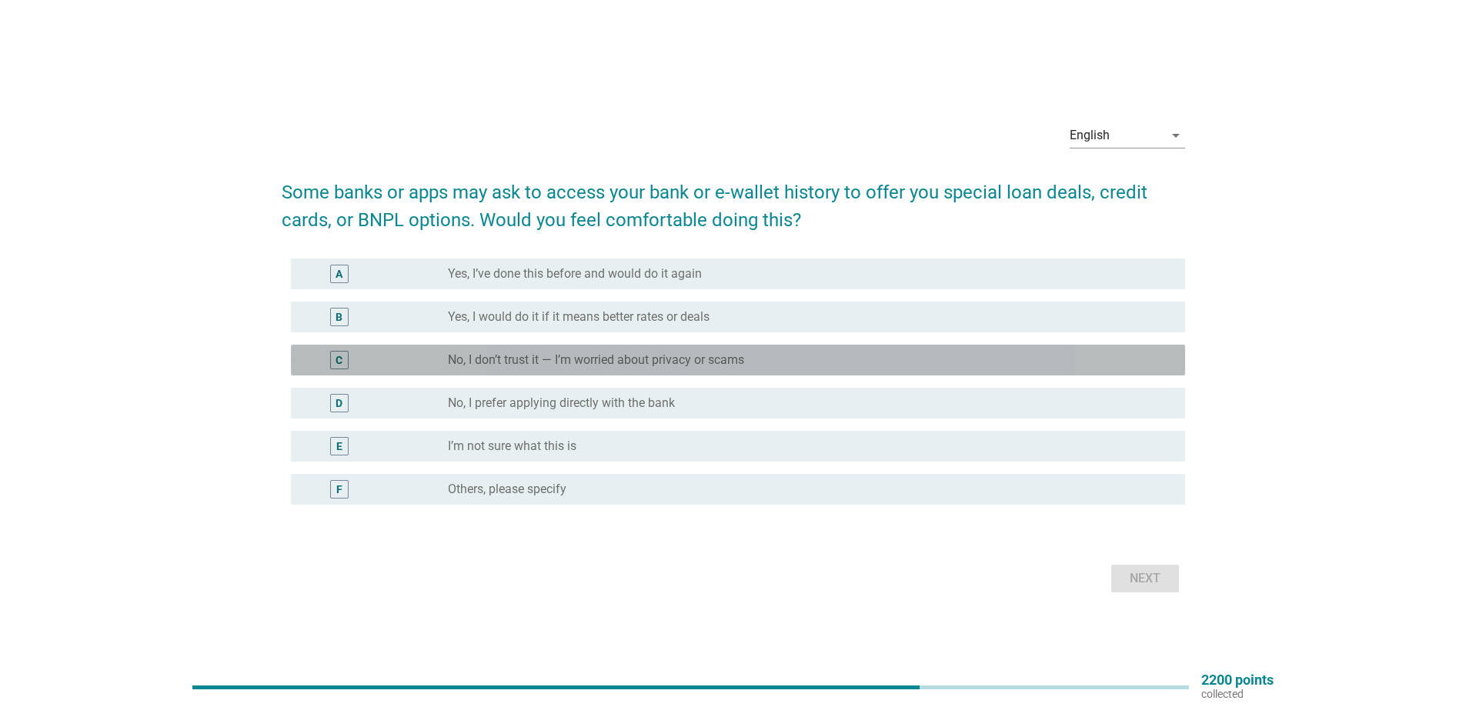
click at [666, 363] on label "No, I don’t trust it — I’m worried about privacy or scams" at bounding box center [596, 359] width 296 height 15
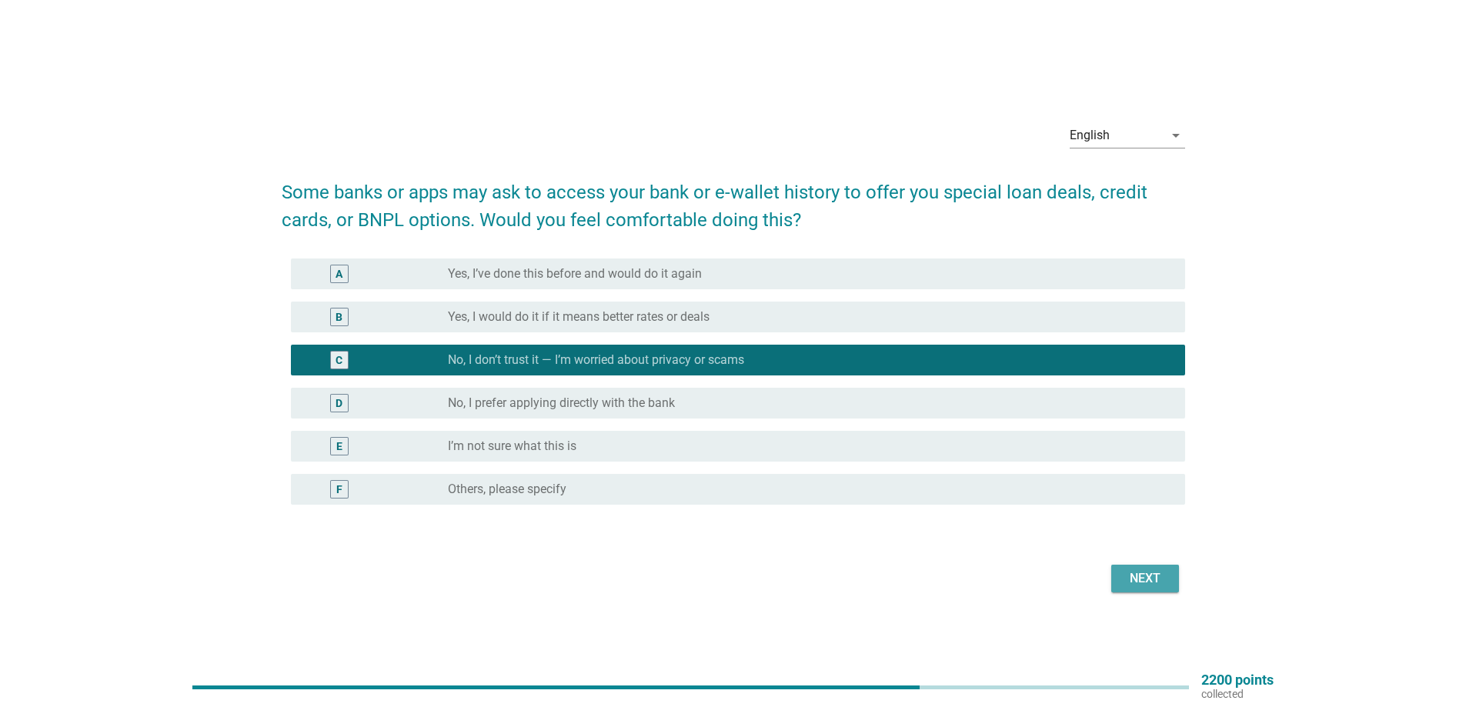
click at [1141, 566] on button "Next" at bounding box center [1145, 579] width 68 height 28
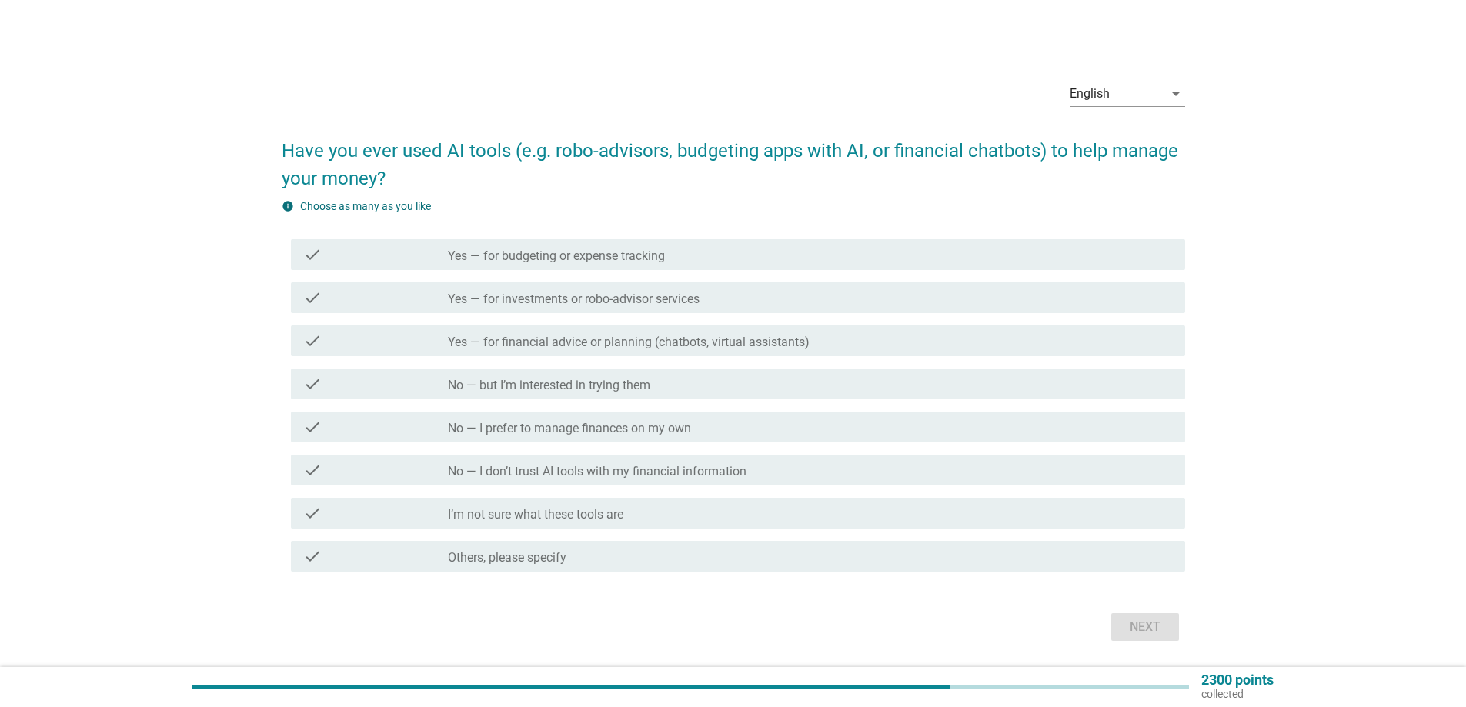
click at [525, 470] on label "No — I don’t trust AI tools with my financial information" at bounding box center [597, 471] width 299 height 15
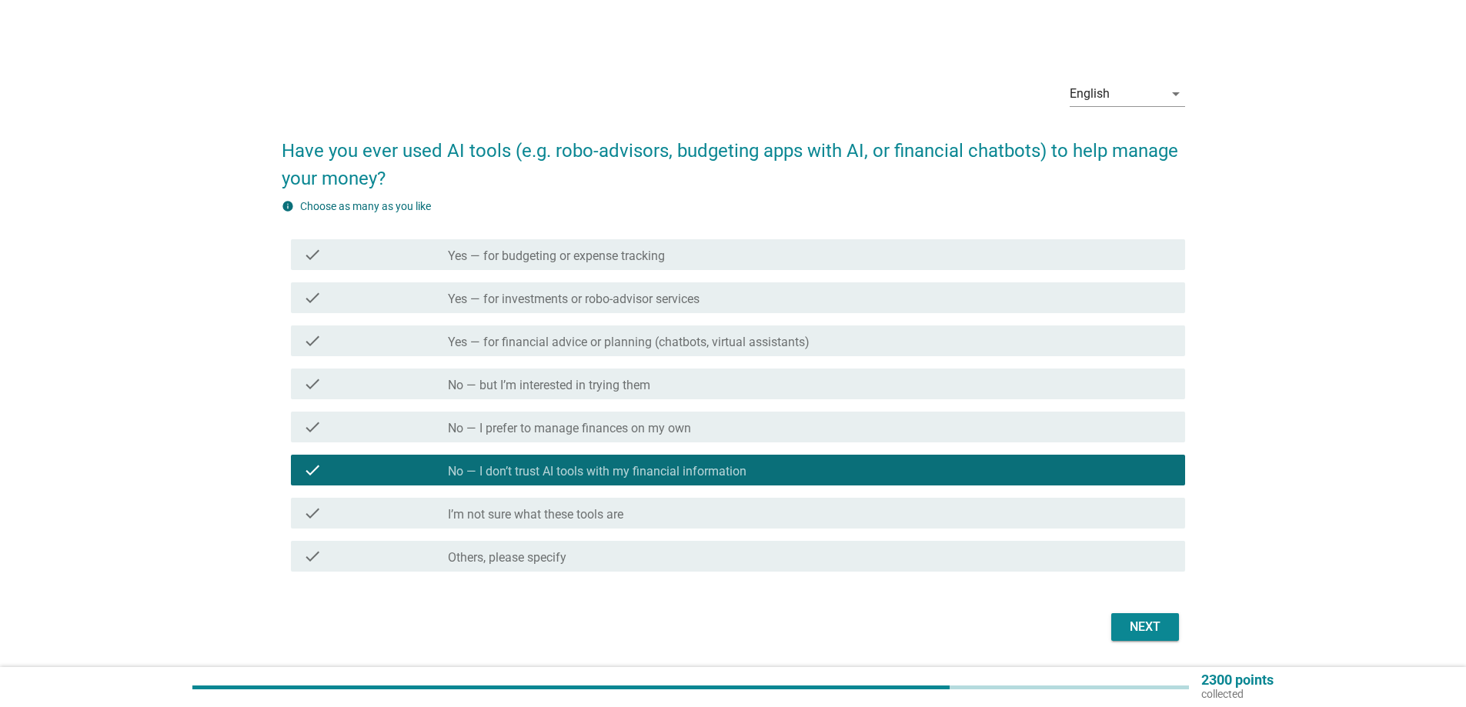
click at [1117, 627] on button "Next" at bounding box center [1145, 627] width 68 height 28
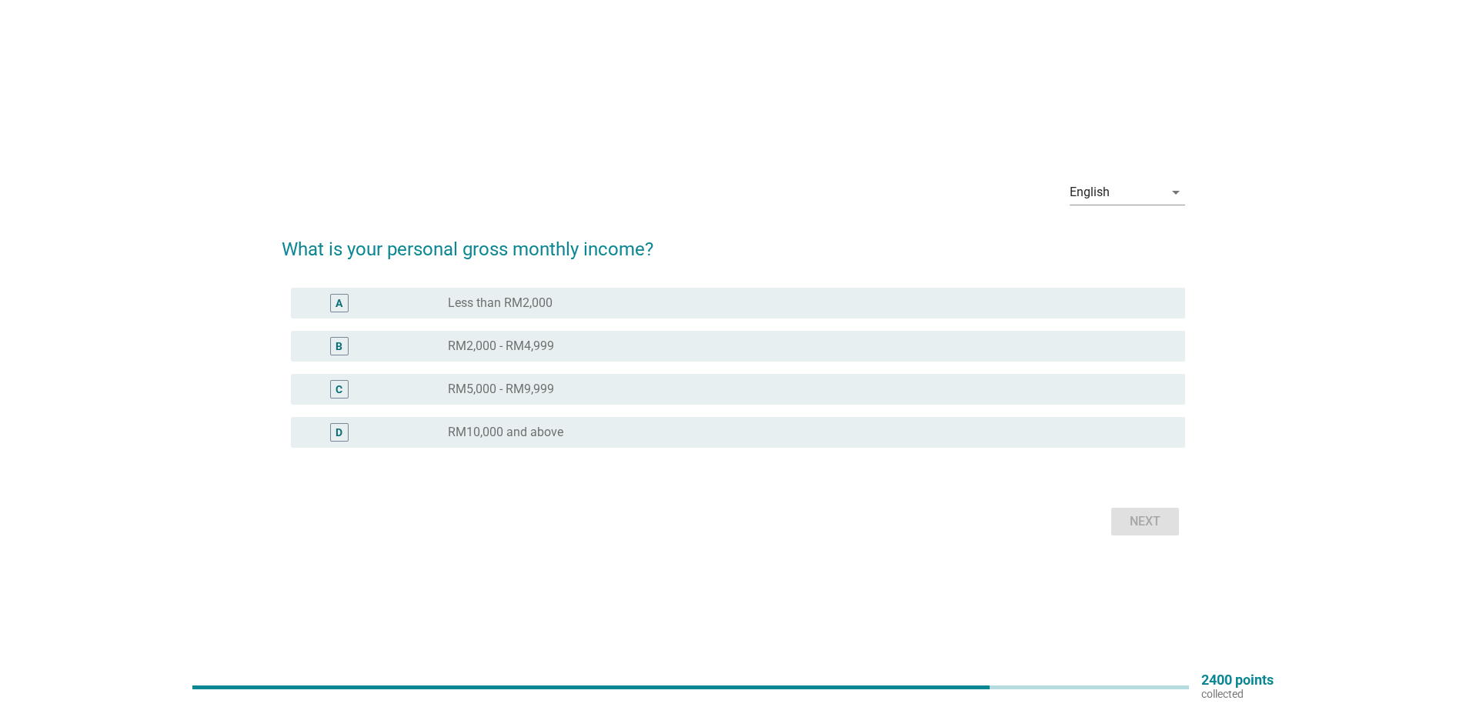
click at [451, 408] on div "C radio_button_unchecked RM5,000 - RM9,999" at bounding box center [733, 389] width 903 height 43
click at [459, 391] on label "RM5,000 - RM9,999" at bounding box center [501, 389] width 106 height 15
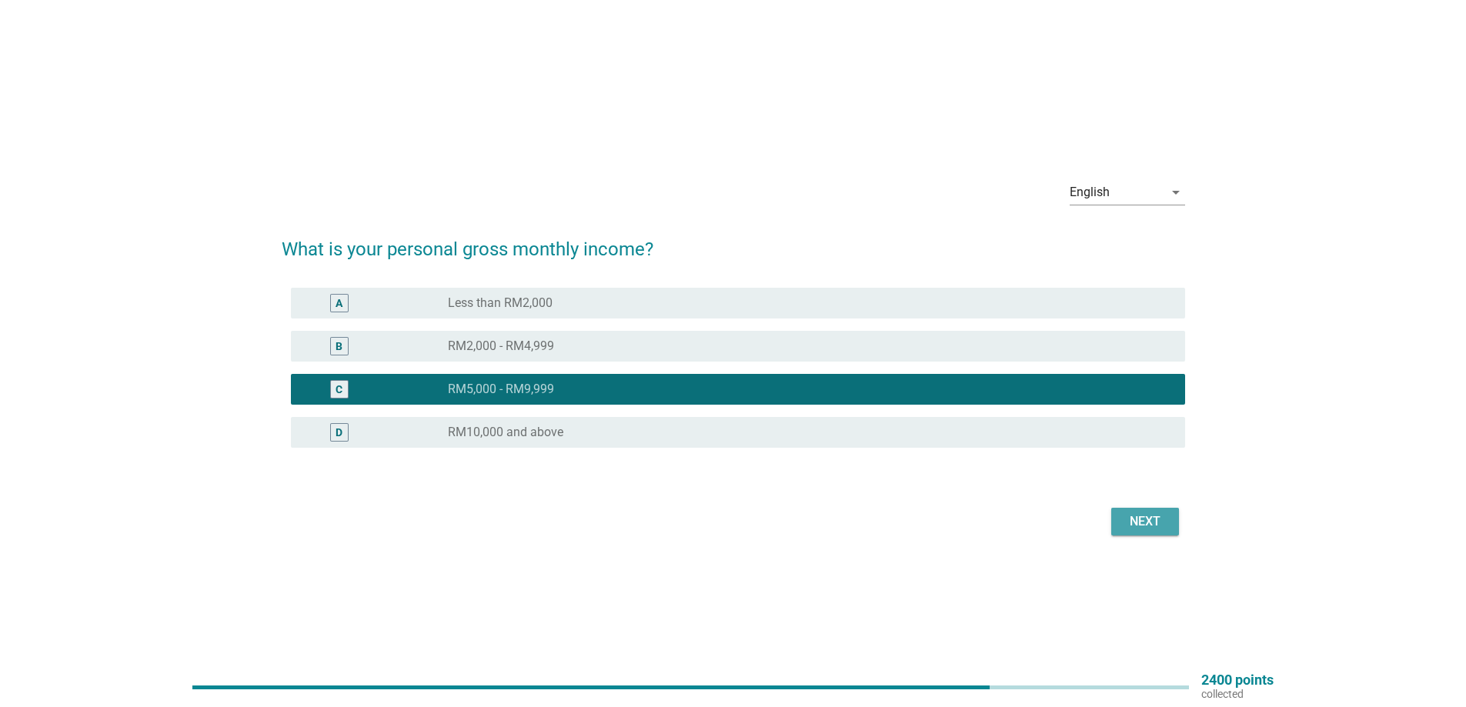
click at [1134, 532] on button "Next" at bounding box center [1145, 522] width 68 height 28
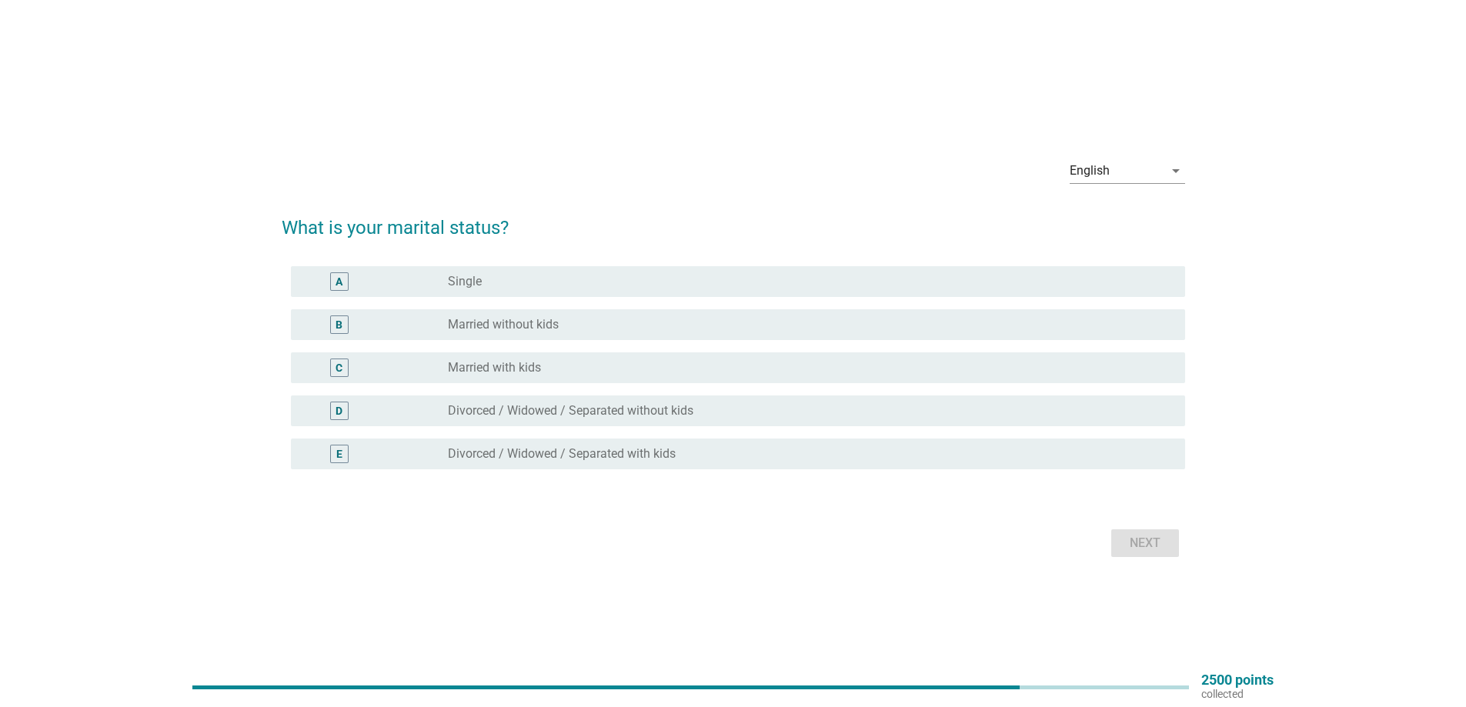
click at [737, 280] on div "radio_button_unchecked Single" at bounding box center [804, 281] width 713 height 15
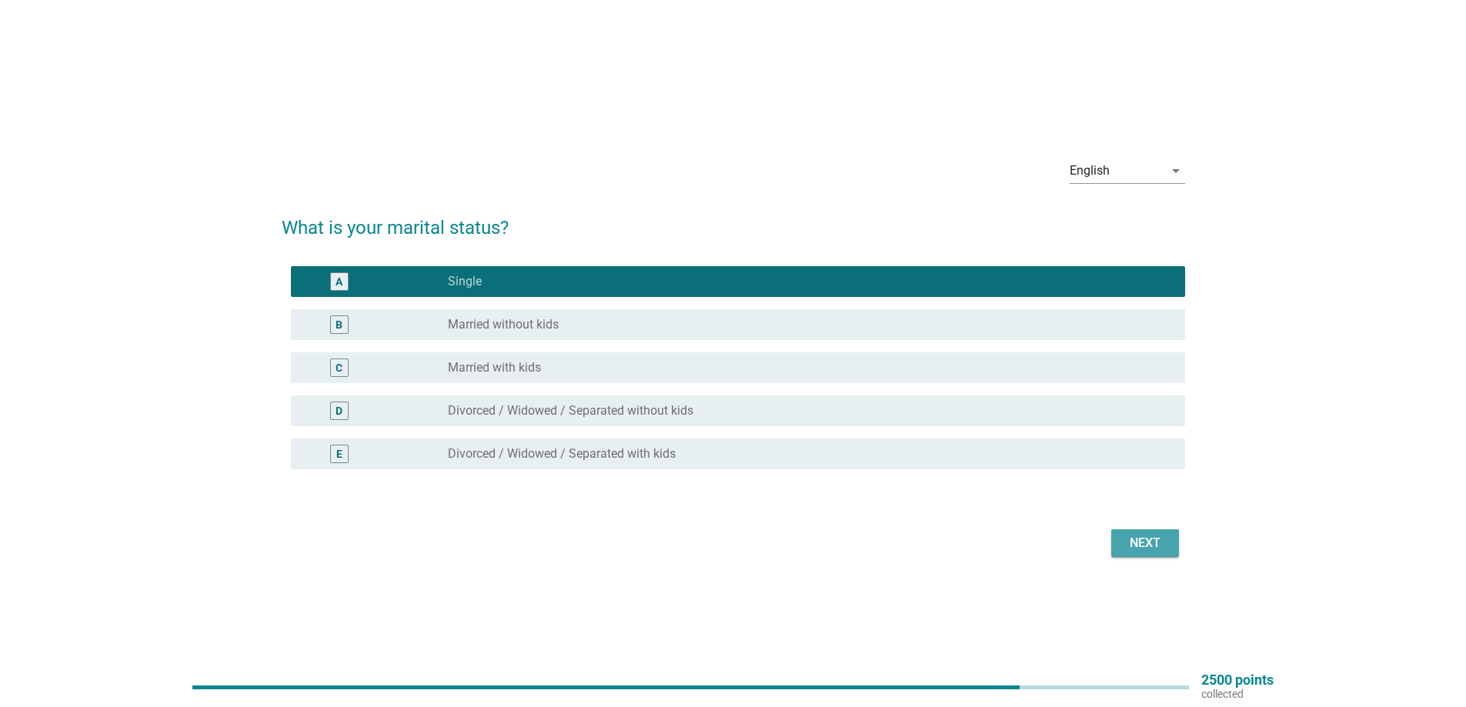
click at [1157, 552] on div "Next" at bounding box center [1145, 543] width 43 height 18
